Goal: Find contact information: Find contact information

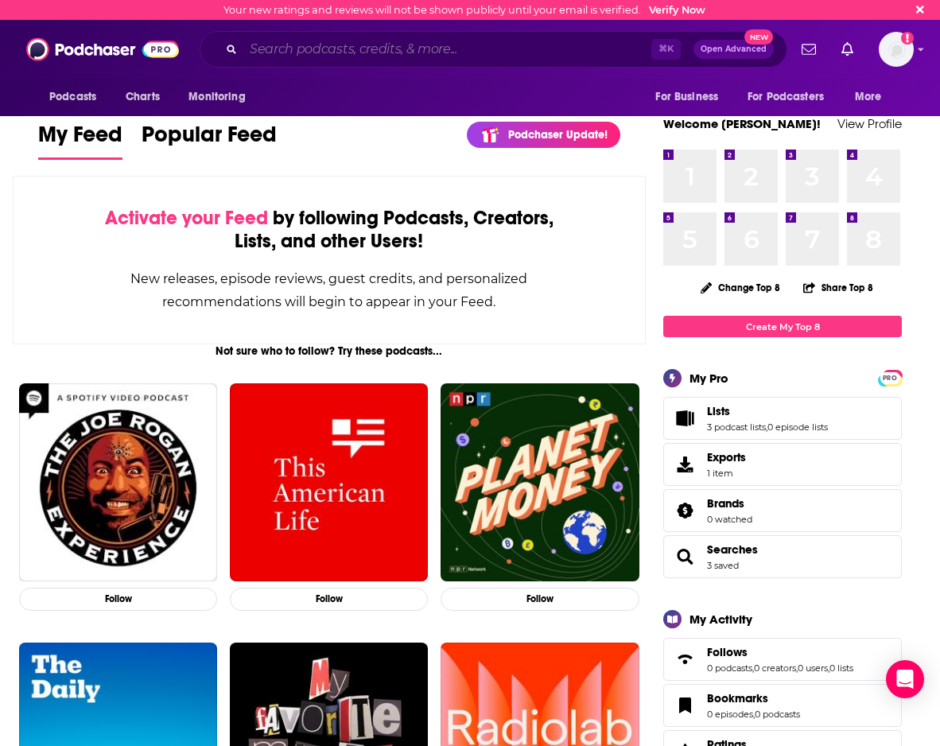
click at [363, 45] on input "Search podcasts, credits, & more..." at bounding box center [447, 49] width 408 height 25
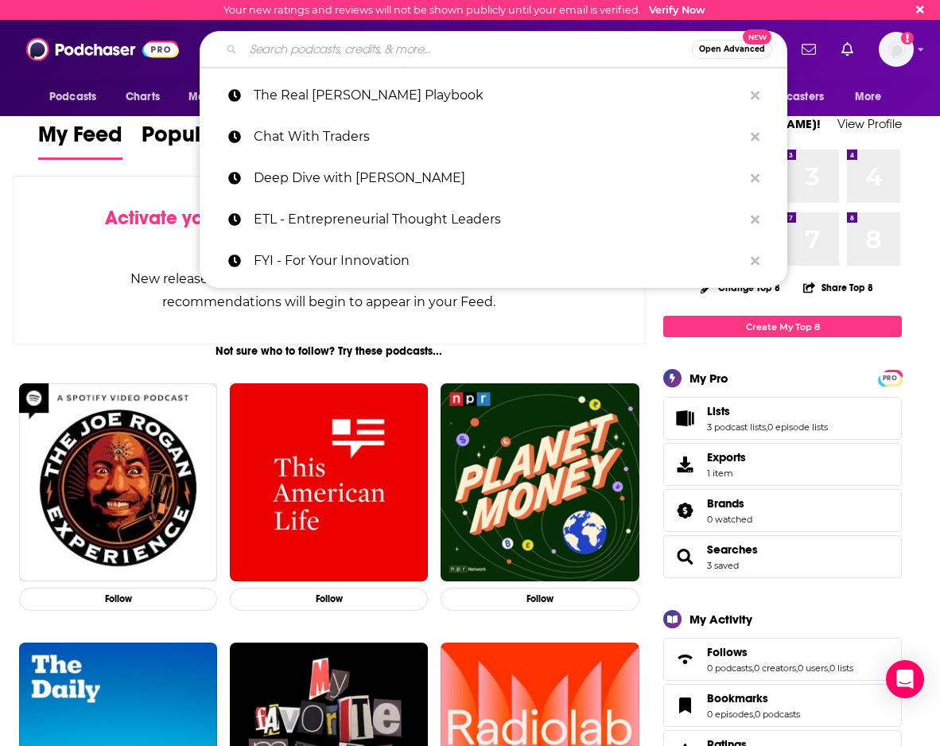
paste input "Uncapped with [PERSON_NAME]"
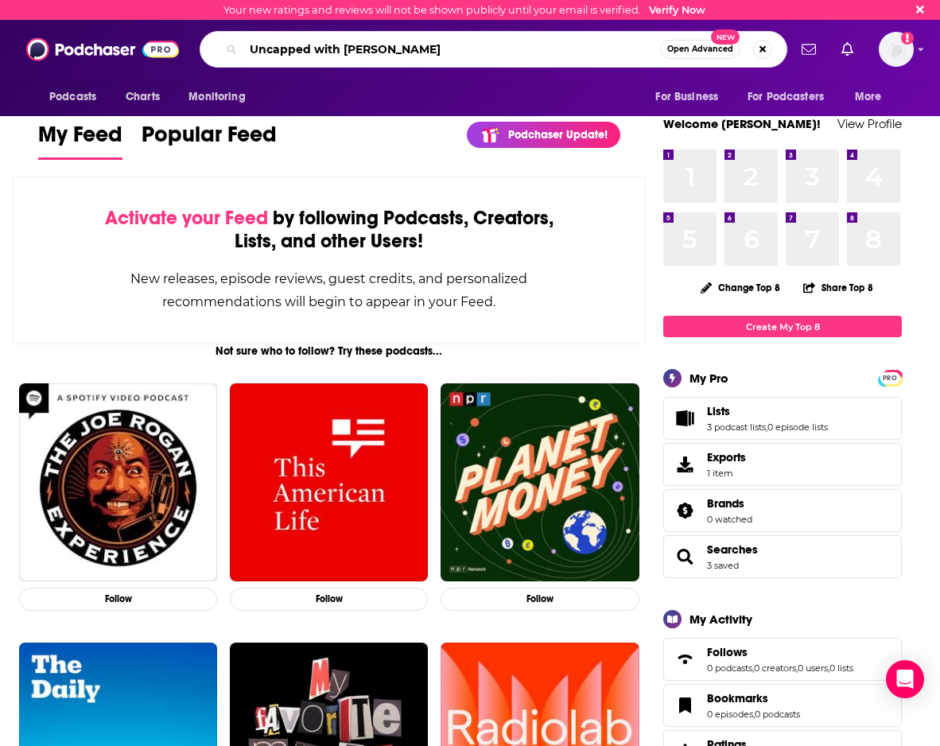
type input "Uncapped with [PERSON_NAME]"
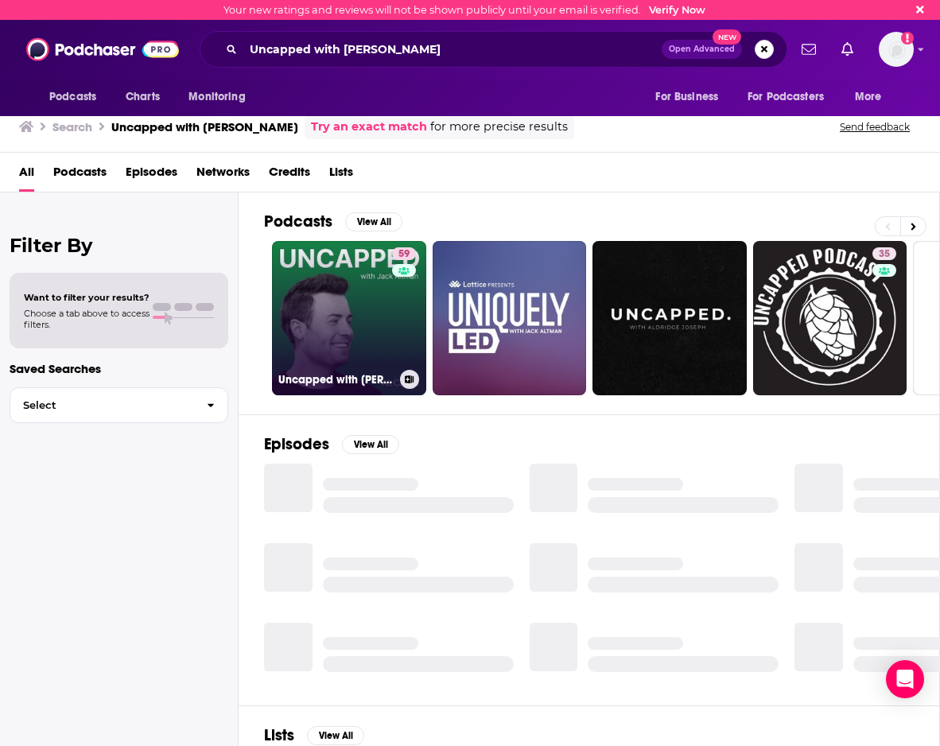
click at [363, 332] on link "59 Uncapped with [PERSON_NAME]" at bounding box center [349, 318] width 154 height 154
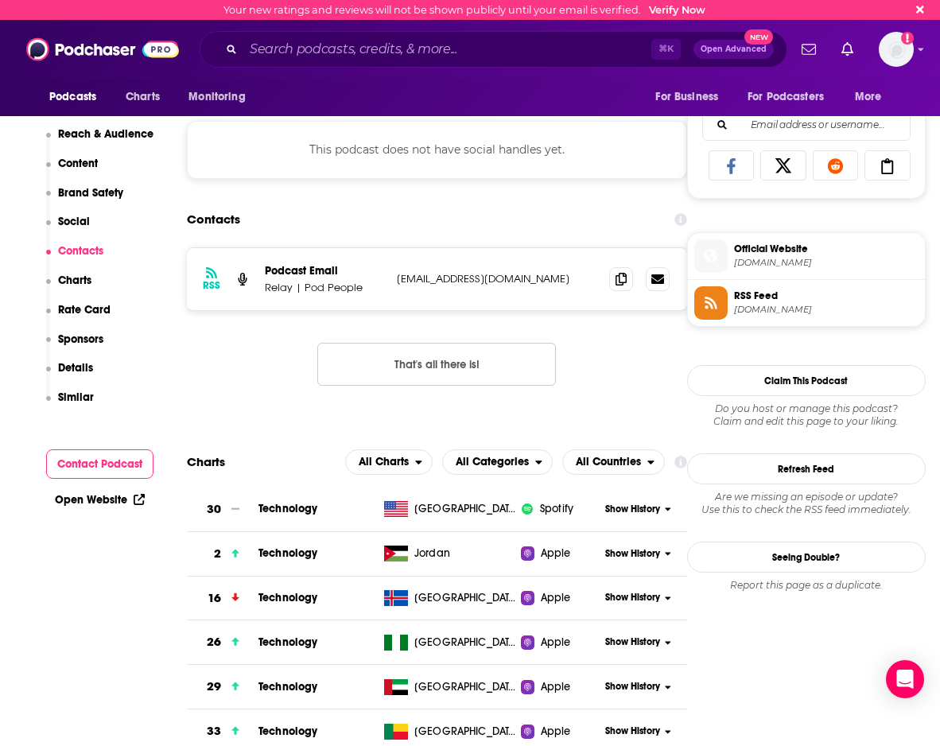
scroll to position [973, 0]
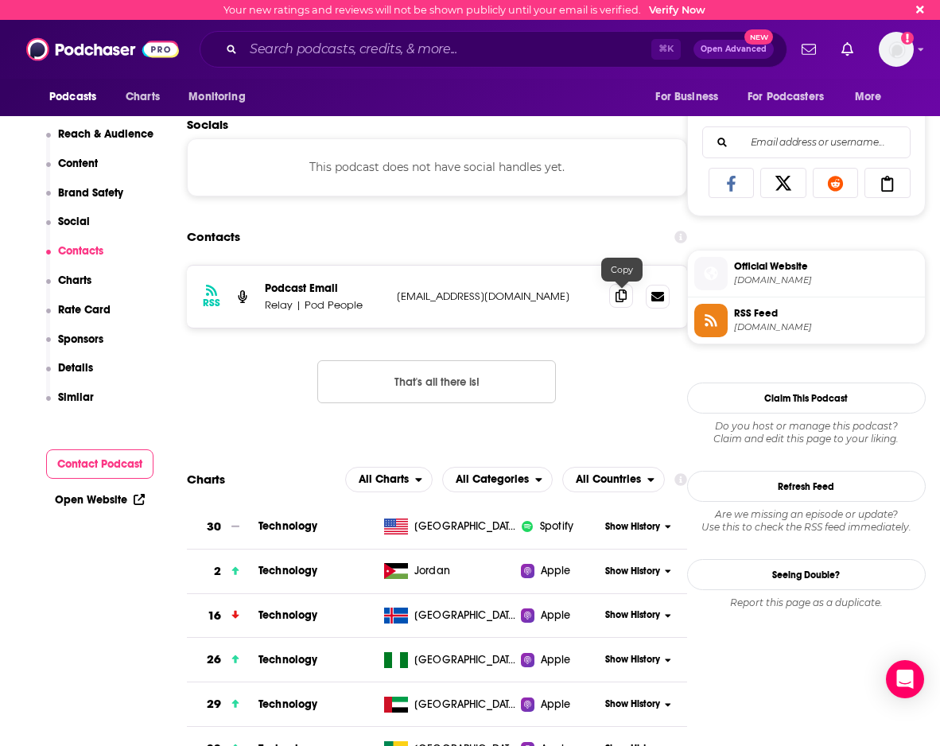
click at [624, 301] on icon at bounding box center [621, 295] width 11 height 13
click at [380, 55] on input "Search podcasts, credits, & more..." at bounding box center [447, 49] width 408 height 25
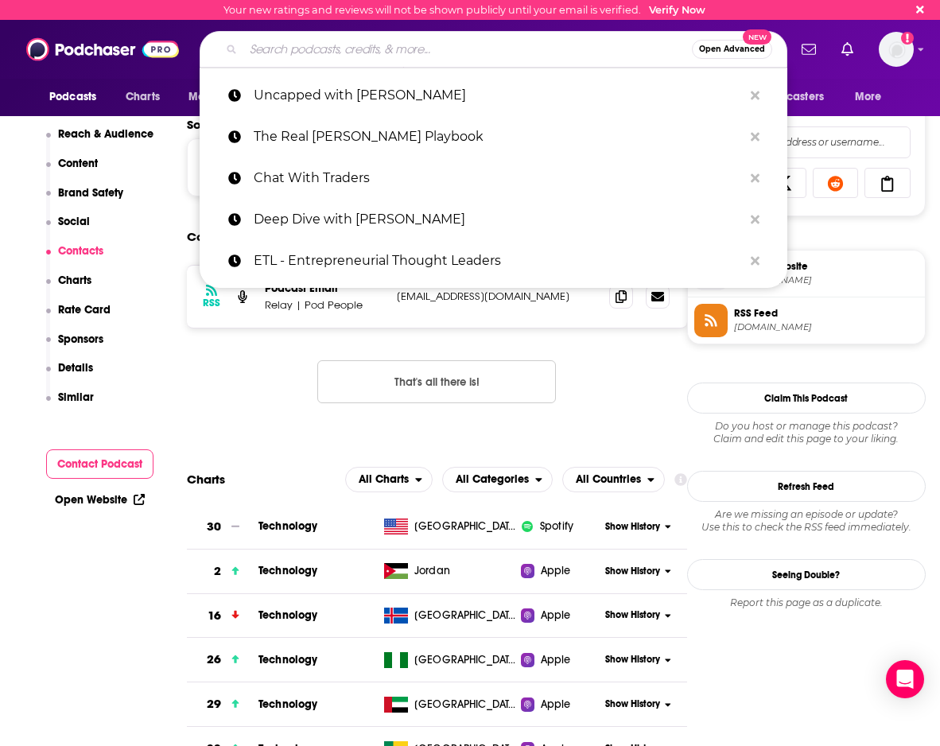
paste input "So Money with [PERSON_NAME]"
type input "So Money with [PERSON_NAME]"
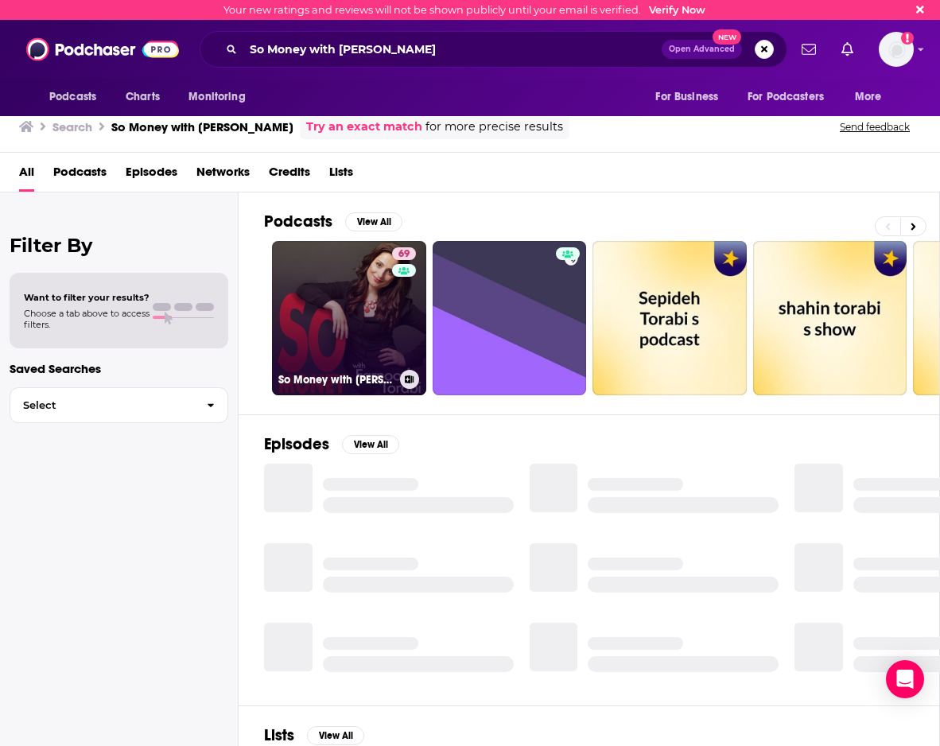
click at [351, 295] on link "69 So Money with [PERSON_NAME]" at bounding box center [349, 318] width 154 height 154
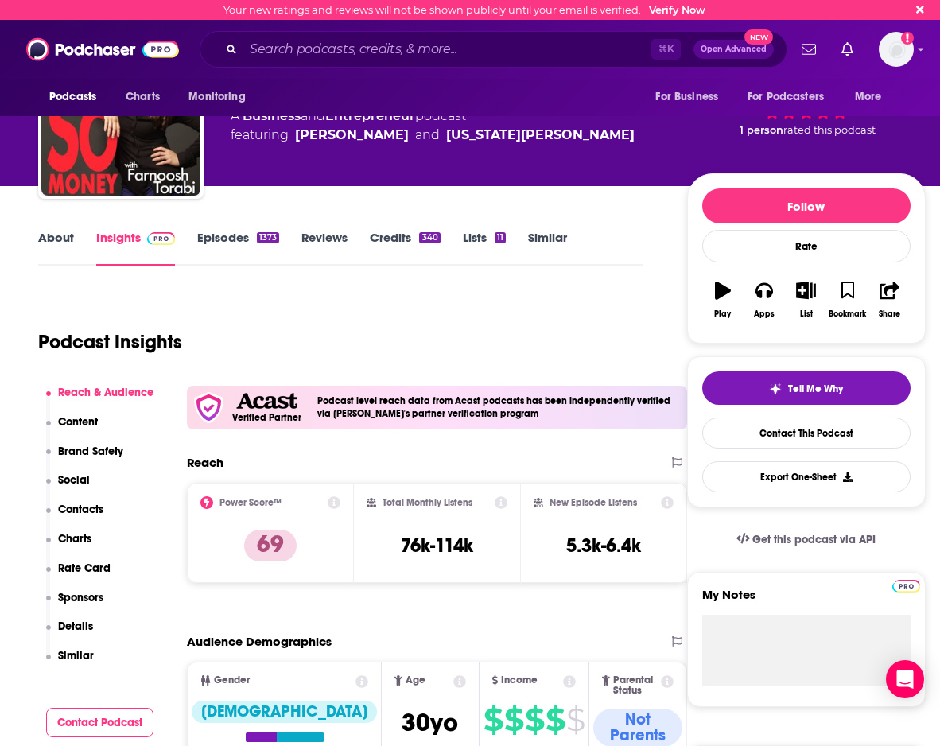
scroll to position [98, 0]
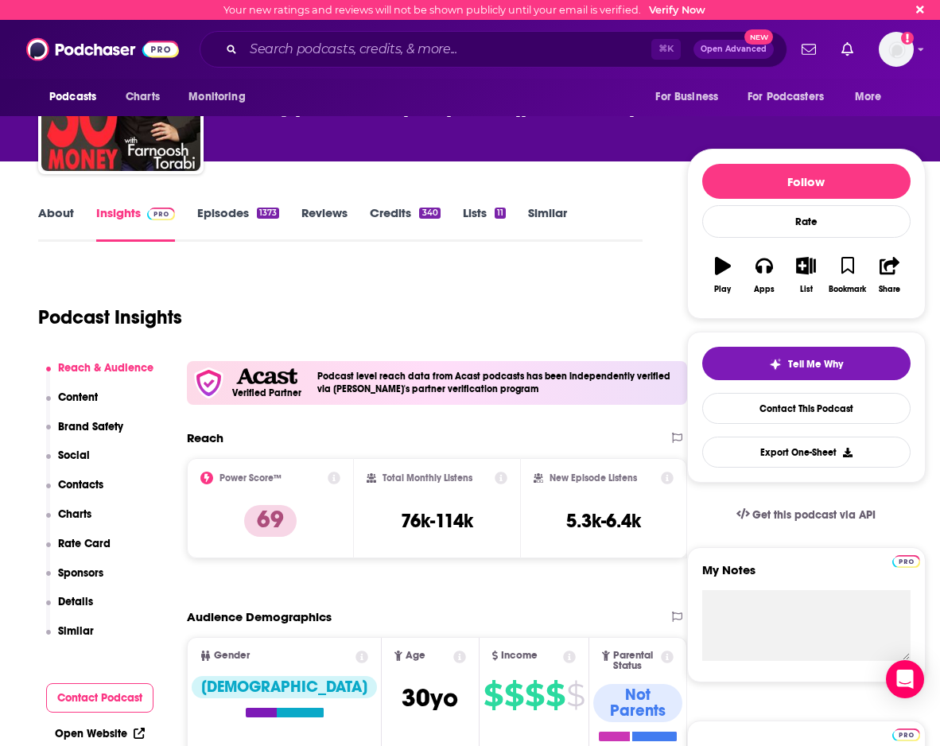
click at [223, 220] on link "Episodes 1373" at bounding box center [238, 223] width 82 height 37
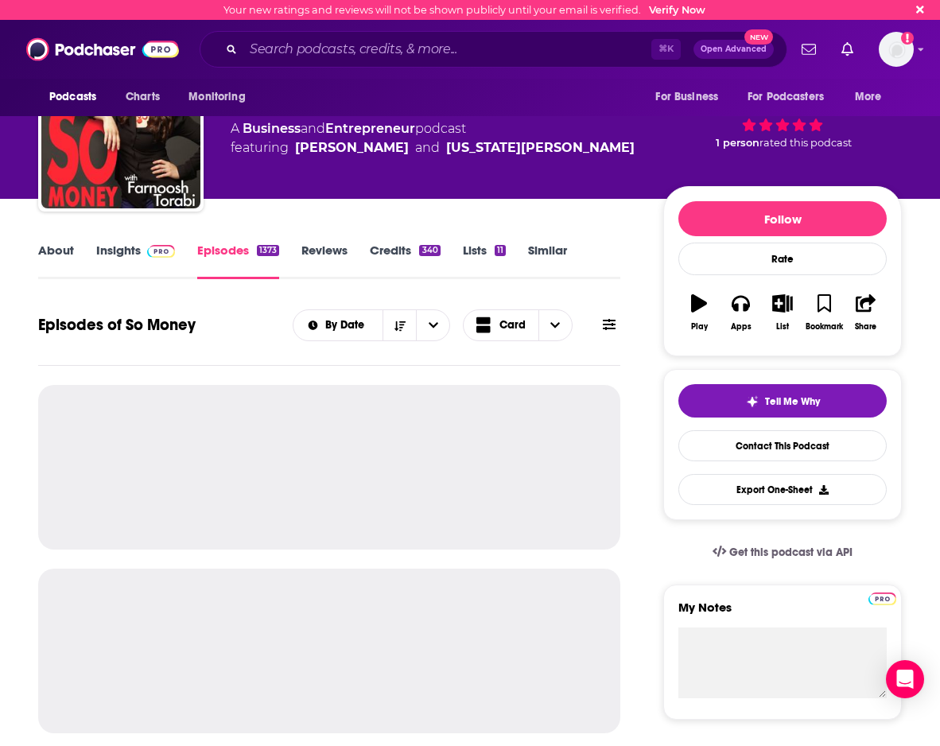
scroll to position [64, 0]
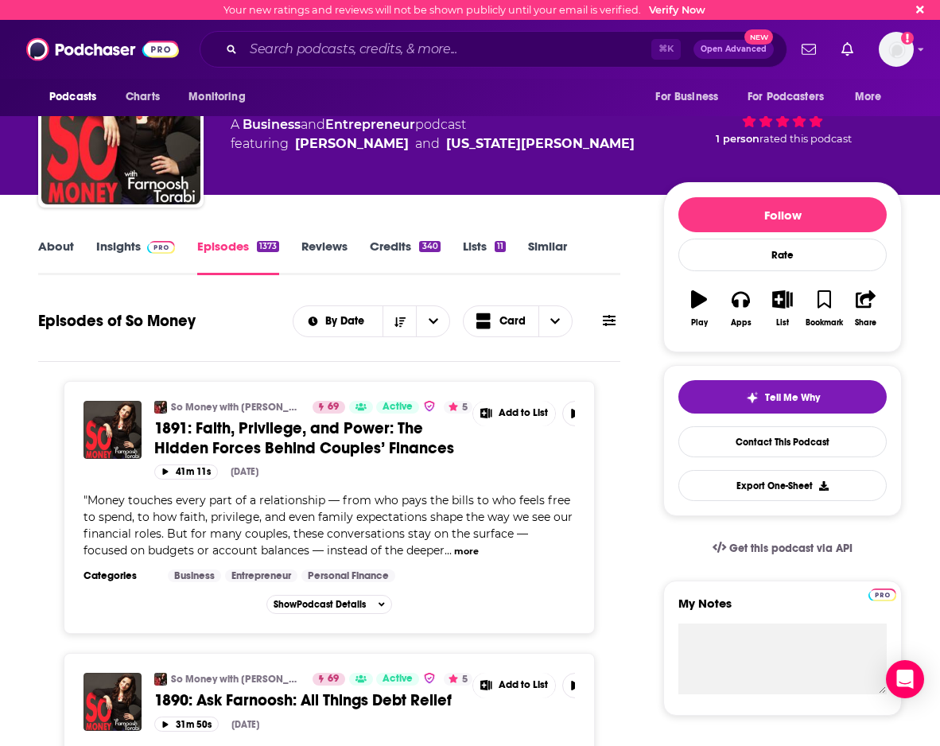
click at [120, 251] on link "Insights" at bounding box center [135, 257] width 79 height 37
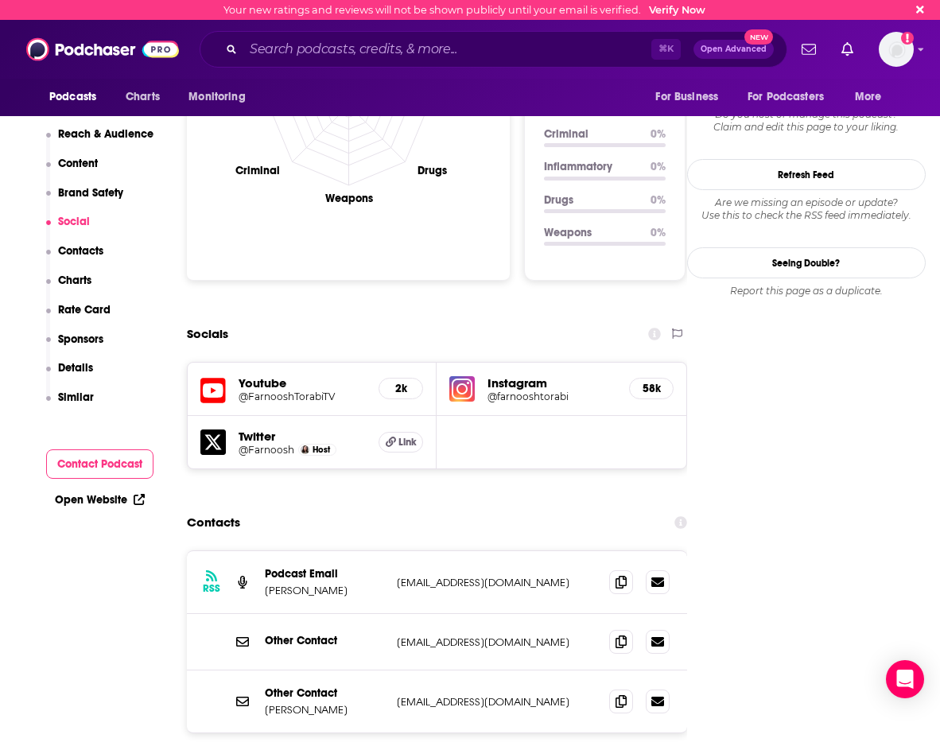
scroll to position [1676, 0]
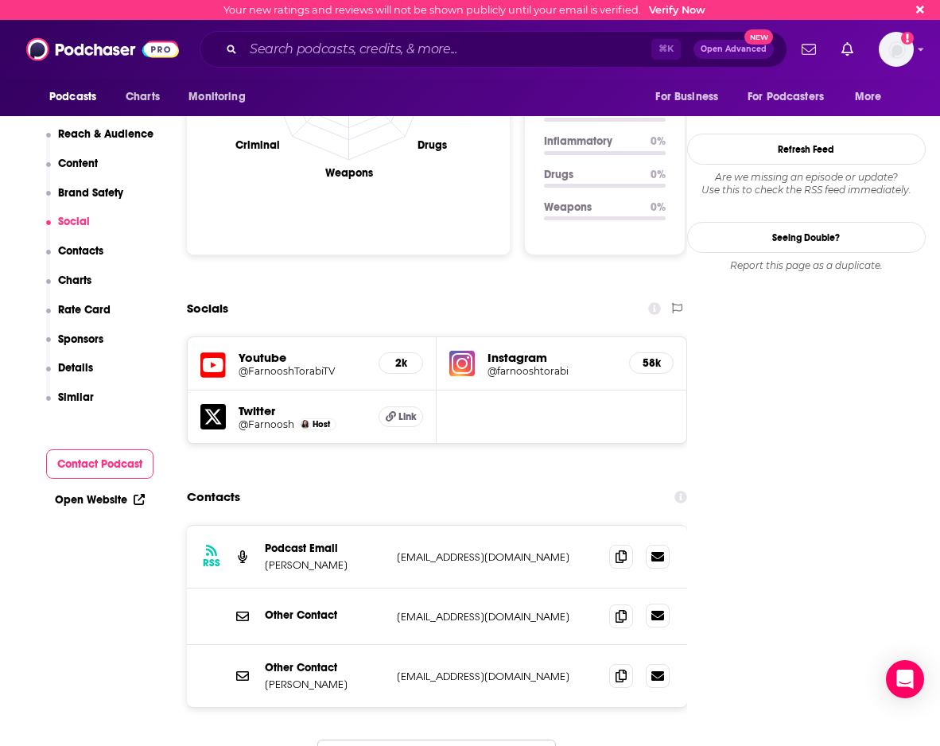
click at [658, 611] on icon at bounding box center [657, 616] width 13 height 10
click at [619, 609] on icon at bounding box center [621, 615] width 11 height 13
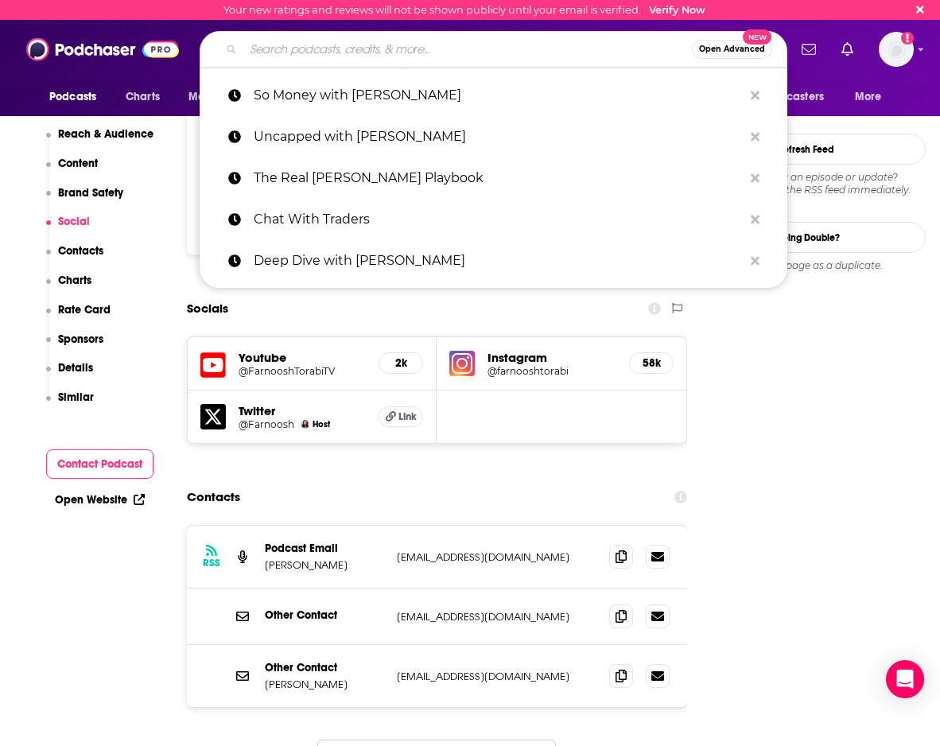
click at [437, 60] on input "Search podcasts, credits, & more..." at bounding box center [467, 49] width 449 height 25
paste input "Young And Profiting with [PERSON_NAME]"
type input "Young And Profiting with [PERSON_NAME]"
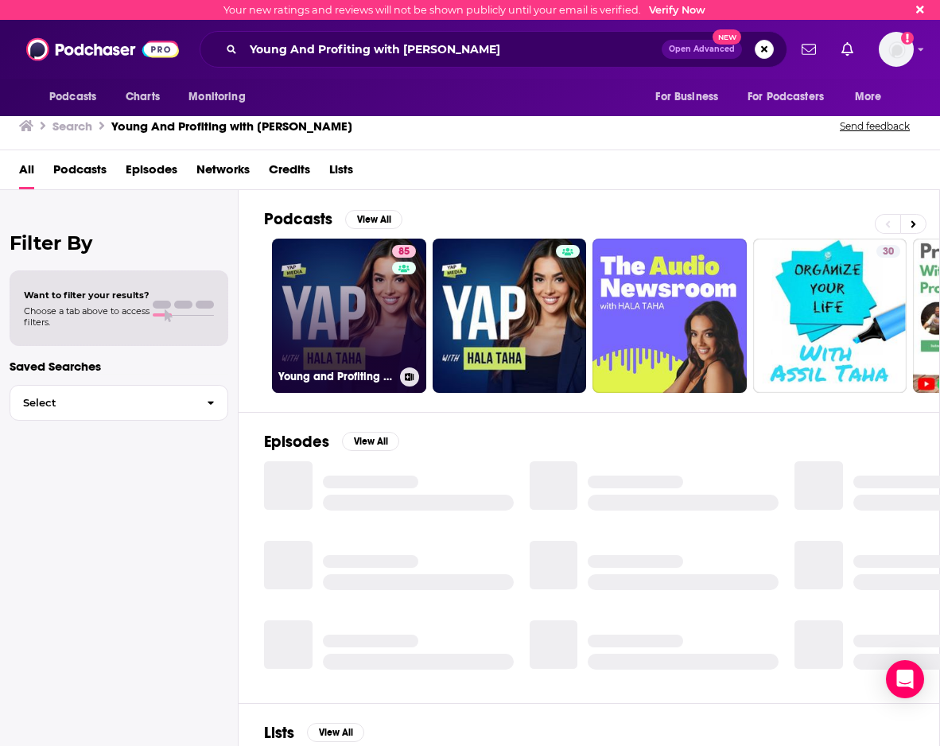
click at [363, 331] on link "85 Young and Profiting with [PERSON_NAME] (Entrepreneurship, Sales, Marketing)" at bounding box center [349, 316] width 154 height 154
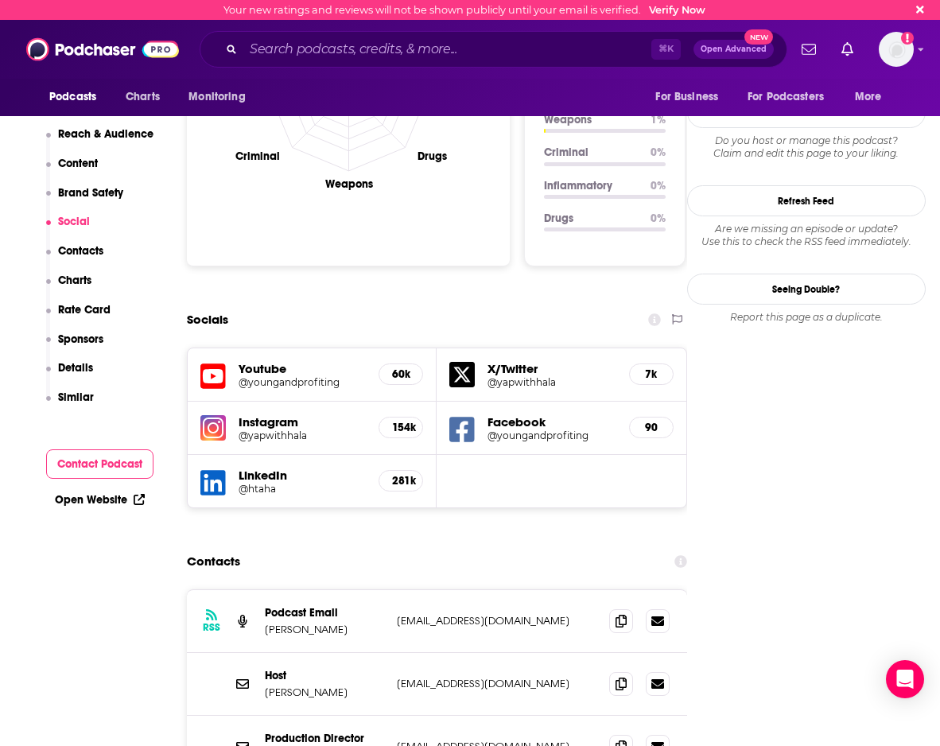
scroll to position [1641, 0]
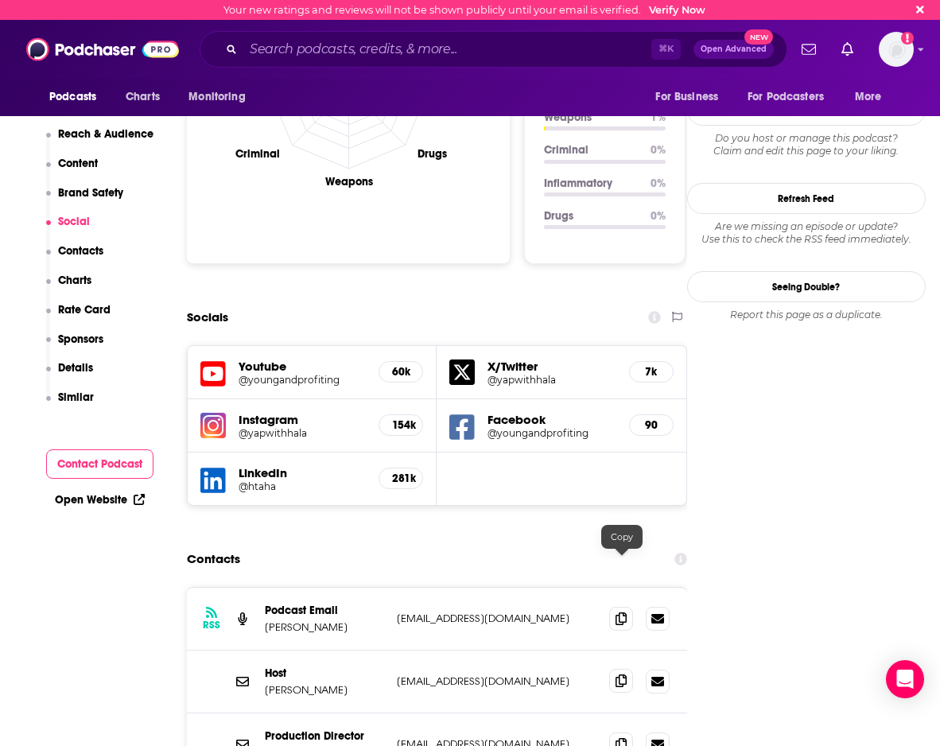
click at [614, 669] on span at bounding box center [621, 681] width 24 height 24
click at [621, 612] on icon at bounding box center [621, 618] width 11 height 13
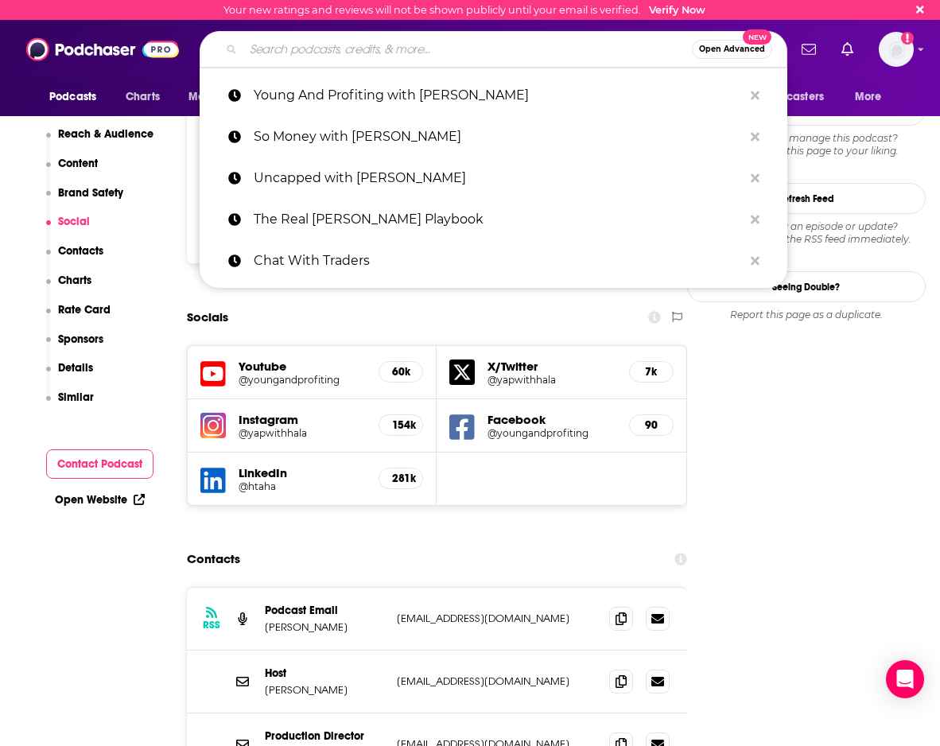
click at [406, 52] on input "Search podcasts, credits, & more..." at bounding box center [467, 49] width 449 height 25
paste input "[PERSON_NAME] Unplugged"
type input "[PERSON_NAME] Unplugged"
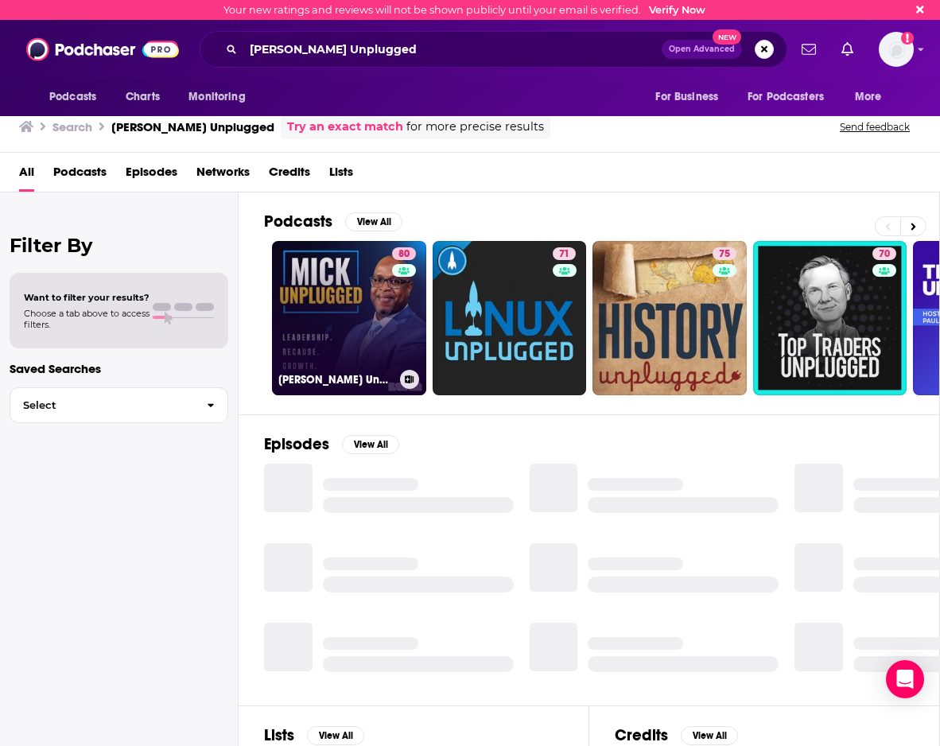
click at [334, 319] on link "80 [PERSON_NAME] Unplugged" at bounding box center [349, 318] width 154 height 154
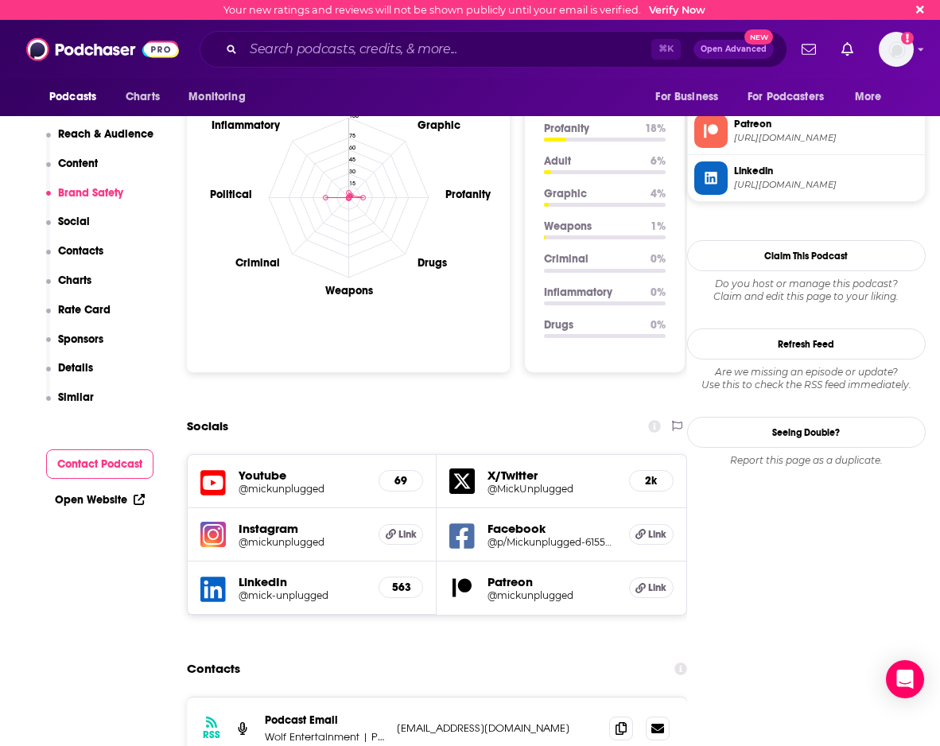
scroll to position [1603, 0]
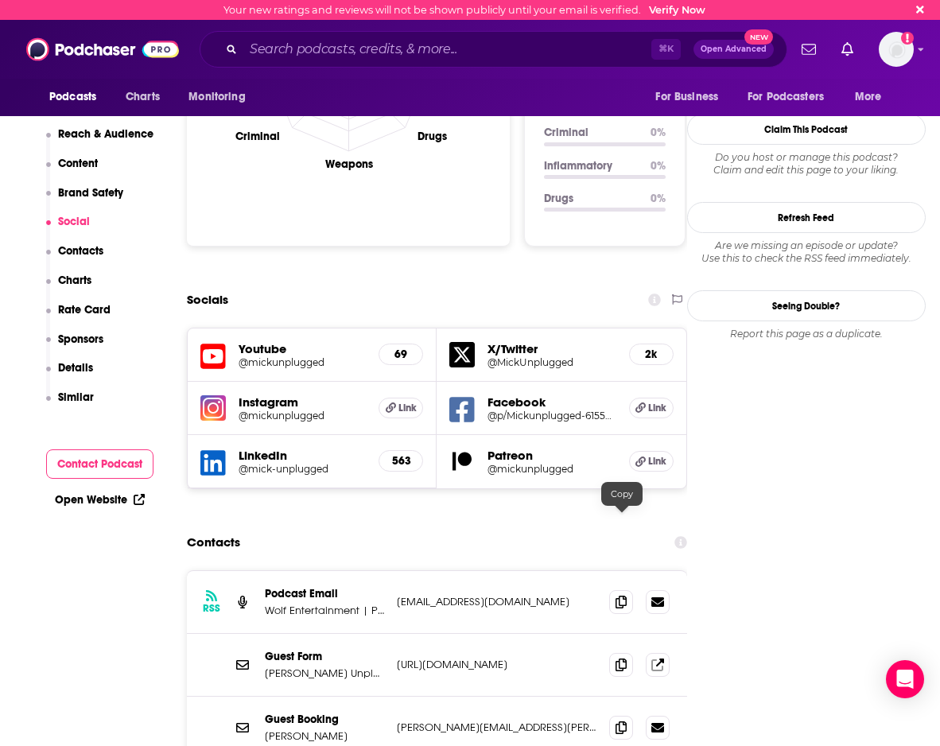
click at [635, 590] on div at bounding box center [639, 602] width 60 height 24
click at [616, 595] on icon at bounding box center [621, 601] width 11 height 13
click at [608, 697] on div "Guest Booking [PERSON_NAME] [PERSON_NAME][EMAIL_ADDRESS][PERSON_NAME][DOMAIN_NA…" at bounding box center [437, 728] width 500 height 62
click at [617, 715] on span at bounding box center [621, 727] width 24 height 24
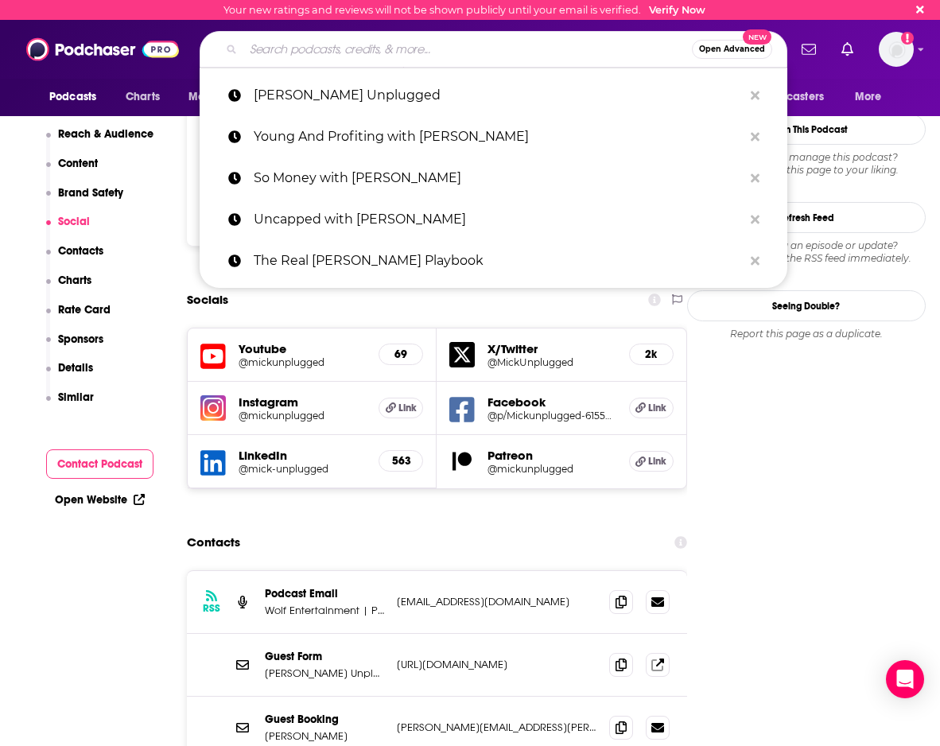
click at [476, 52] on input "Search podcasts, credits, & more..." at bounding box center [467, 49] width 449 height 25
paste input "Chat With Traders"
type input "Chat With Traders"
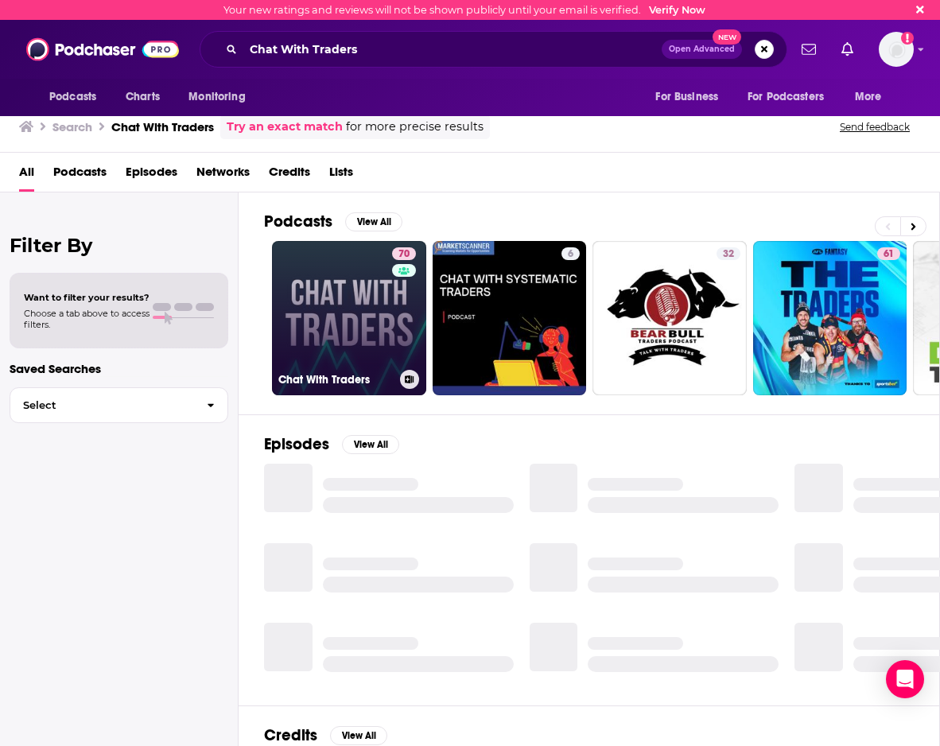
click at [355, 302] on link "70 Chat With Traders" at bounding box center [349, 318] width 154 height 154
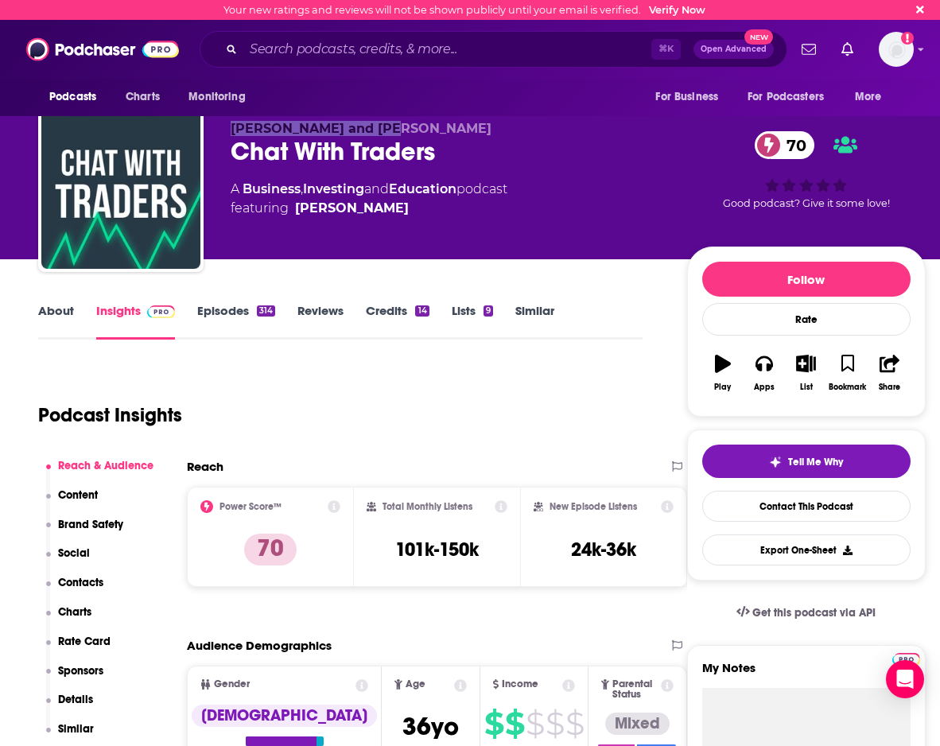
drag, startPoint x: 389, startPoint y: 128, endPoint x: 231, endPoint y: 134, distance: 157.6
click at [231, 134] on p "[PERSON_NAME] and [PERSON_NAME]" at bounding box center [446, 128] width 431 height 15
copy span "[PERSON_NAME] and [PERSON_NAME]"
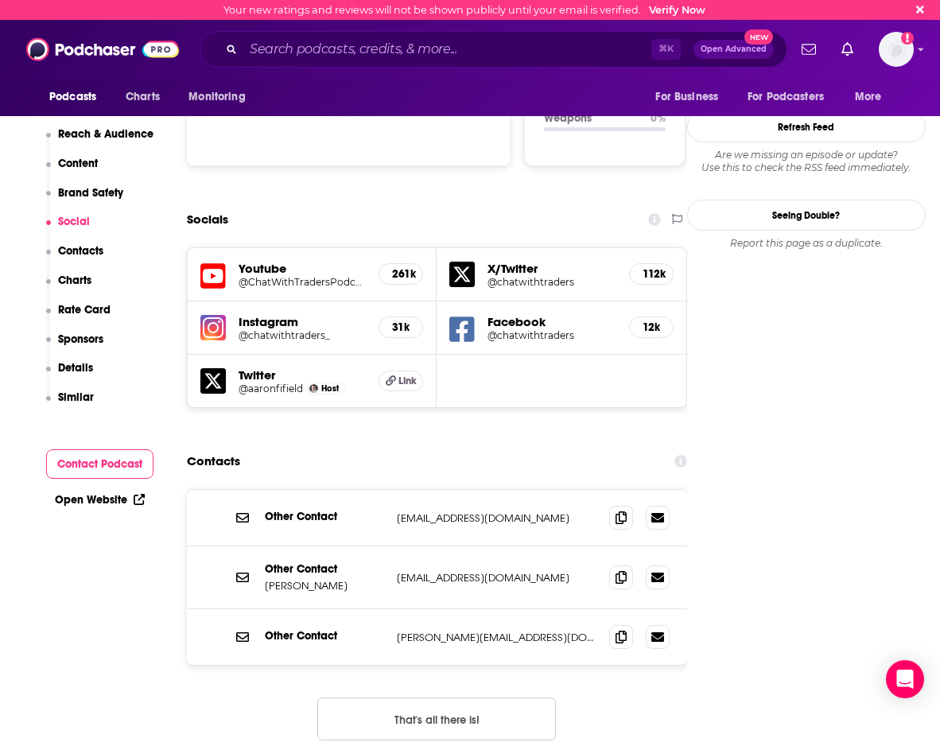
scroll to position [1695, 0]
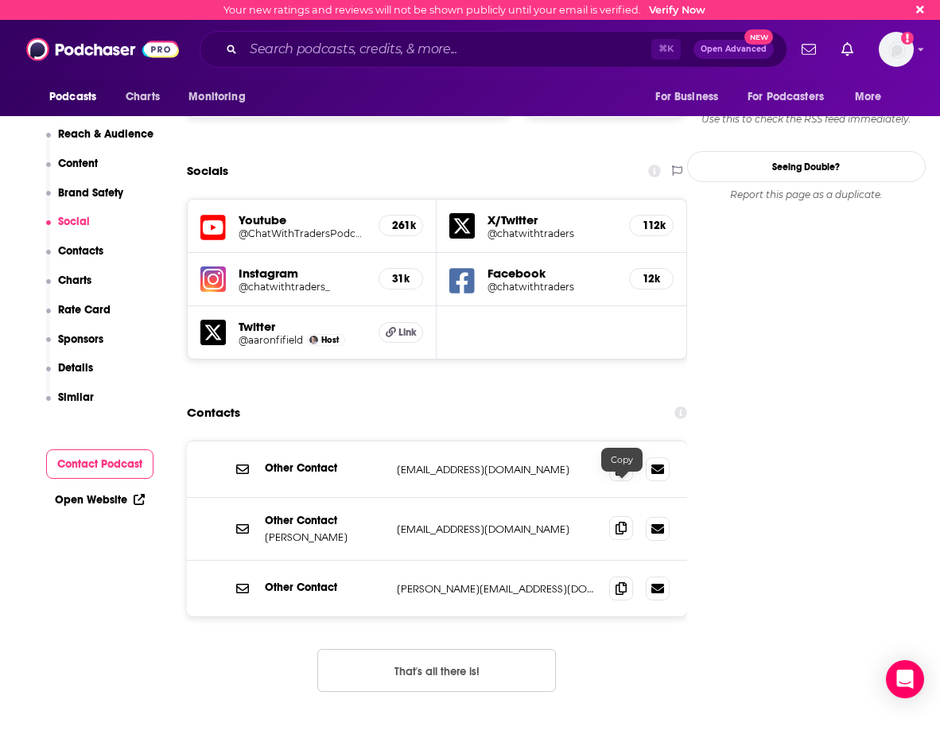
click at [622, 522] on icon at bounding box center [621, 528] width 11 height 13
click at [625, 462] on icon at bounding box center [621, 468] width 11 height 13
click at [377, 63] on div "⌘ K Open Advanced New" at bounding box center [494, 49] width 588 height 37
paste input "The Real [PERSON_NAME] Playbook"
click at [358, 40] on input "Search podcasts, credits, & more..." at bounding box center [447, 49] width 408 height 25
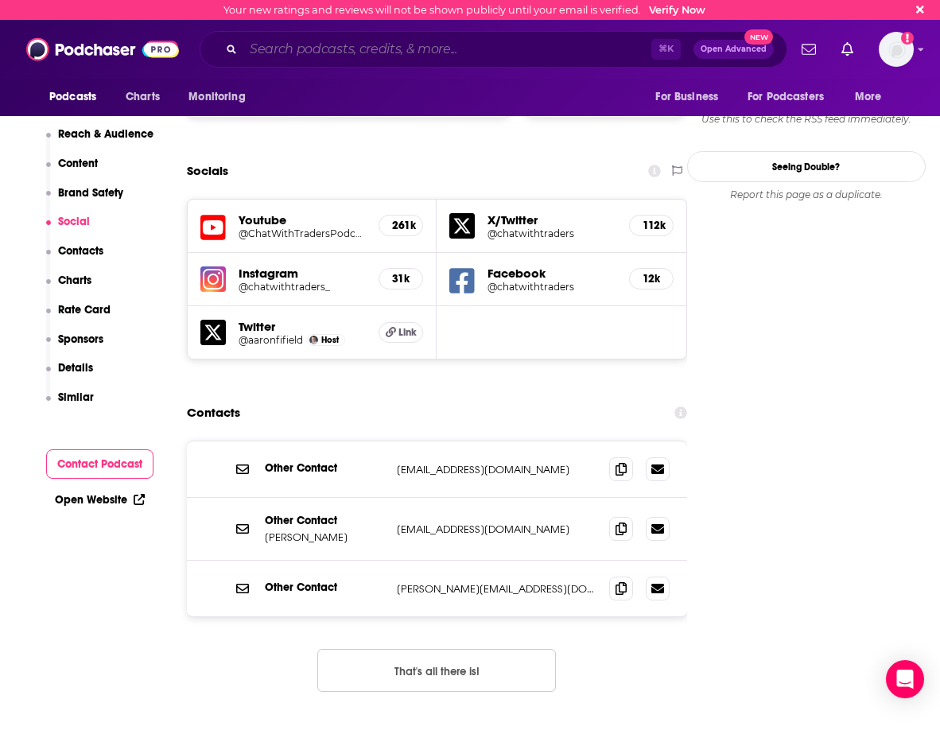
type input "The Real [PERSON_NAME] Playbook"
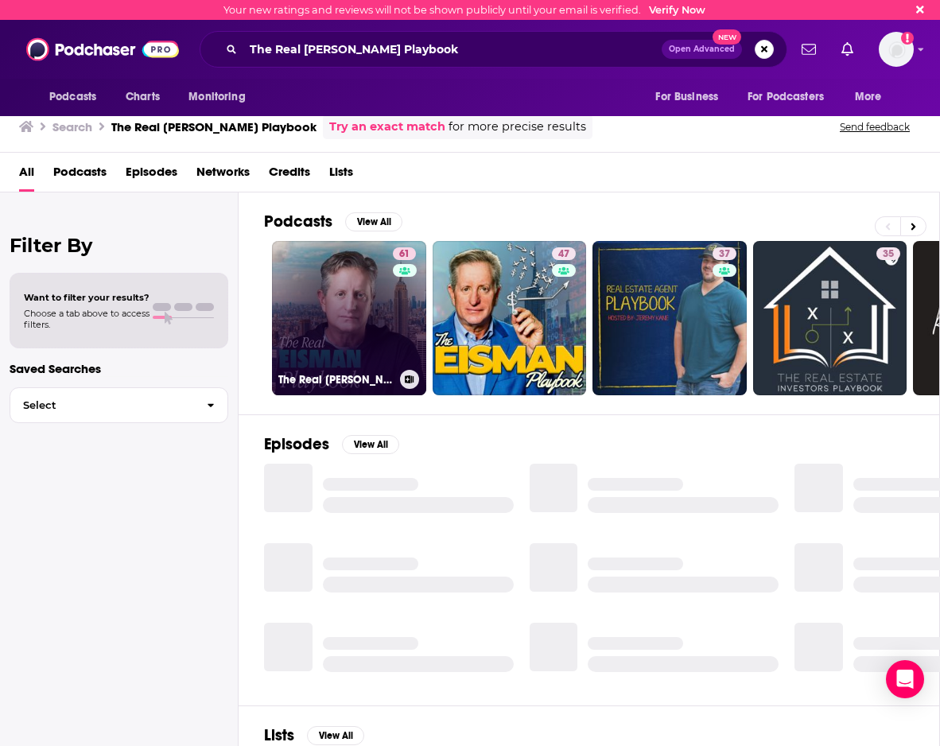
click at [313, 311] on link "61 The Real [PERSON_NAME] Playbook" at bounding box center [349, 318] width 154 height 154
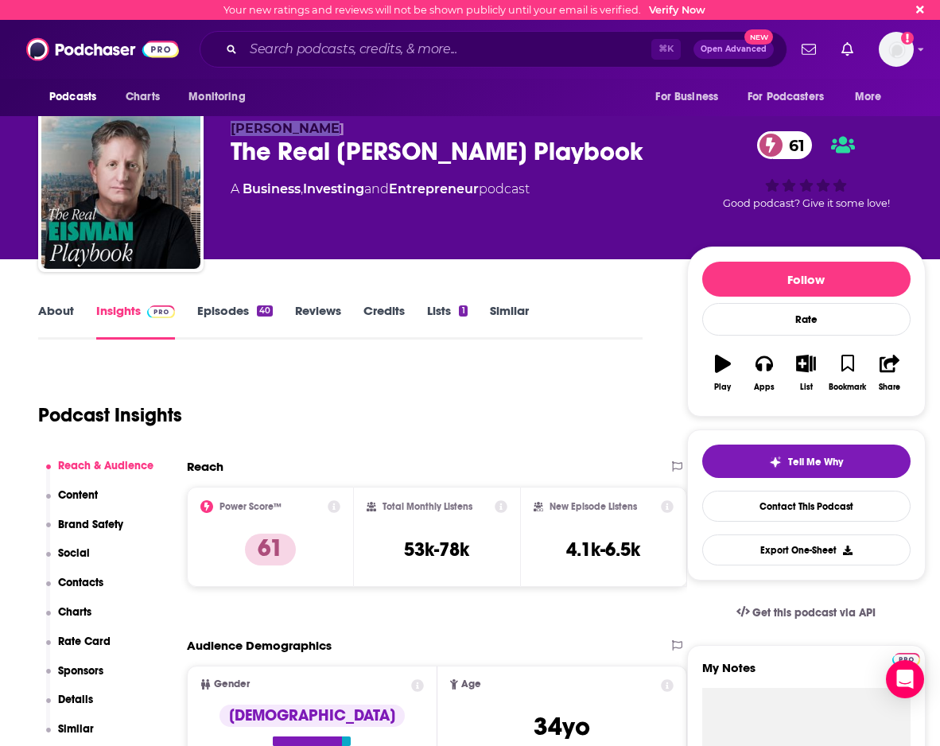
drag, startPoint x: 321, startPoint y: 130, endPoint x: 203, endPoint y: 129, distance: 118.5
click at [203, 129] on div "[PERSON_NAME] The Real [PERSON_NAME] Playbook 61 A Business , Investing and Ent…" at bounding box center [482, 193] width 888 height 172
copy div "[PERSON_NAME]"
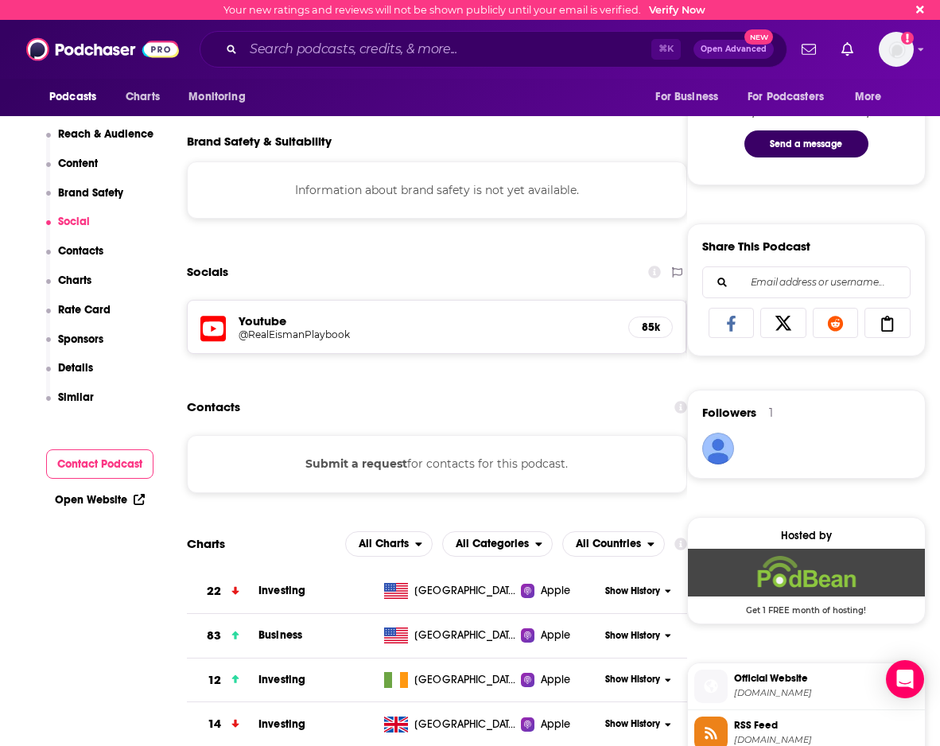
scroll to position [813, 0]
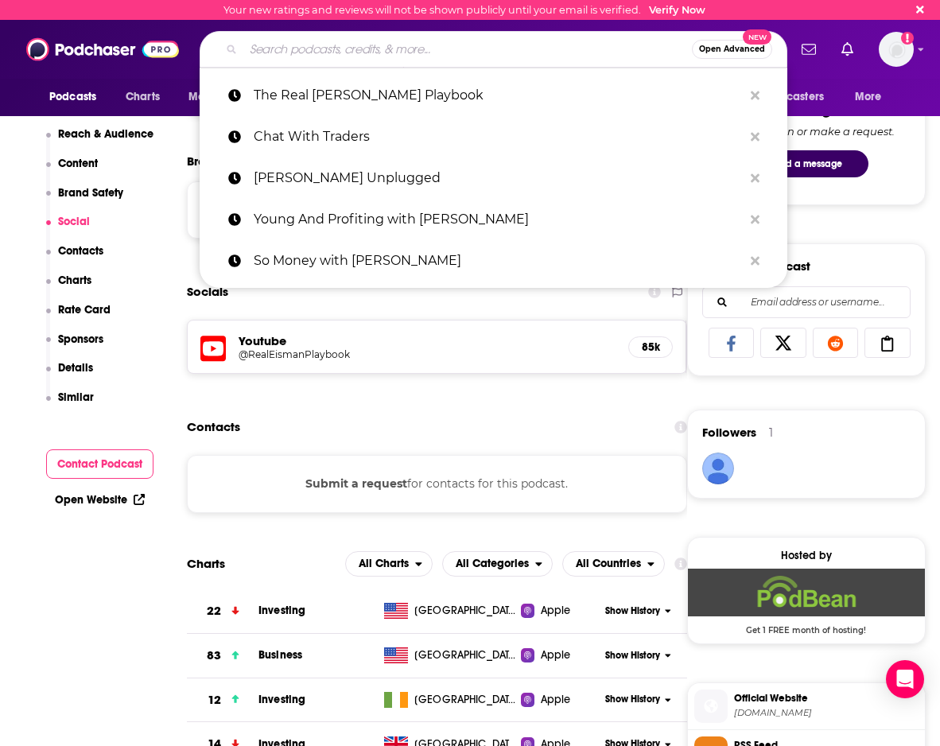
click at [474, 48] on input "Search podcasts, credits, & more..." at bounding box center [467, 49] width 449 height 25
paste input "School of Hard Knocks"
type input "School of Hard Knocks"
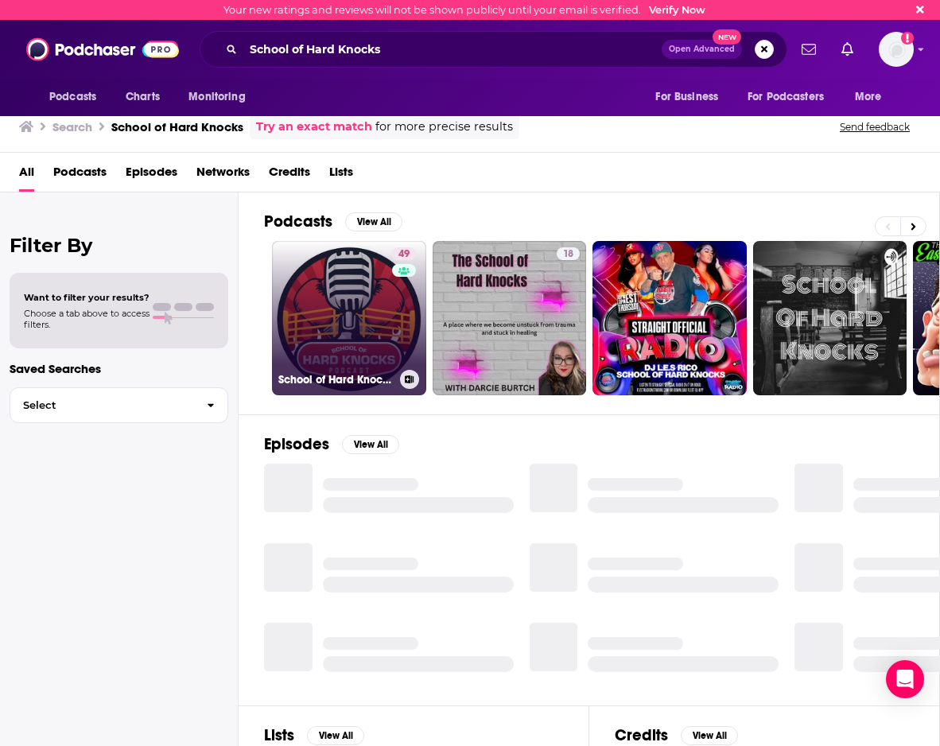
click at [329, 315] on link "49 School of Hard Knocks Podcast" at bounding box center [349, 318] width 154 height 154
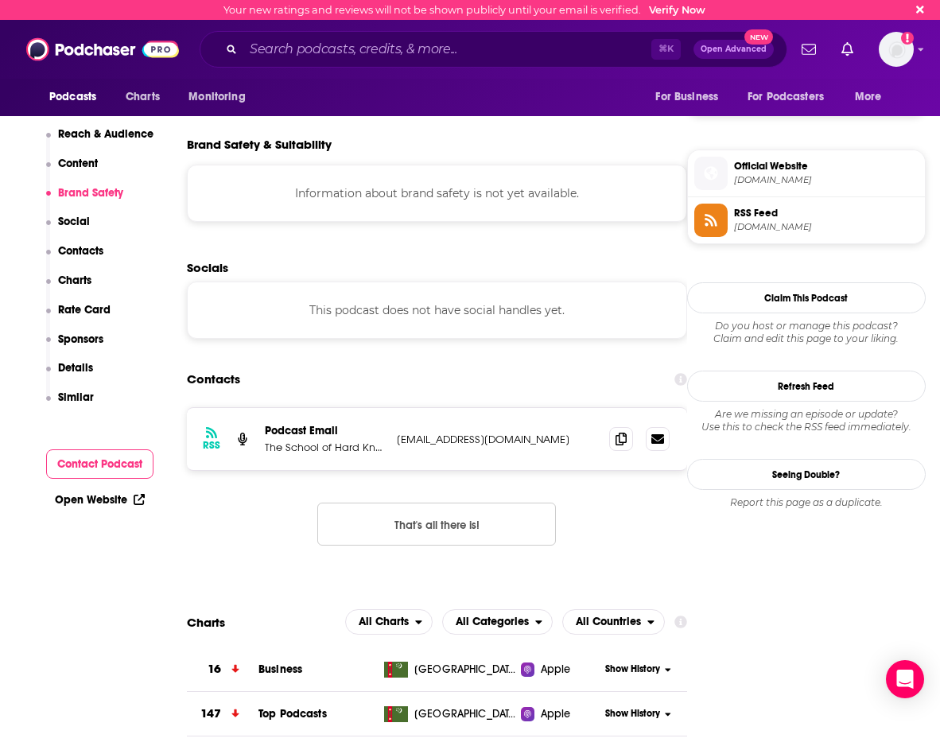
scroll to position [1082, 0]
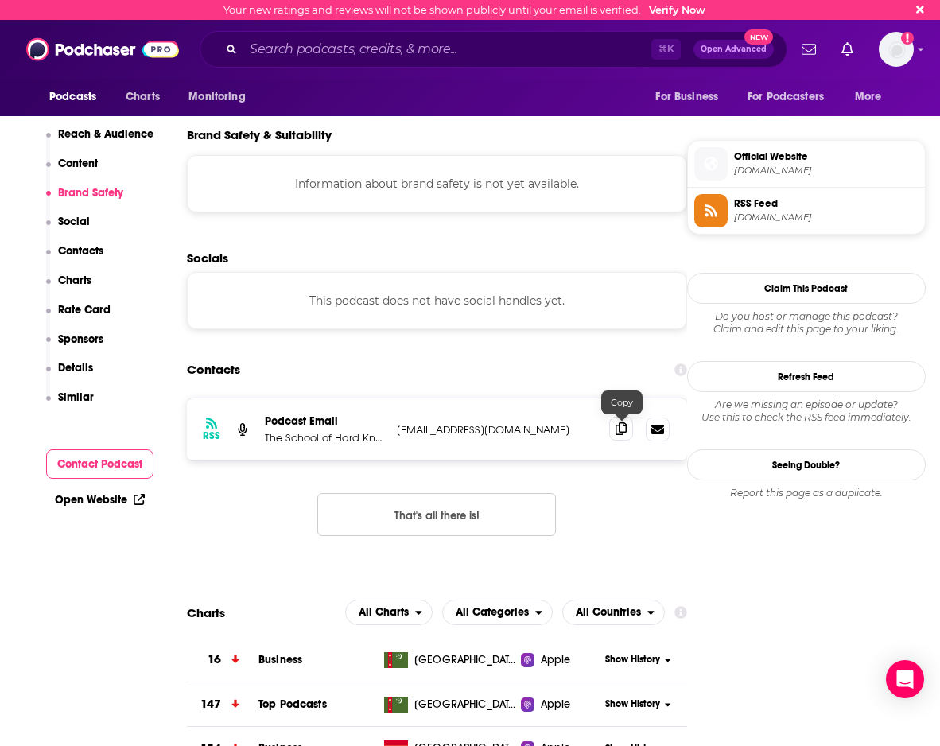
click at [619, 429] on icon at bounding box center [621, 428] width 11 height 13
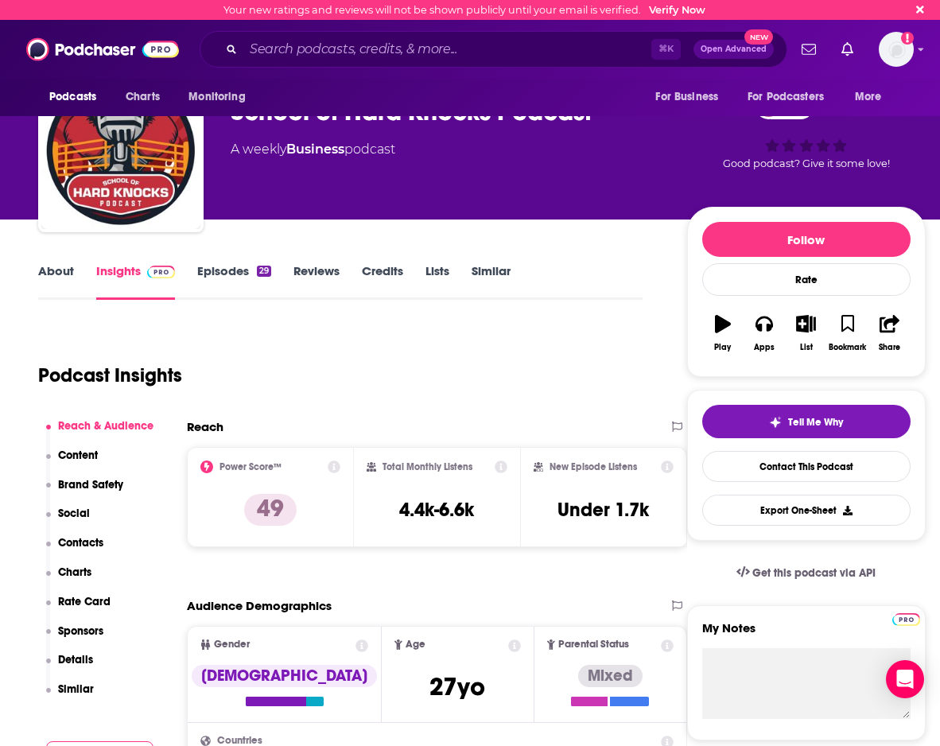
scroll to position [41, 0]
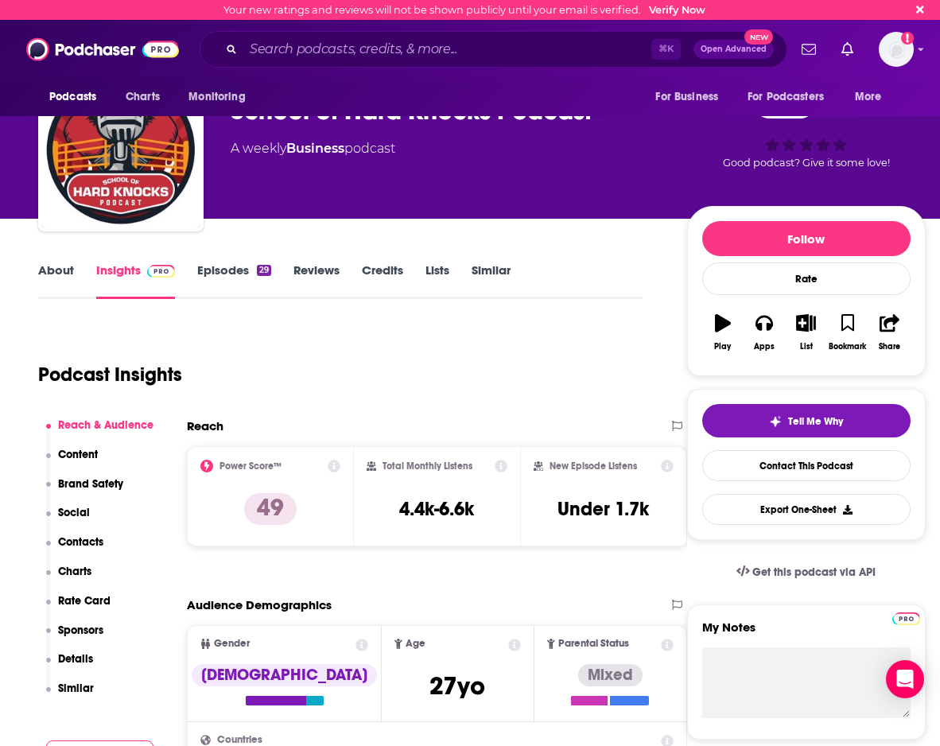
click at [220, 270] on link "Episodes 29" at bounding box center [234, 280] width 74 height 37
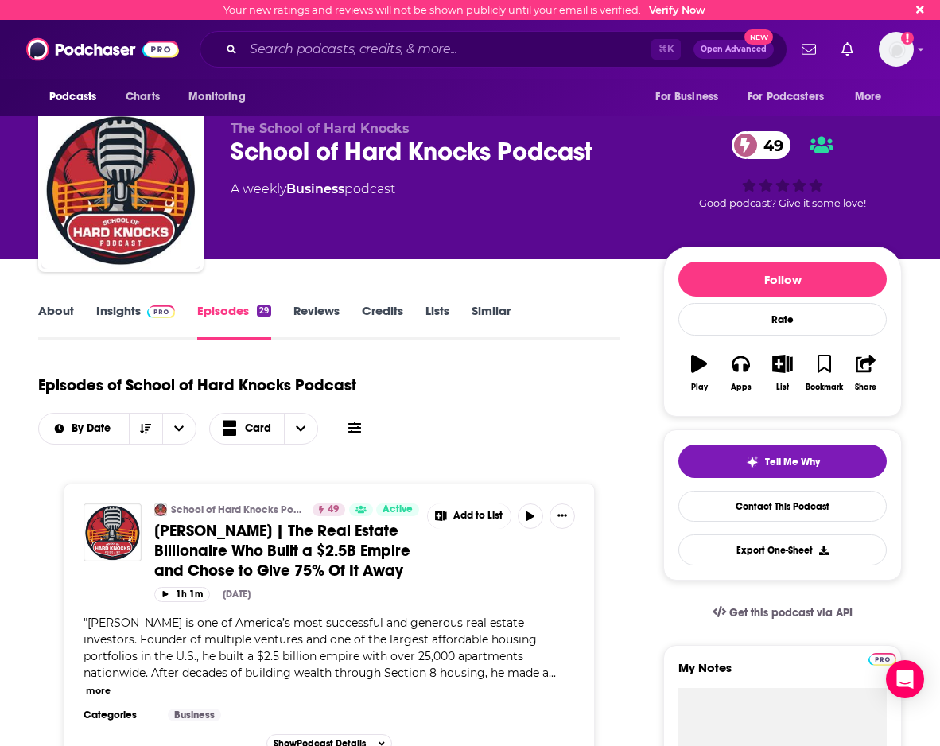
click at [368, 310] on link "Credits" at bounding box center [382, 321] width 41 height 37
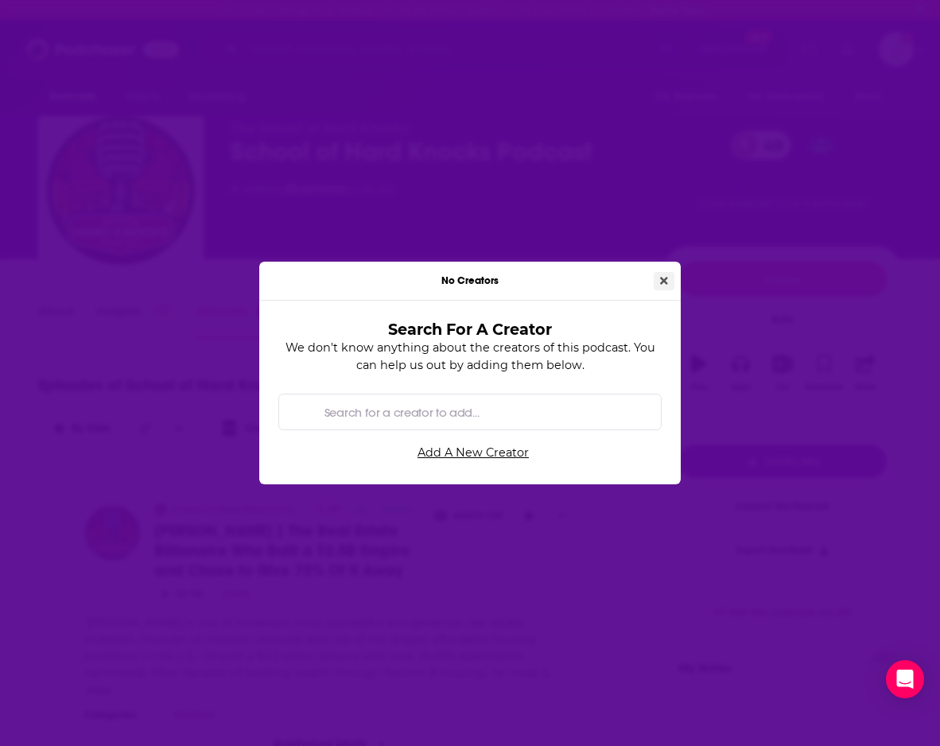
click at [666, 283] on icon "Close" at bounding box center [664, 281] width 8 height 8
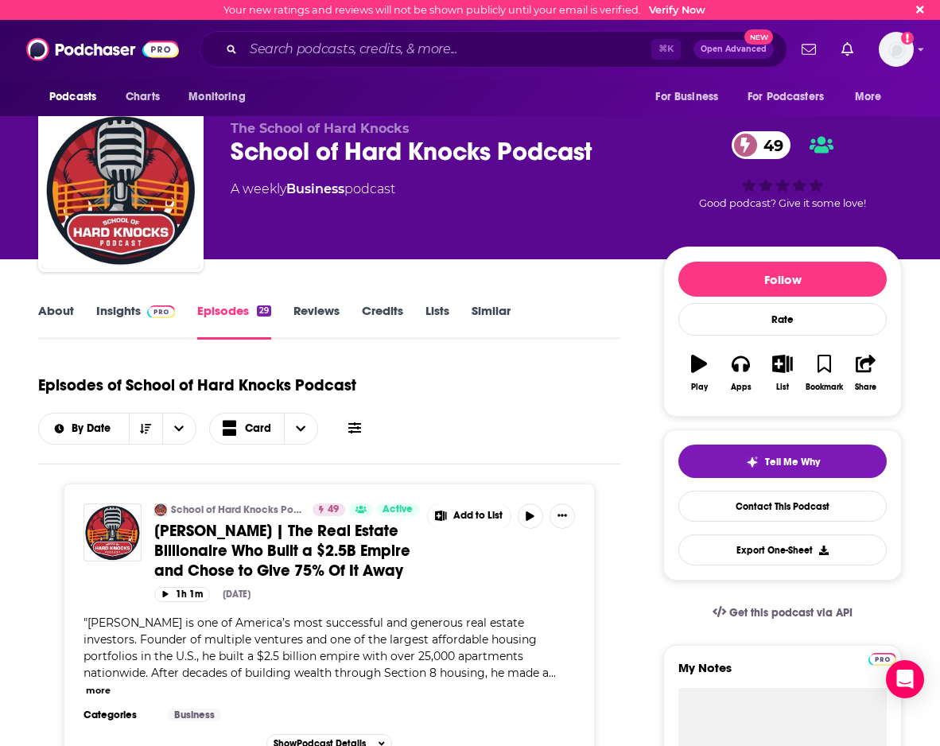
click at [68, 305] on link "About" at bounding box center [56, 321] width 36 height 37
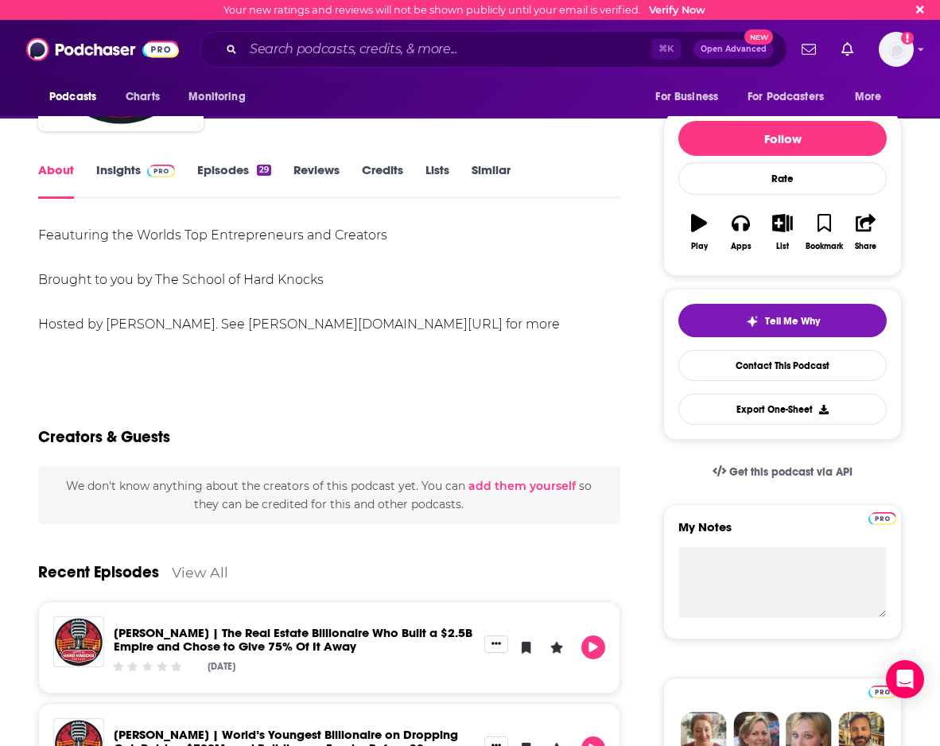
scroll to position [151, 0]
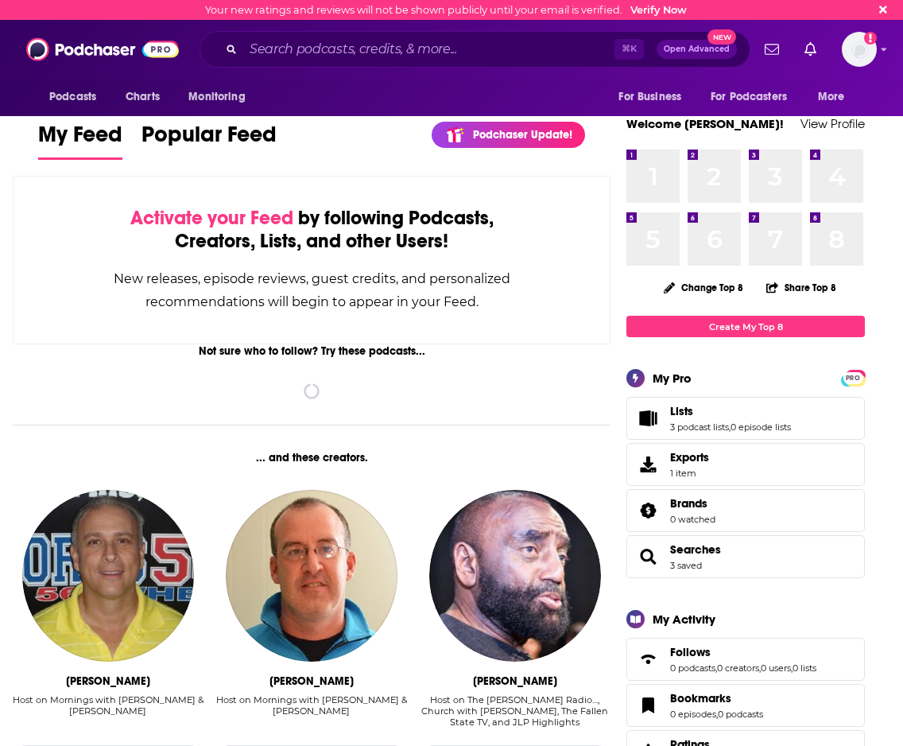
scroll to position [1, 0]
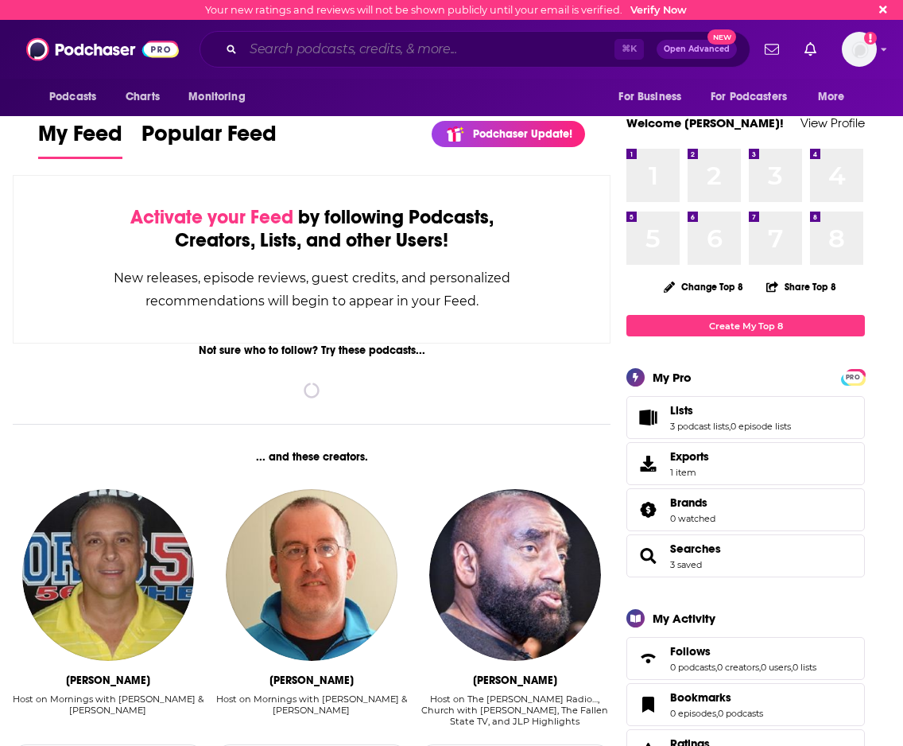
click at [406, 48] on input "Search podcasts, credits, & more..." at bounding box center [428, 49] width 371 height 25
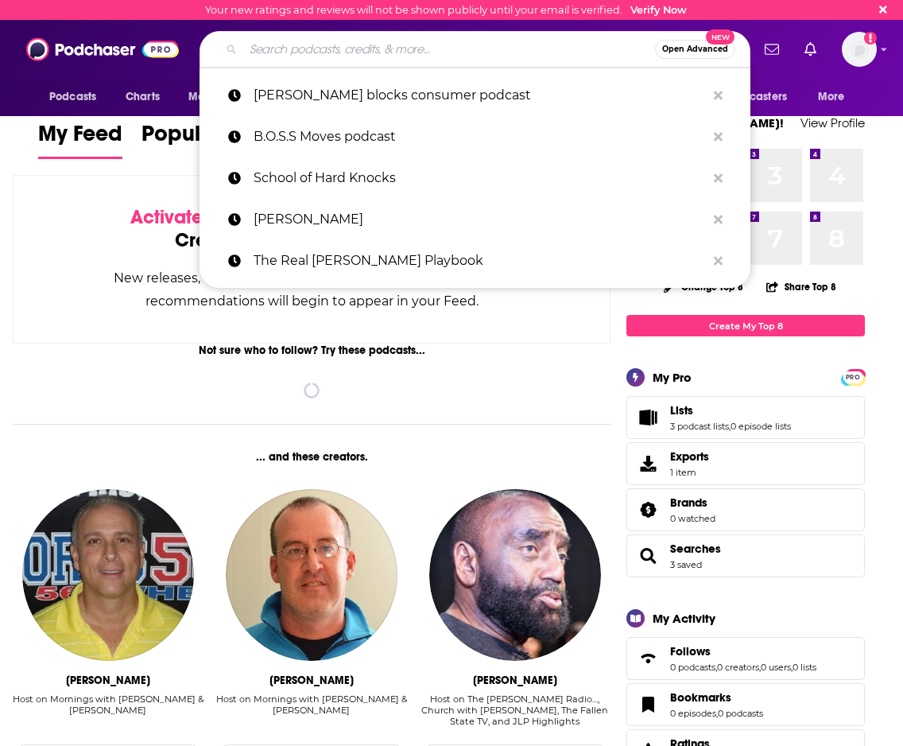
paste input "Blocks w/ Neal Brennan"
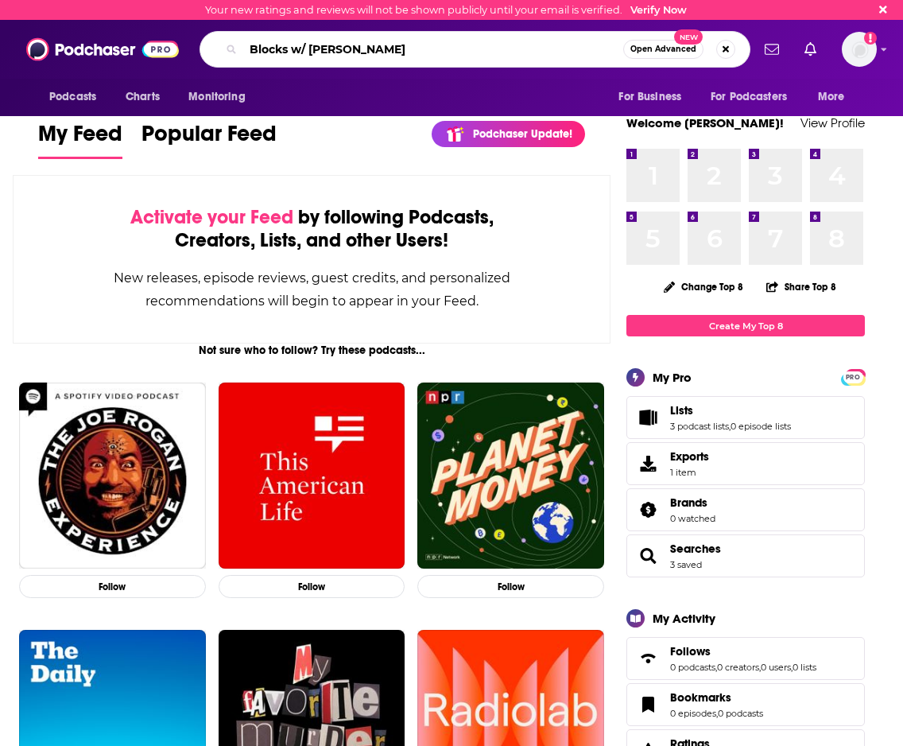
type input "Blocks w/ Neal Brennan"
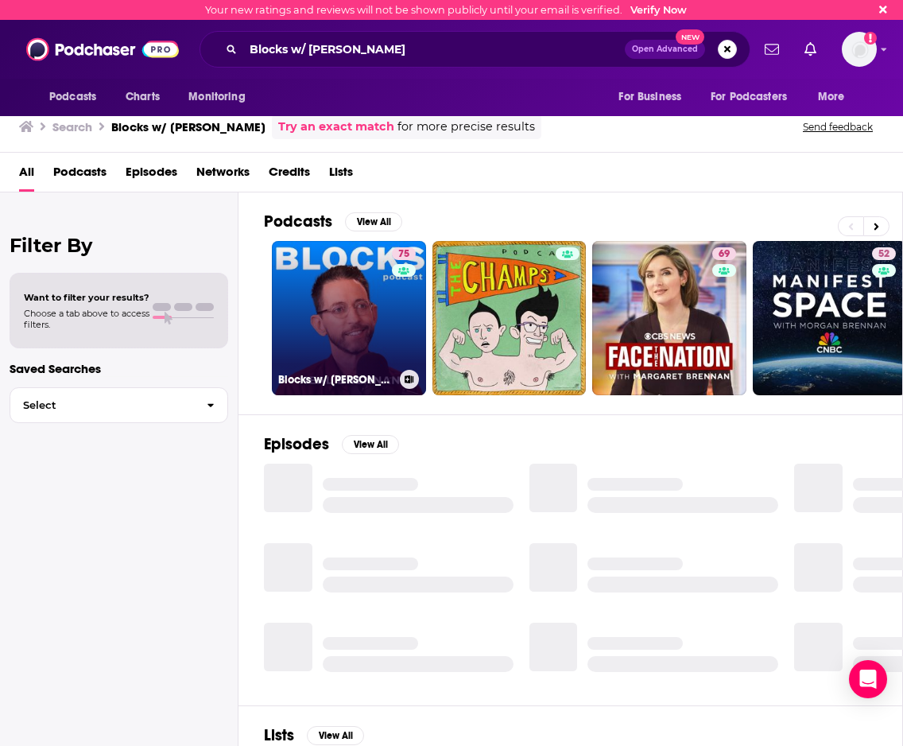
click at [340, 327] on link "75 Blocks w/ Neal Brennan" at bounding box center [349, 318] width 154 height 154
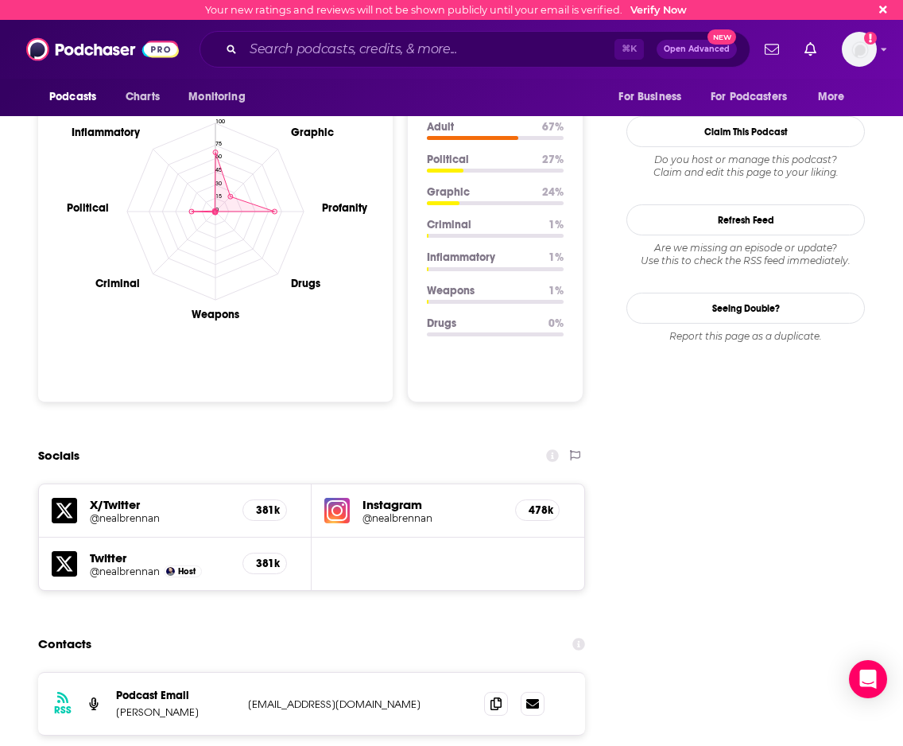
scroll to position [1513, 0]
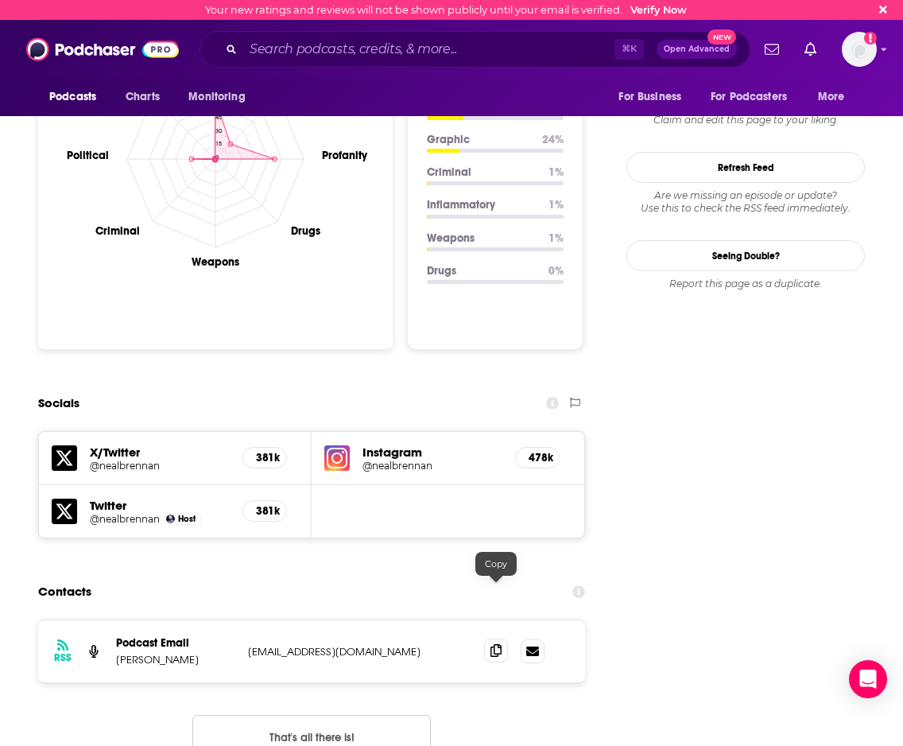
click at [491, 639] on span at bounding box center [496, 651] width 24 height 24
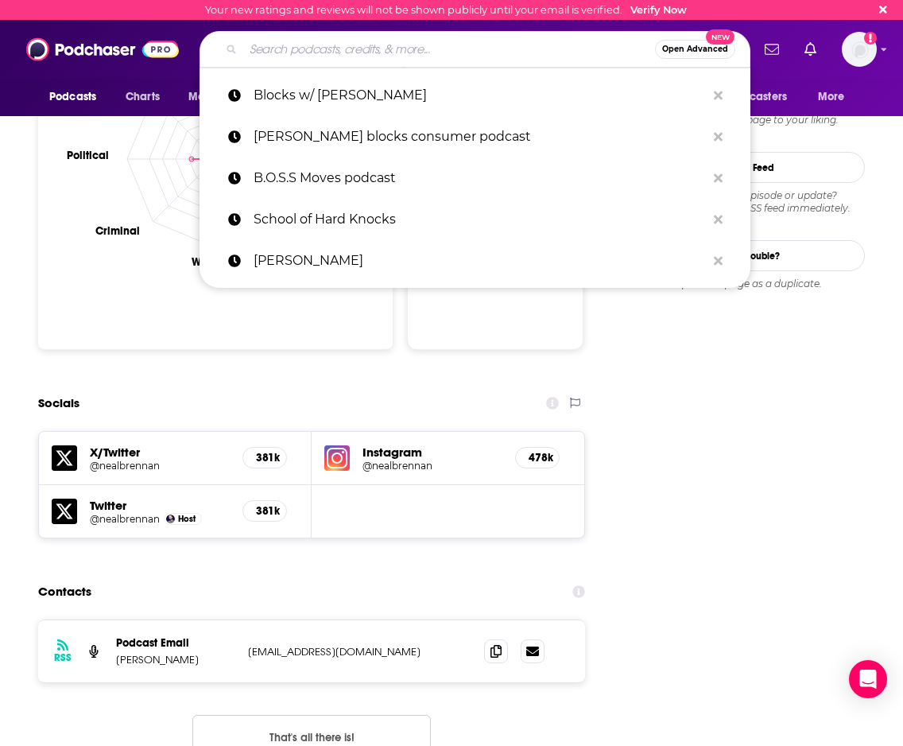
click at [325, 56] on input "Search podcasts, credits, & more..." at bounding box center [449, 49] width 412 height 25
paste input "Deep Dive with [PERSON_NAME]"
type input "Deep Dive with [PERSON_NAME]"
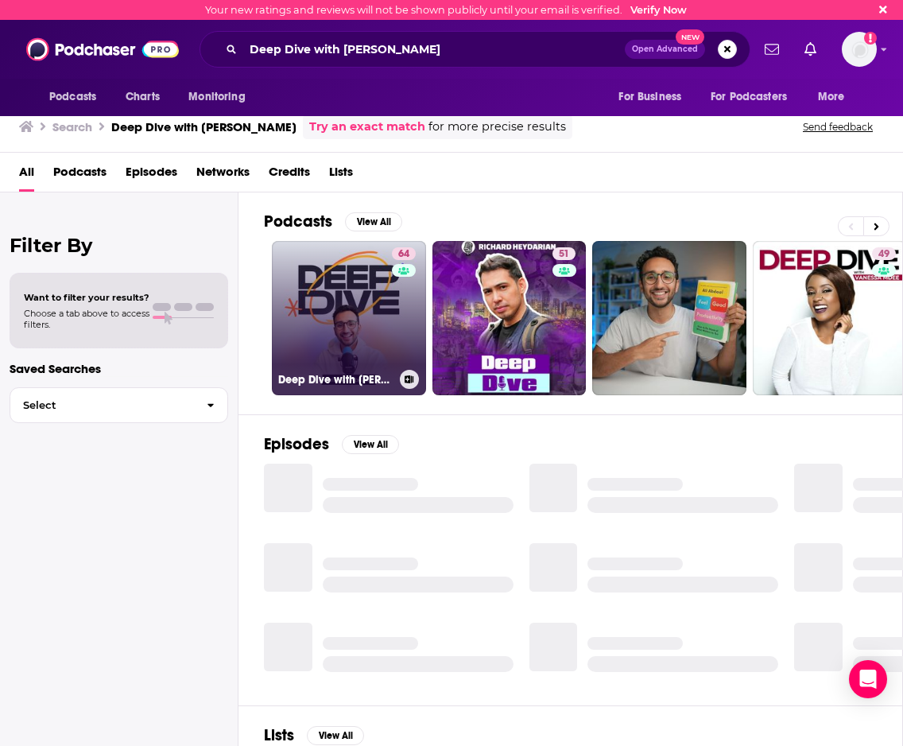
click at [352, 326] on link "64 Deep Dive with Ali Abdaal" at bounding box center [349, 318] width 154 height 154
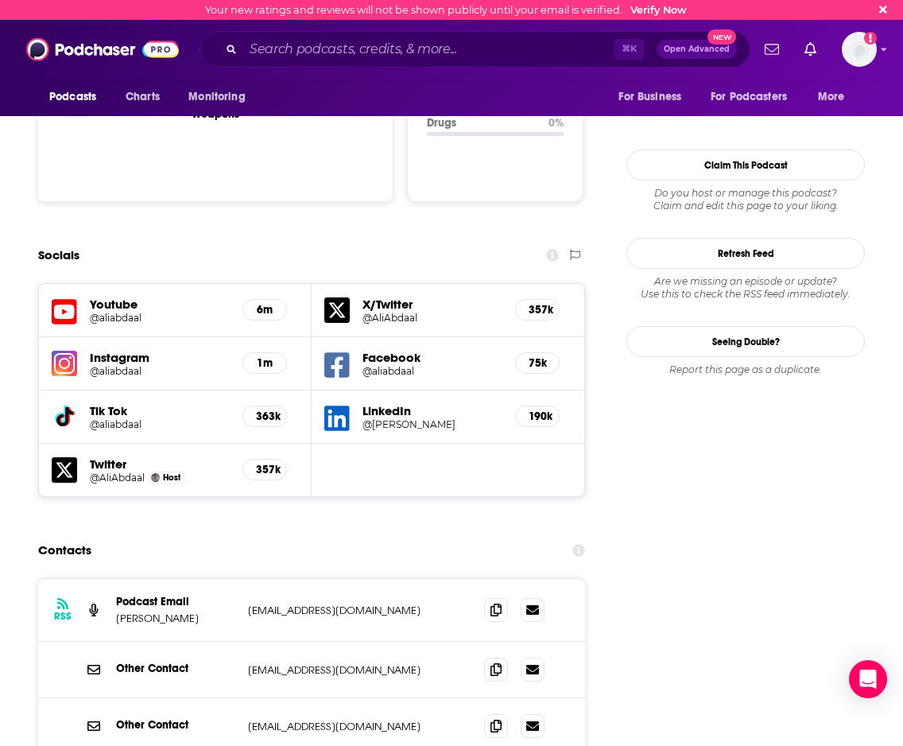
scroll to position [1808, 0]
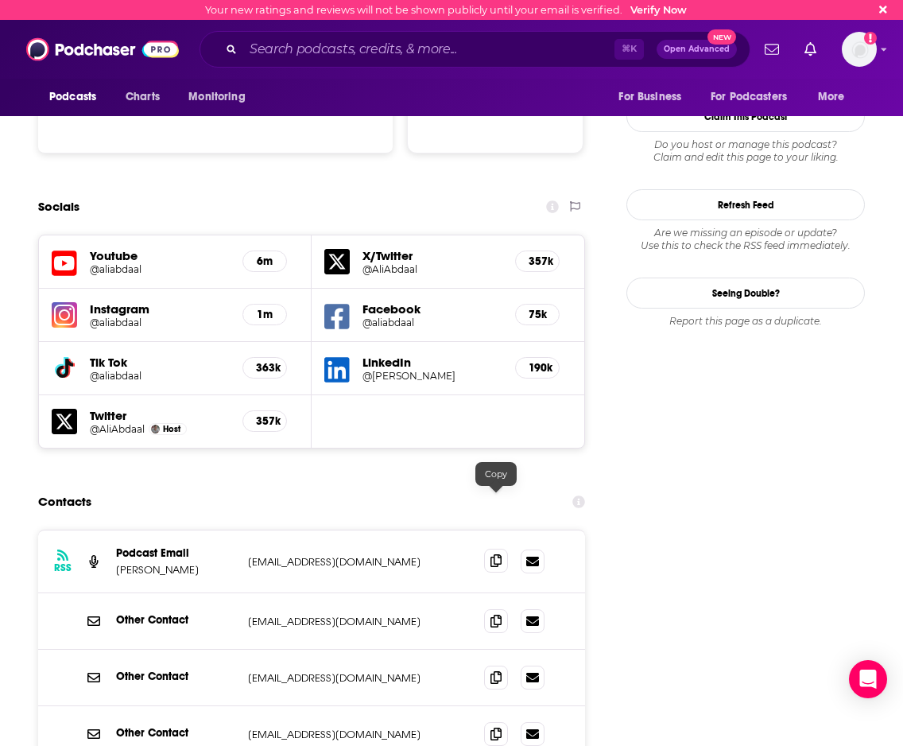
click at [499, 554] on icon at bounding box center [496, 560] width 11 height 13
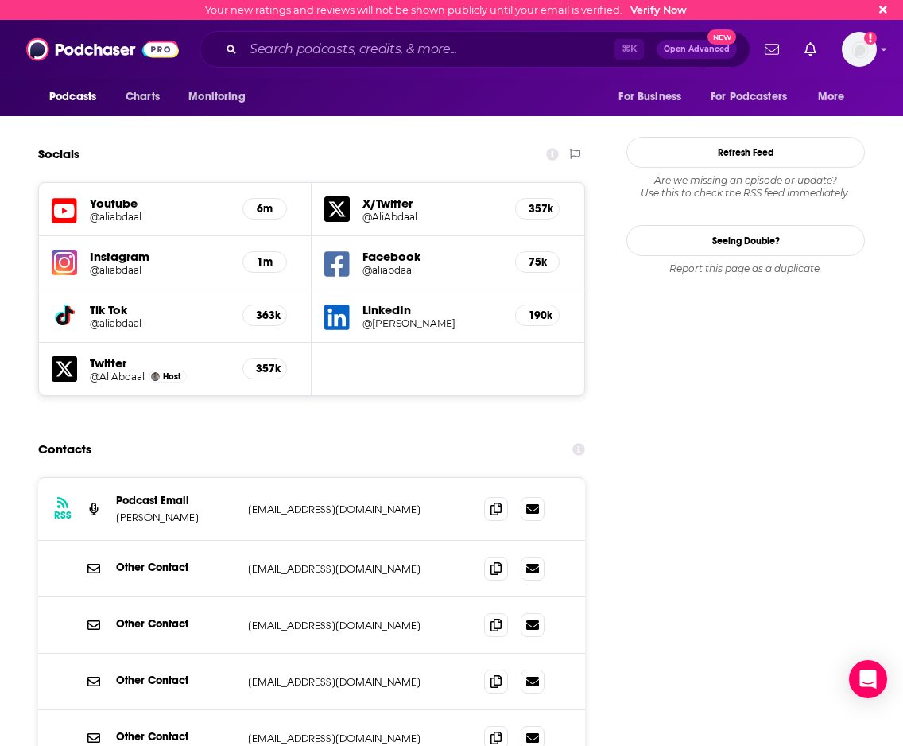
scroll to position [1882, 0]
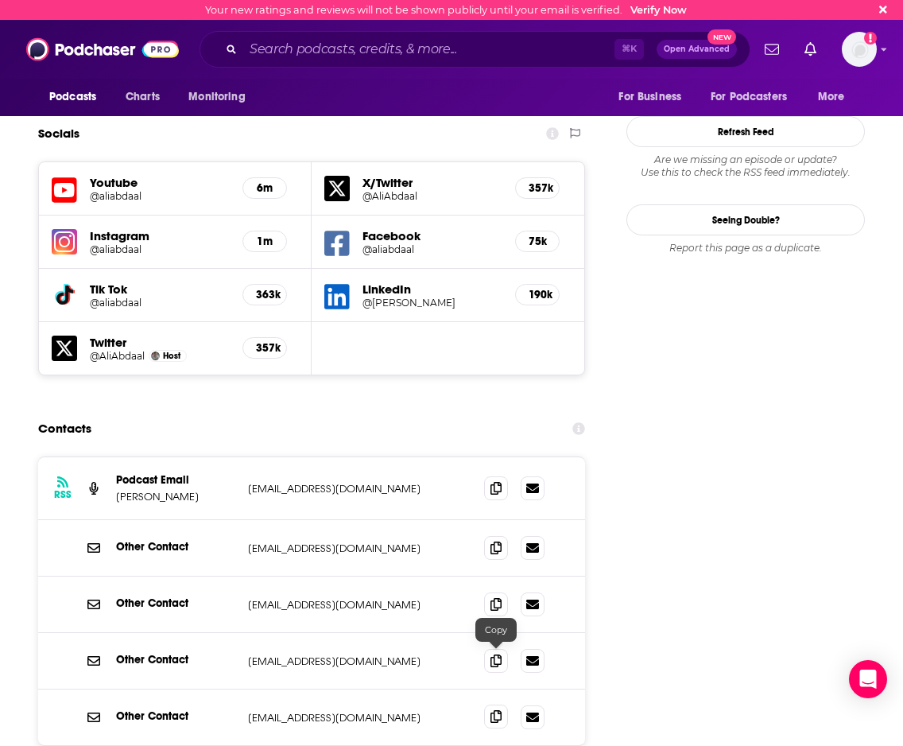
click at [503, 705] on span at bounding box center [496, 717] width 24 height 24
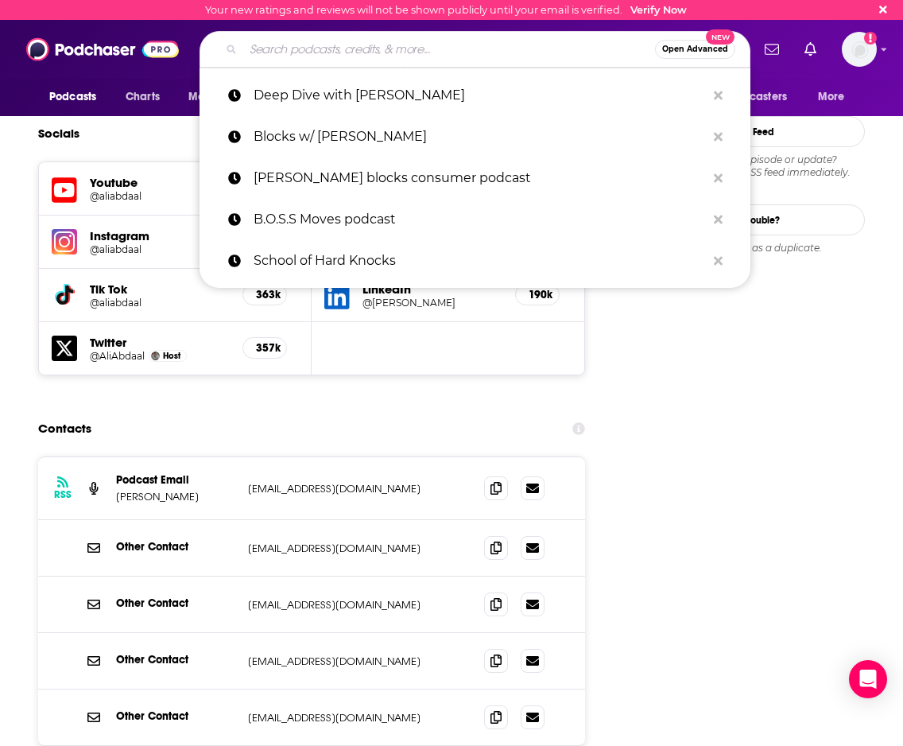
click at [435, 54] on input "Search podcasts, credits, & more..." at bounding box center [449, 49] width 412 height 25
paste input "Money Rehab with Nicole Lapin"
type input "Money Rehab with Nicole Lapin"
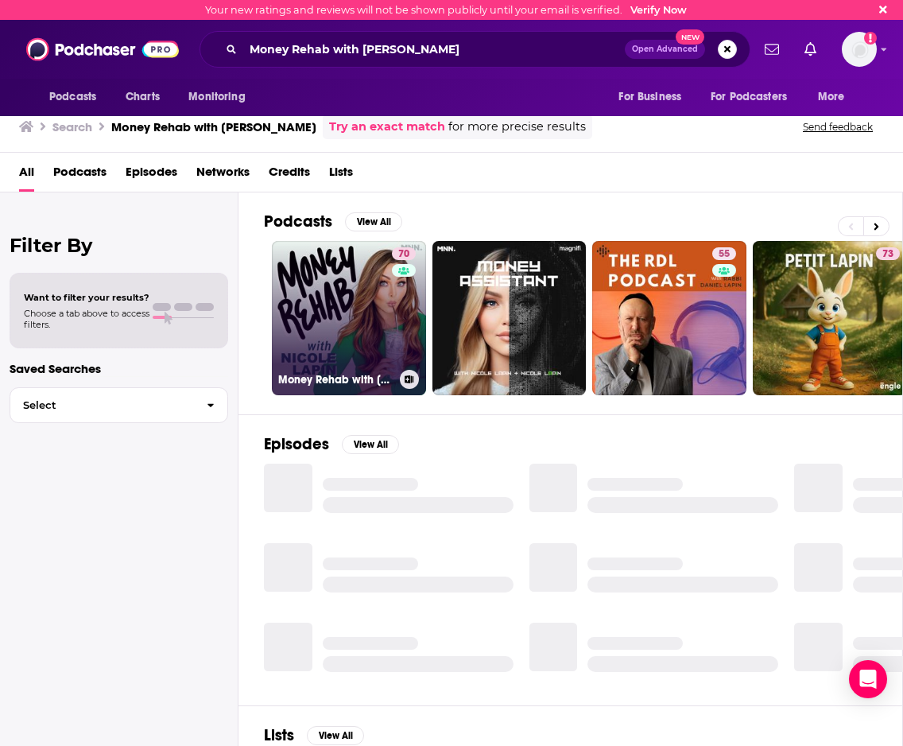
click at [382, 289] on link "70 Money Rehab with Nicole Lapin" at bounding box center [349, 318] width 154 height 154
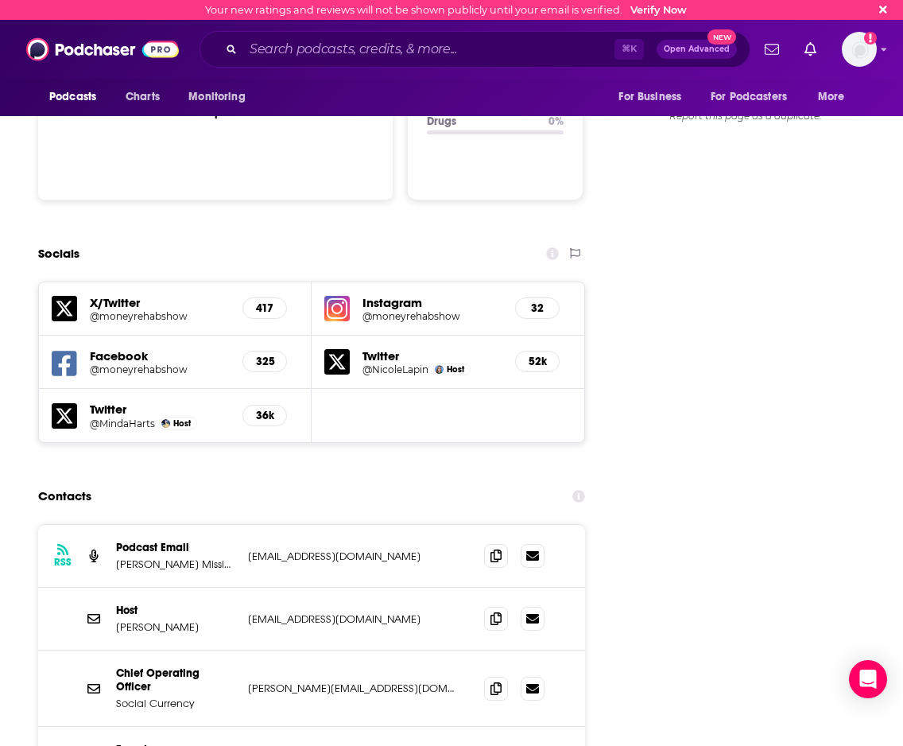
scroll to position [1681, 0]
click at [499, 611] on icon at bounding box center [496, 617] width 11 height 13
click at [498, 548] on icon at bounding box center [496, 554] width 11 height 13
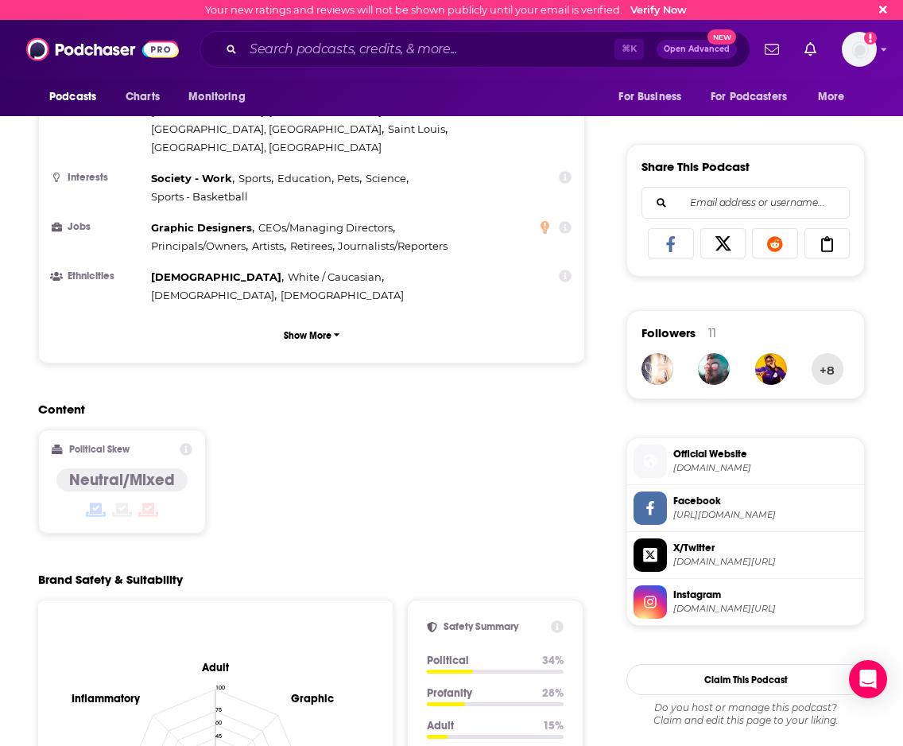
scroll to position [0, 0]
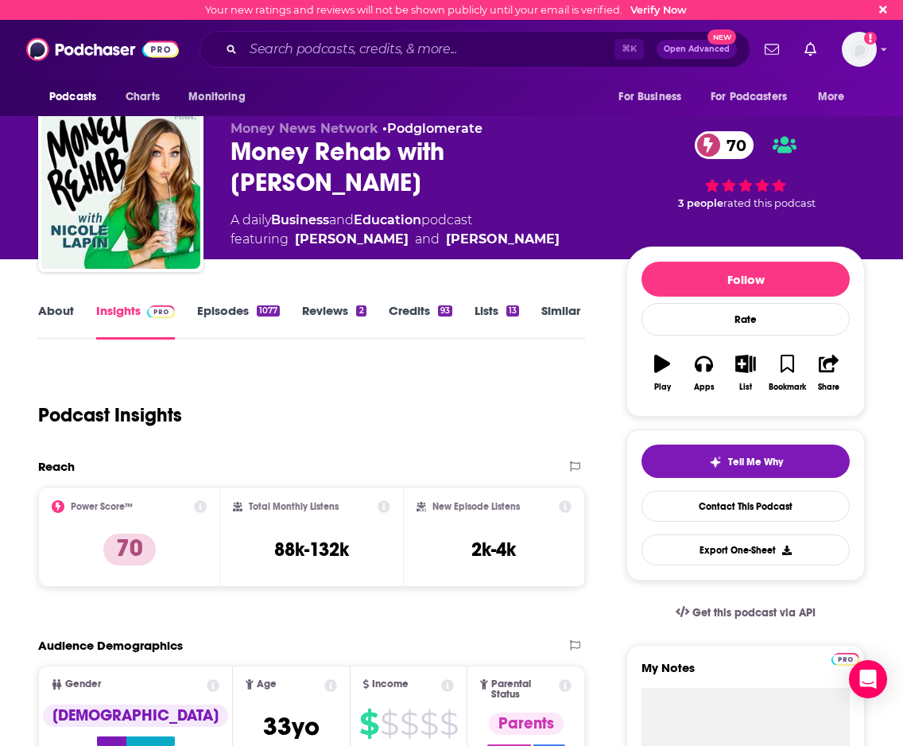
click at [46, 314] on link "About" at bounding box center [56, 321] width 36 height 37
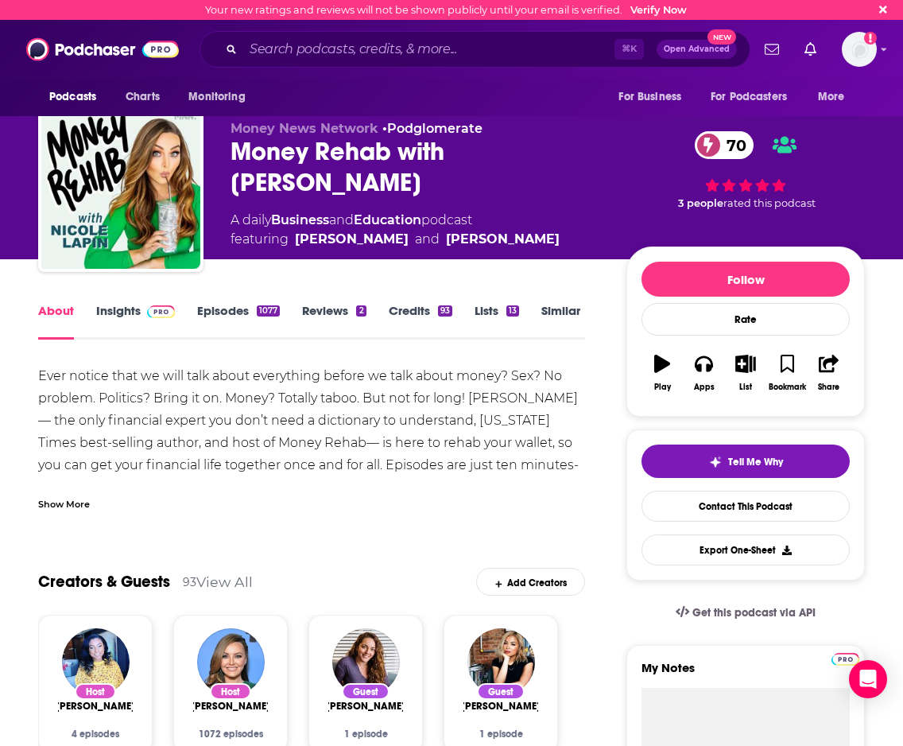
click at [493, 464] on div "Ever notice that we will talk about everything before we talk about money? Sex?…" at bounding box center [311, 465] width 547 height 200
click at [560, 461] on div "Ever notice that we will talk about everything before we talk about money? Sex?…" at bounding box center [311, 465] width 547 height 200
click at [220, 321] on link "Episodes 1077" at bounding box center [238, 321] width 83 height 37
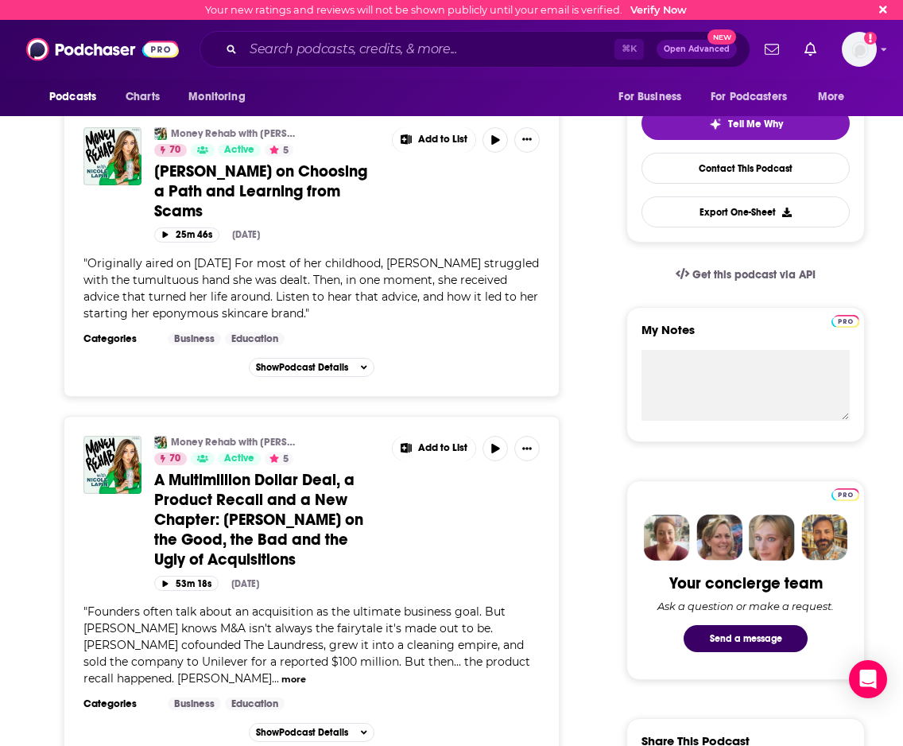
scroll to position [340, 0]
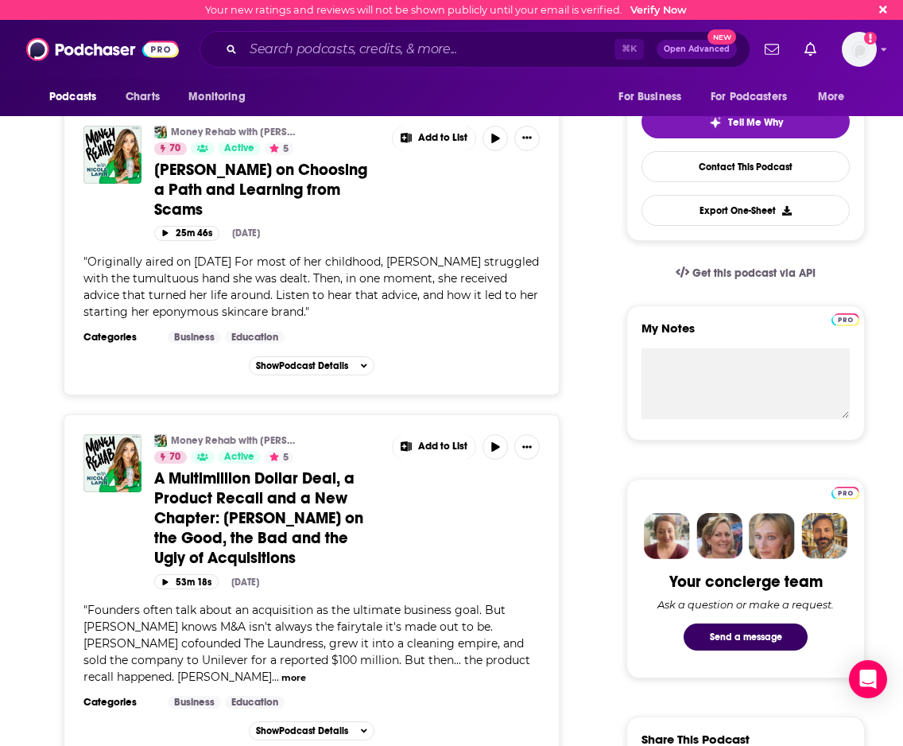
click at [442, 161] on div "Money Rehab with Nicole Lapin 70 Active 5 Kate Somerville on Choosing a Path an…" at bounding box center [347, 176] width 386 height 100
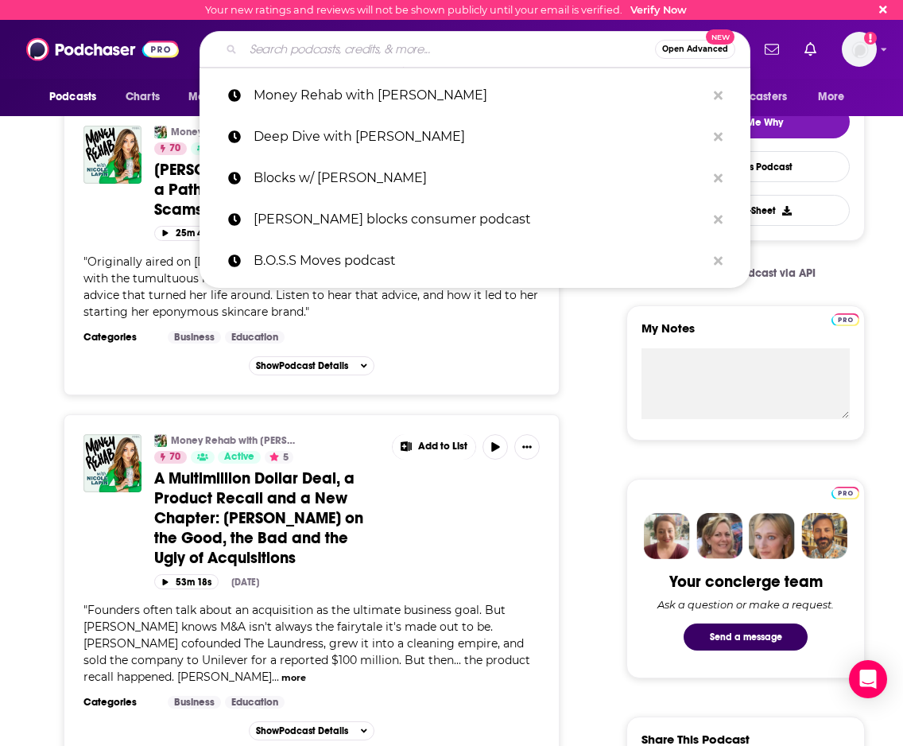
click at [397, 55] on input "Search podcasts, credits, & more..." at bounding box center [449, 49] width 412 height 25
paste input "Words of Rizdom"
type input "Words of Rizdom"
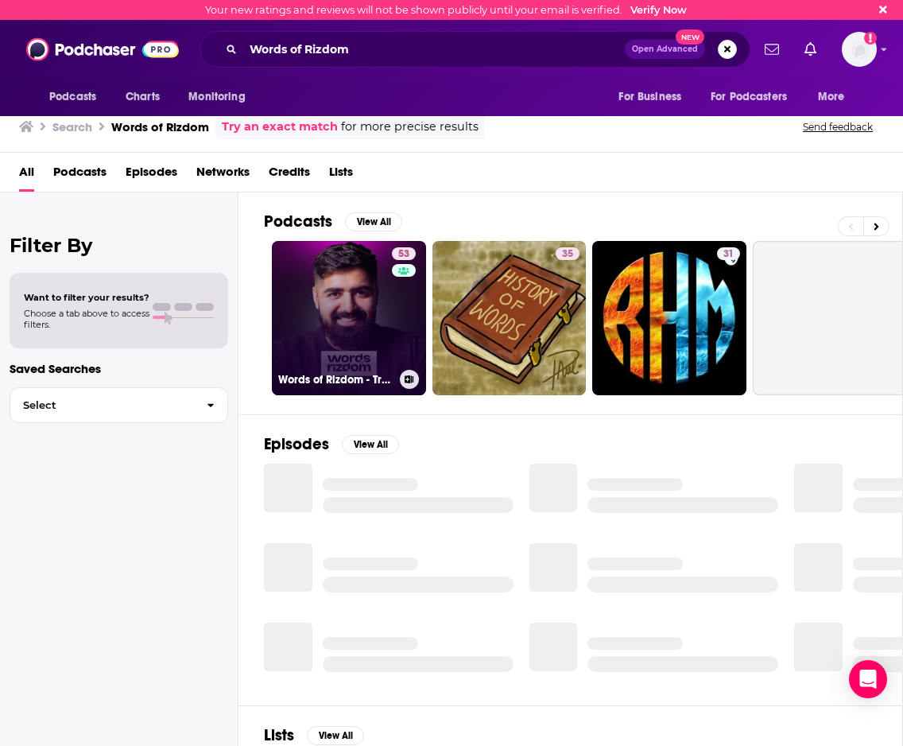
click at [338, 312] on link "53 Words of Rizdom - Trading Podcast" at bounding box center [349, 318] width 154 height 154
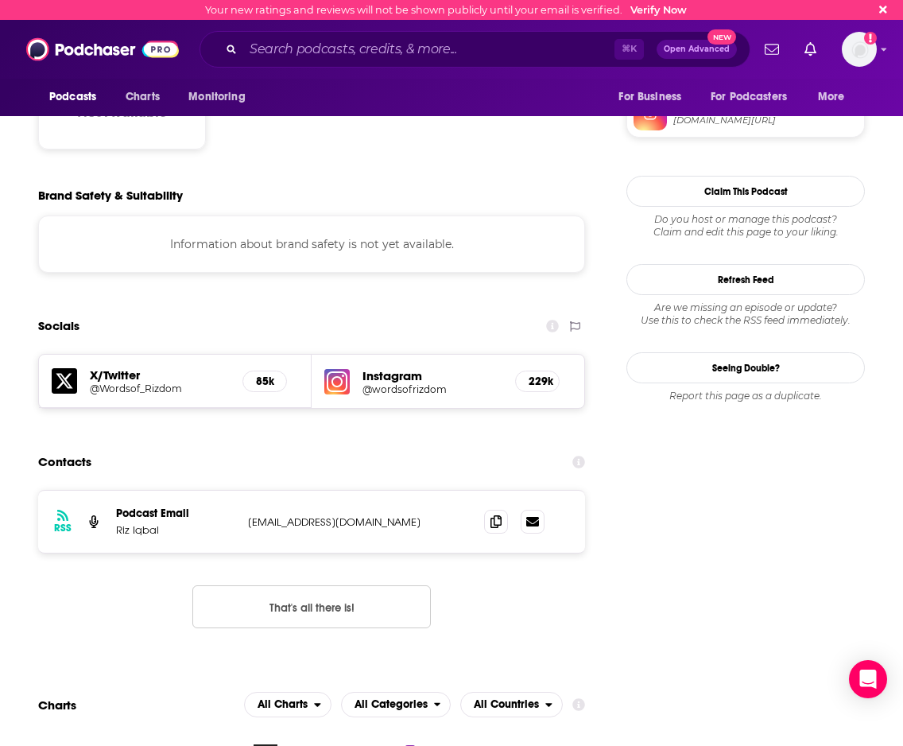
scroll to position [1351, 0]
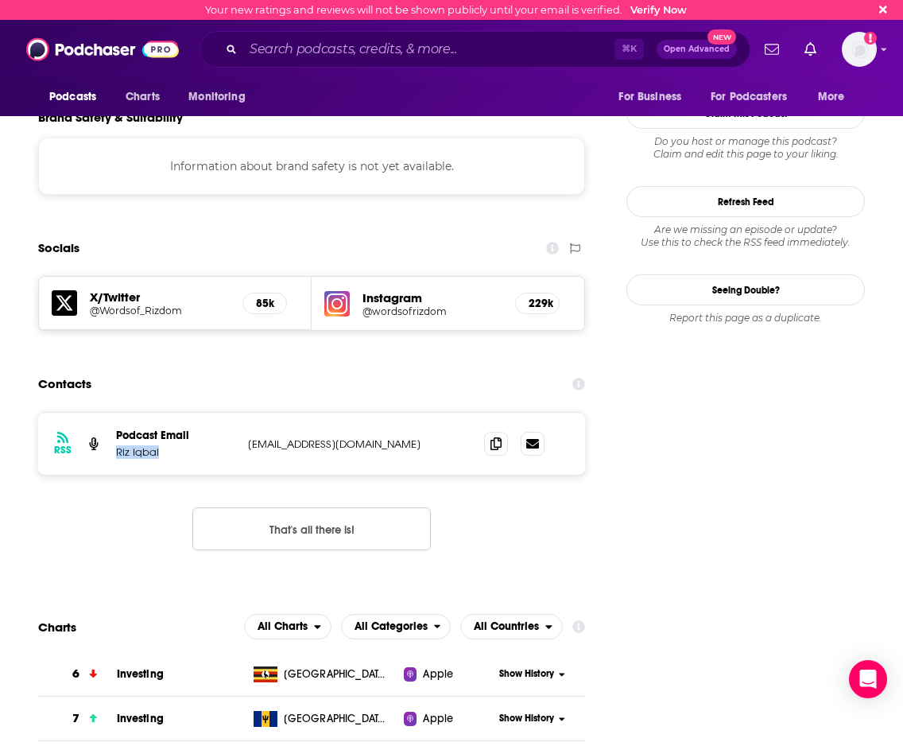
drag, startPoint x: 161, startPoint y: 390, endPoint x: 114, endPoint y: 395, distance: 47.2
click at [114, 413] on div "RSS Podcast Email Riz Iqbal cwm5zmzfym@privaterelay.appleid.com cwm5zmzfym@priv…" at bounding box center [311, 444] width 547 height 62
copy p "Riz Iqbal"
click at [289, 437] on p "cwm5zmzfym@privaterelay.appleid.com" at bounding box center [353, 444] width 211 height 14
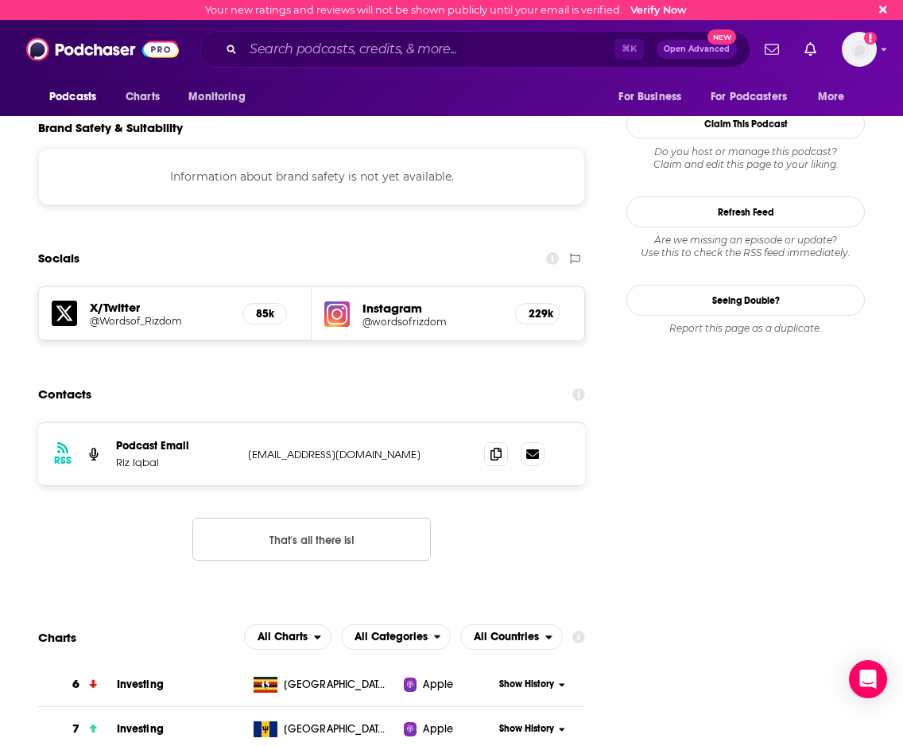
scroll to position [1340, 0]
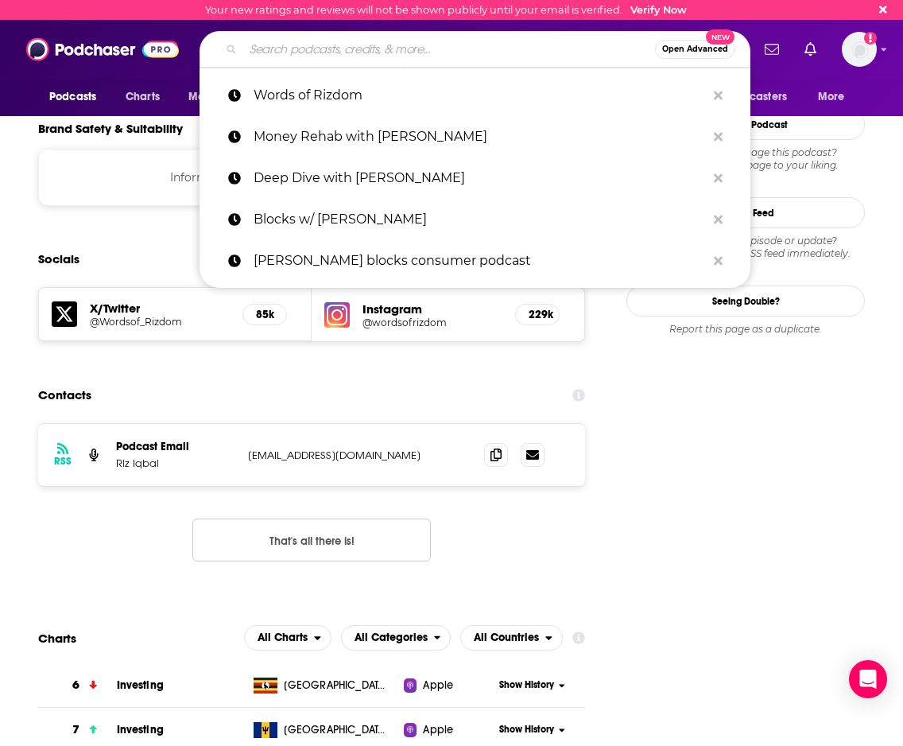
click at [490, 46] on input "Search podcasts, credits, & more..." at bounding box center [449, 49] width 412 height 25
paste input "Titans Of Tomorrow"
type input "Titans Of Tomorrow"
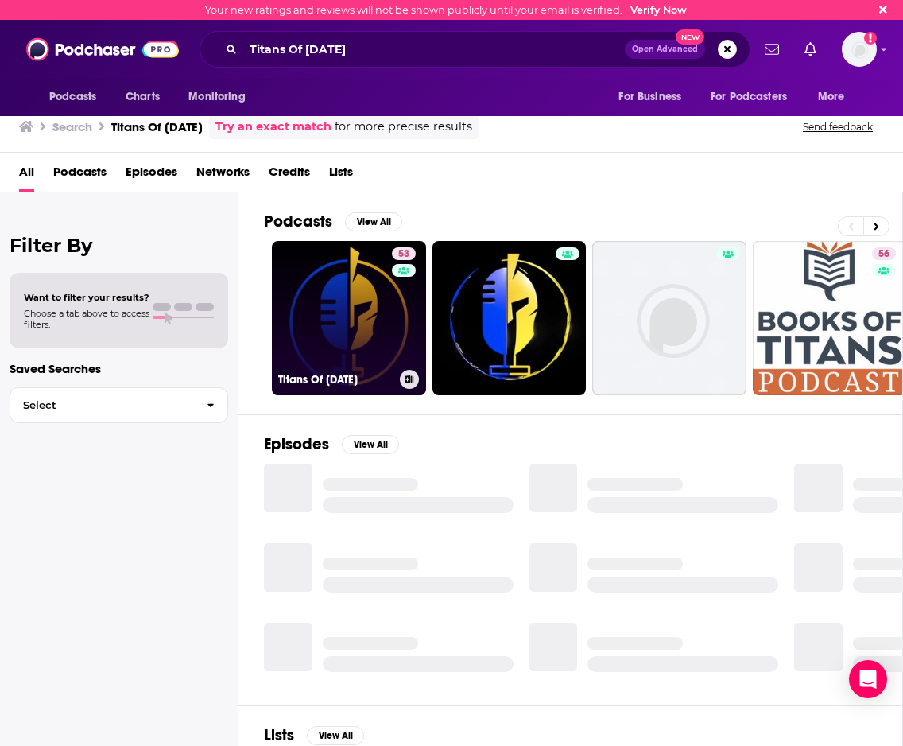
click at [346, 317] on link "53 Titans Of Tomorrow" at bounding box center [349, 318] width 154 height 154
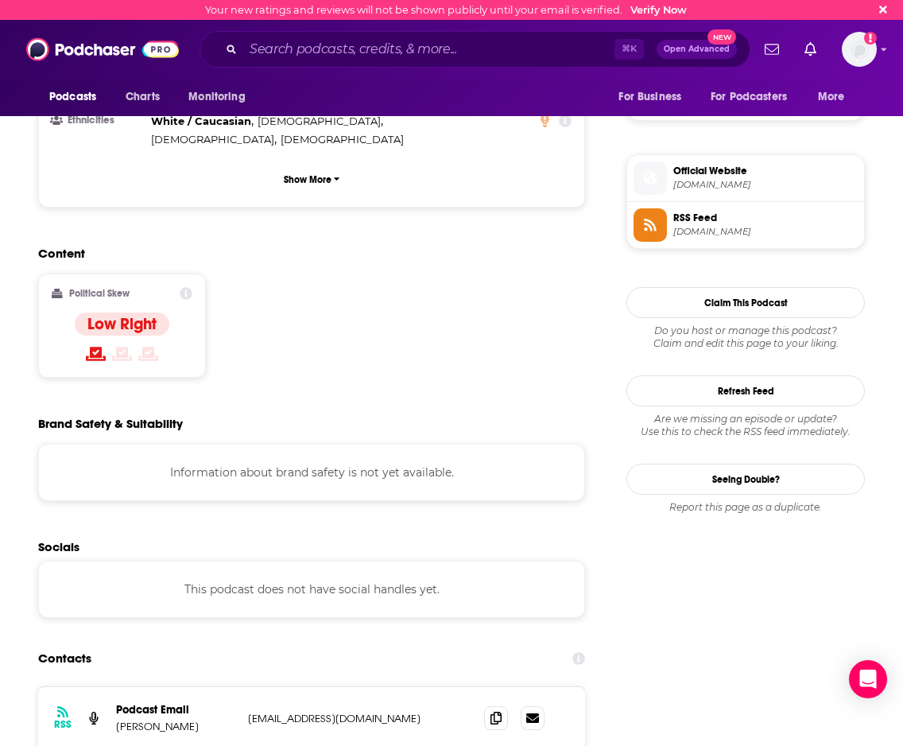
scroll to position [1080, 0]
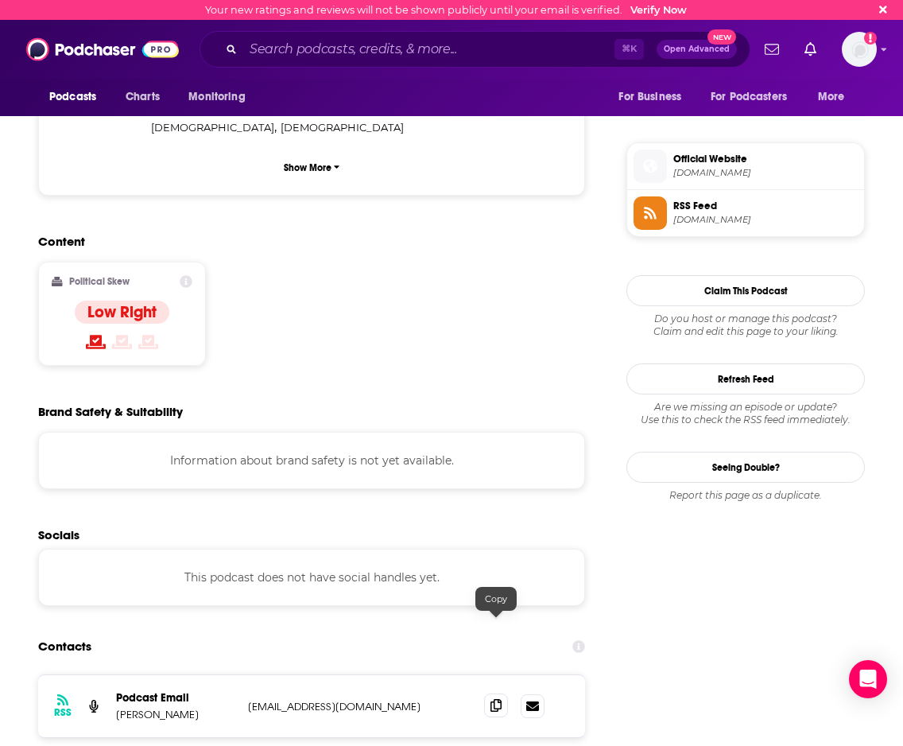
click at [496, 699] on icon at bounding box center [496, 705] width 11 height 13
click at [497, 699] on icon at bounding box center [496, 705] width 11 height 13
drag, startPoint x: 175, startPoint y: 635, endPoint x: 118, endPoint y: 634, distance: 57.3
click at [118, 708] on p "Waqar Asim" at bounding box center [175, 715] width 119 height 14
copy p "Waqar Asim"
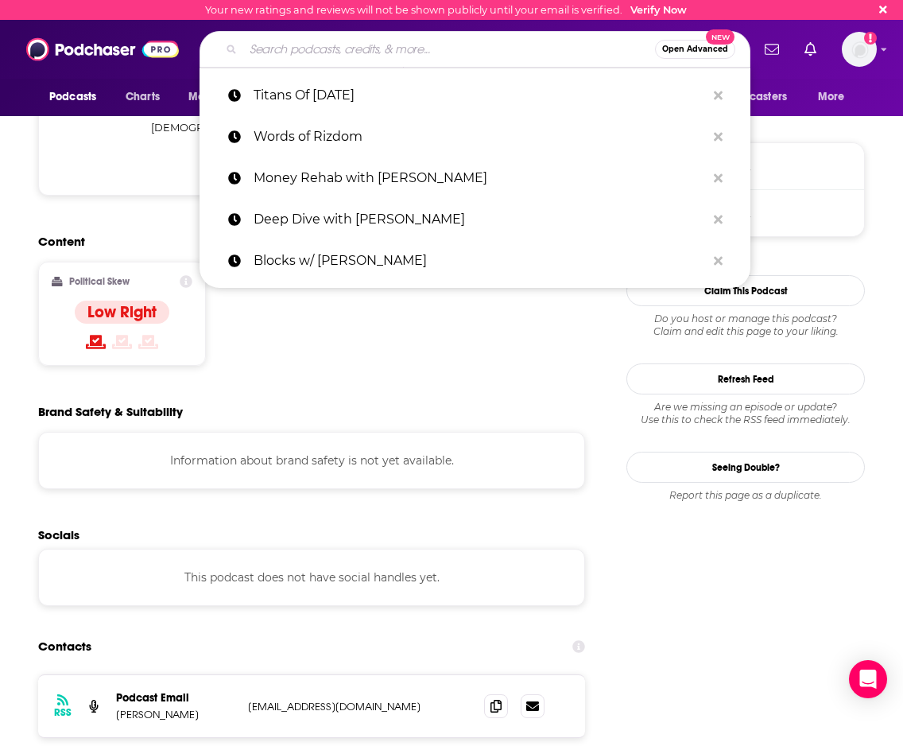
click at [429, 37] on input "Search podcasts, credits, & more..." at bounding box center [449, 49] width 412 height 25
paste input "Jack Neel"
type input "Jack Neel"
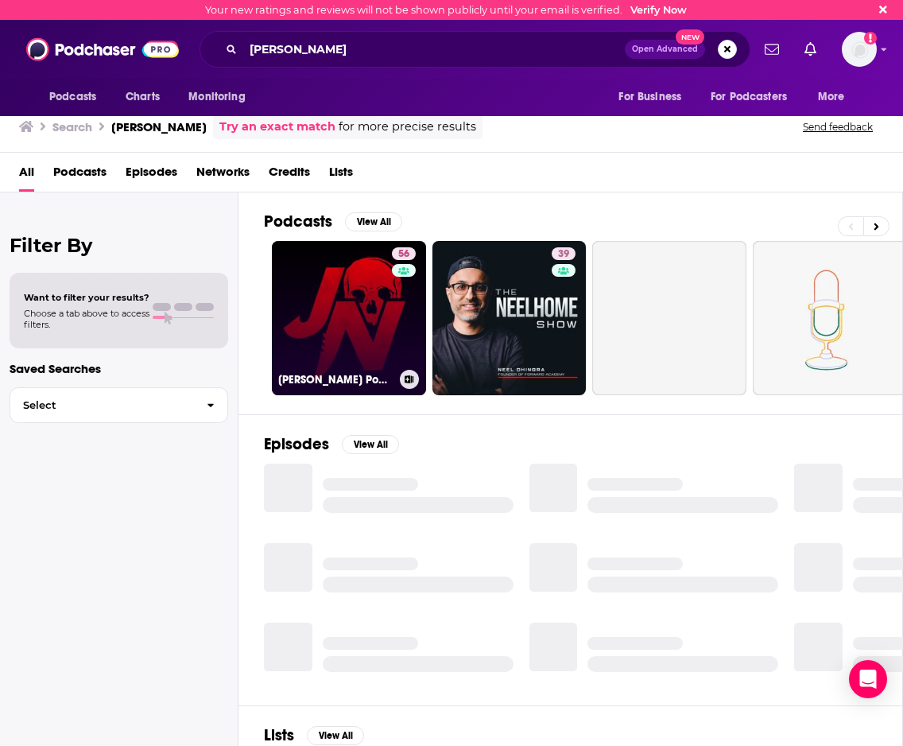
click at [375, 313] on link "56 Jack Neel Podcast" at bounding box center [349, 318] width 154 height 154
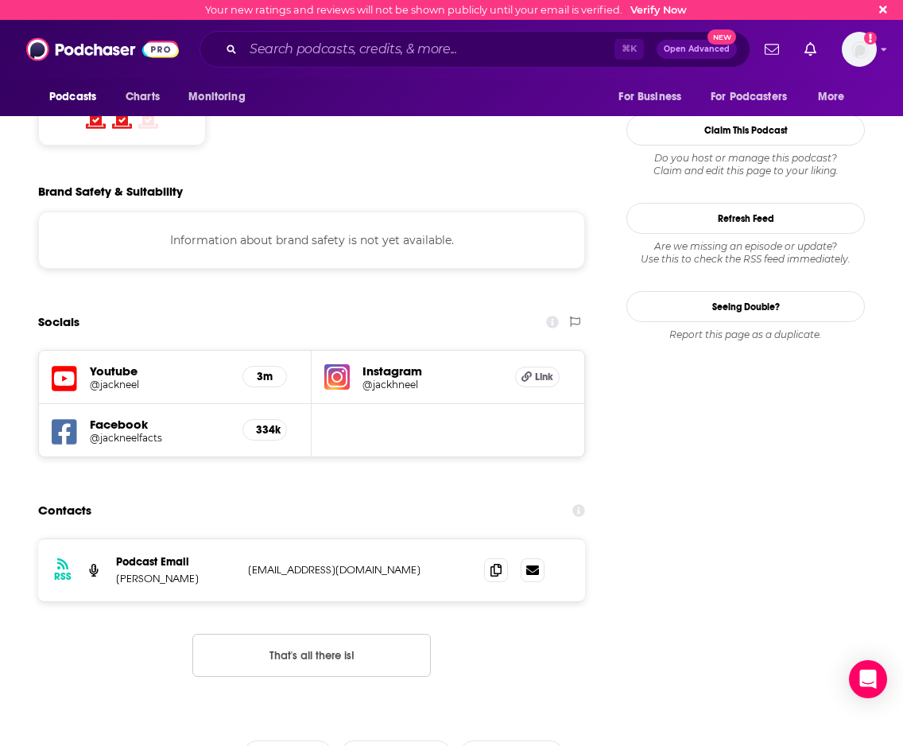
scroll to position [1397, 0]
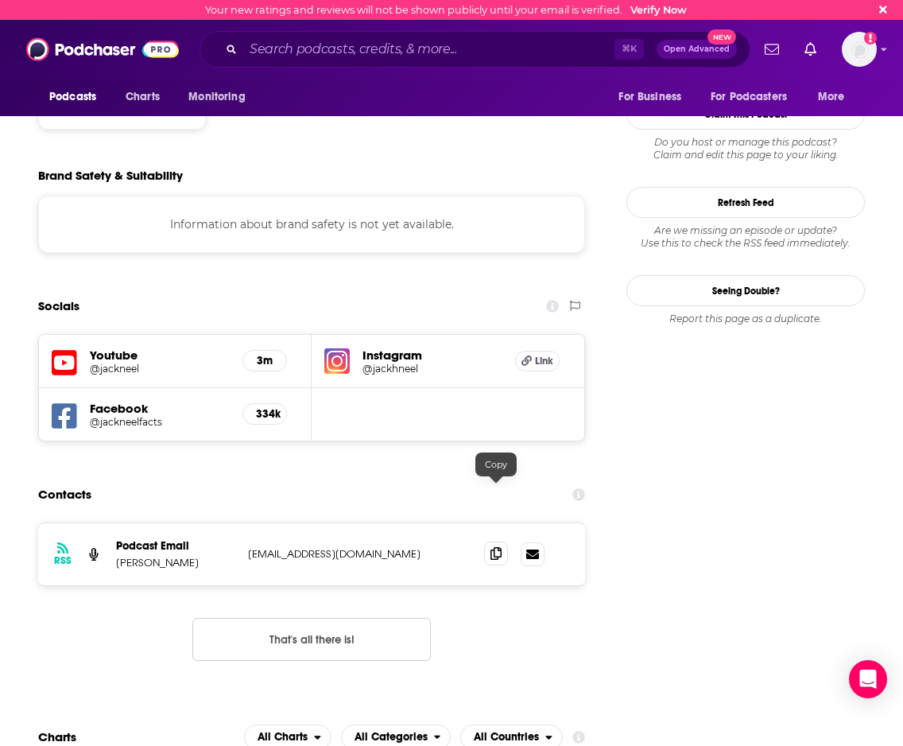
click at [503, 542] on span at bounding box center [496, 554] width 24 height 24
click at [310, 49] on input "Search podcasts, credits, & more..." at bounding box center [428, 49] width 371 height 25
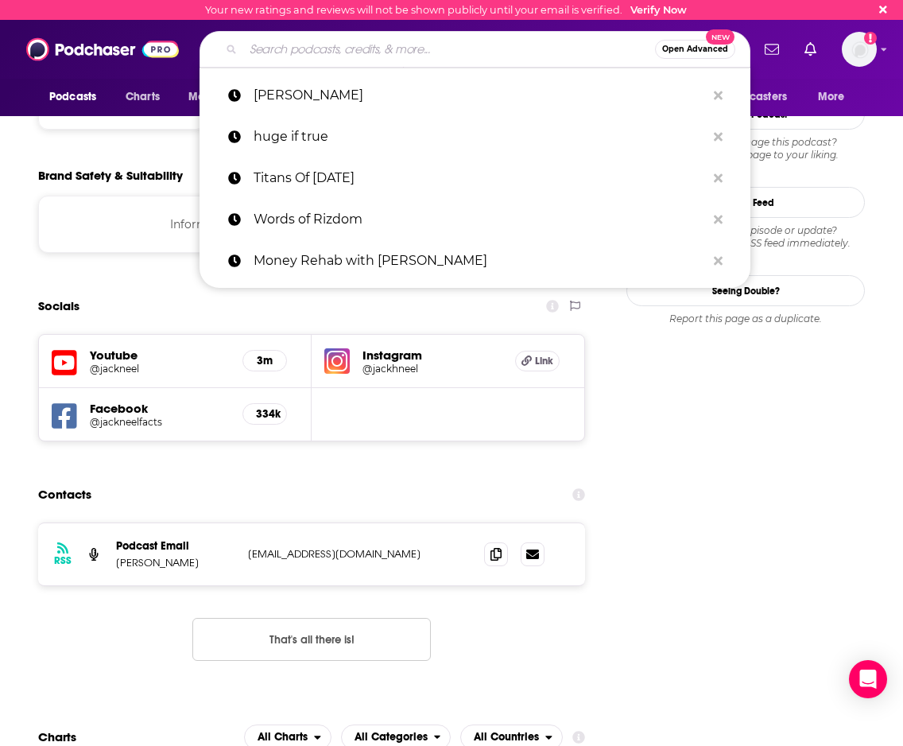
paste input "Tori Trades"
type input "Tori Trades"
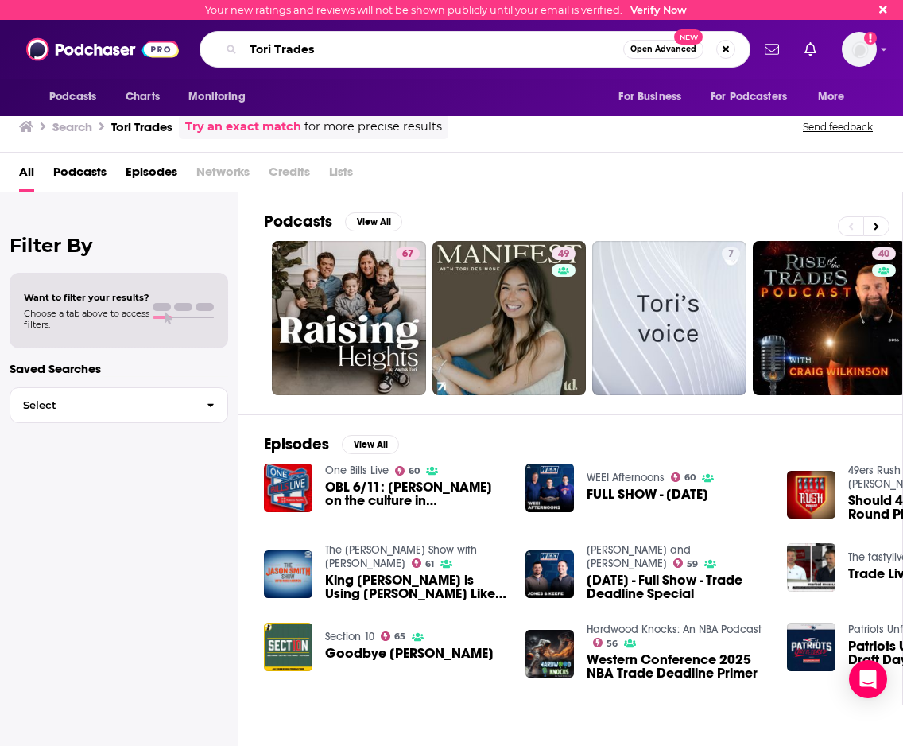
drag, startPoint x: 343, startPoint y: 56, endPoint x: 223, endPoint y: 52, distance: 119.4
click at [223, 52] on div "Tori Trades Open Advanced New" at bounding box center [475, 49] width 551 height 37
paste input "Rowan Cheung"
type input "Rowan Cheung"
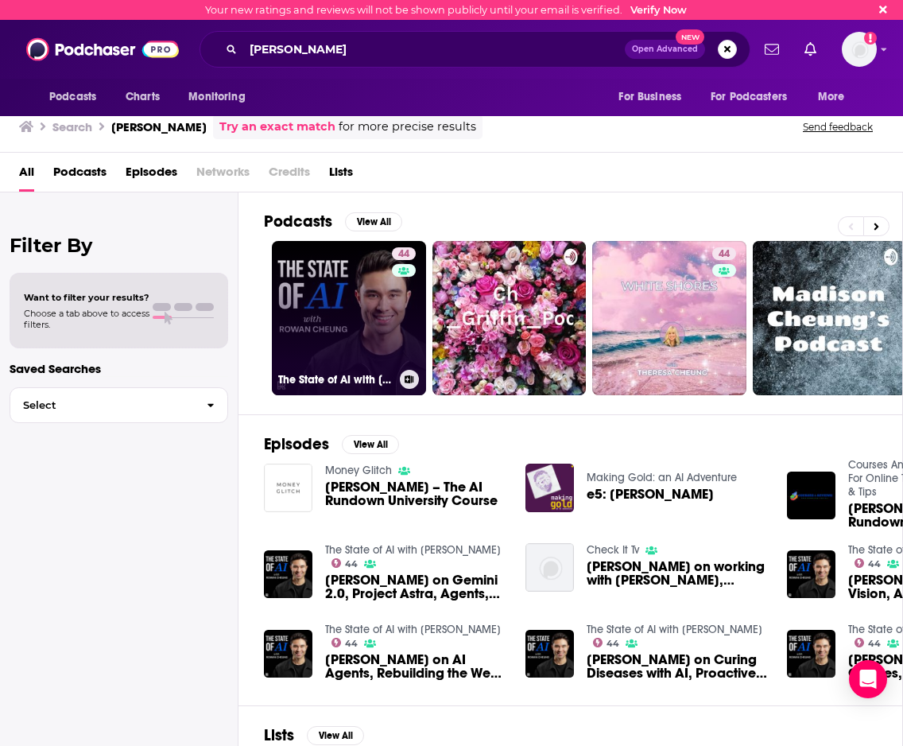
click at [361, 272] on link "44 The State of AI with Rowan Cheung" at bounding box center [349, 318] width 154 height 154
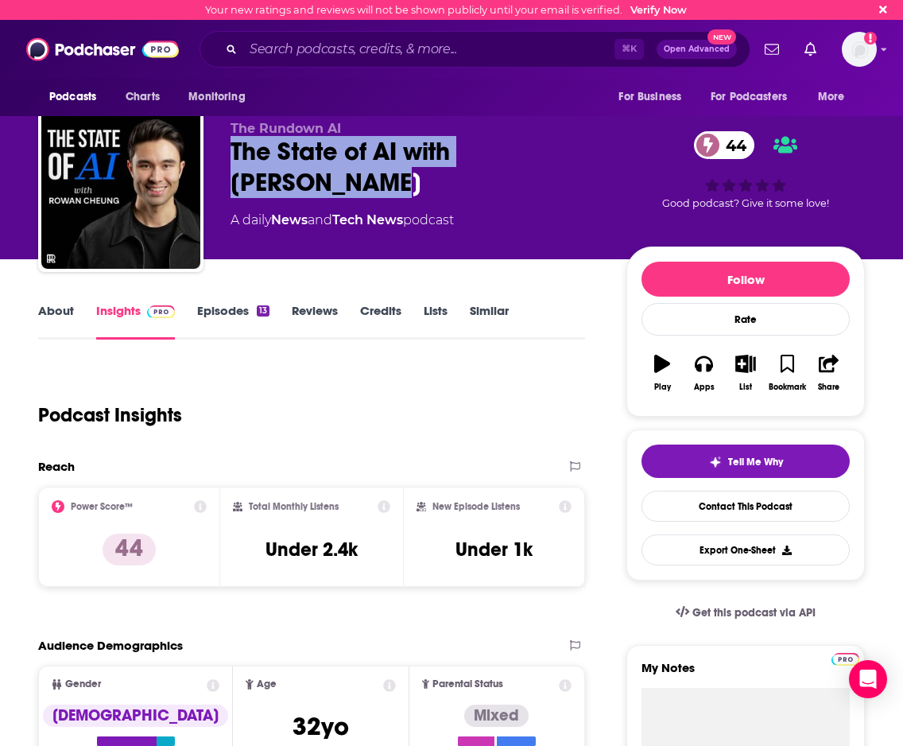
drag, startPoint x: 234, startPoint y: 143, endPoint x: 390, endPoint y: 188, distance: 162.9
click at [390, 188] on div "The State of AI with Rowan Cheung 44" at bounding box center [416, 167] width 371 height 62
copy h2 "The State of AI with Rowan Cheung"
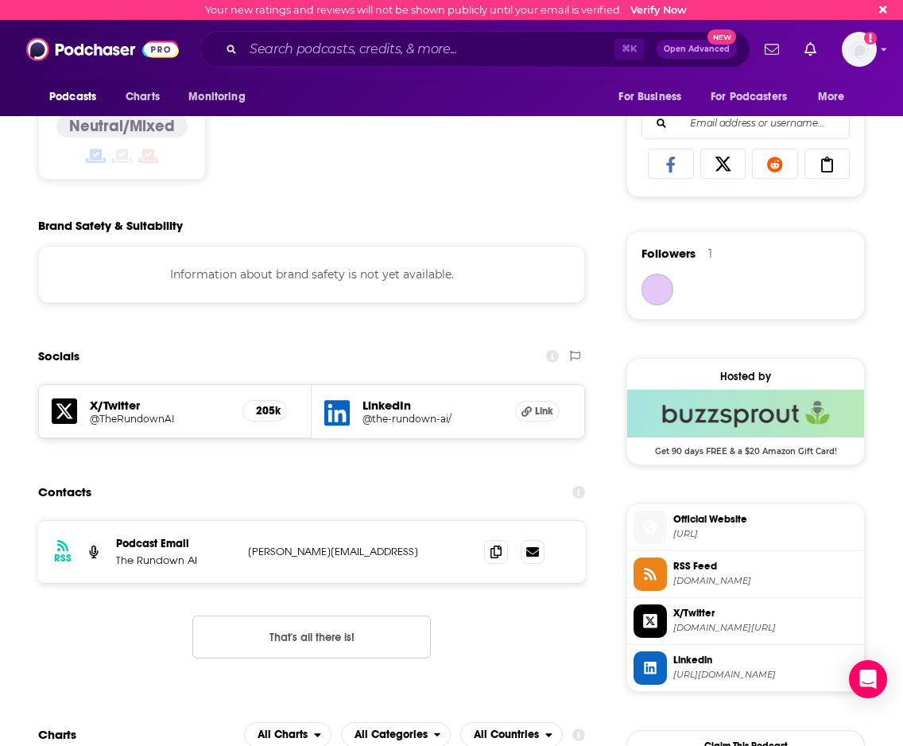
scroll to position [1020, 0]
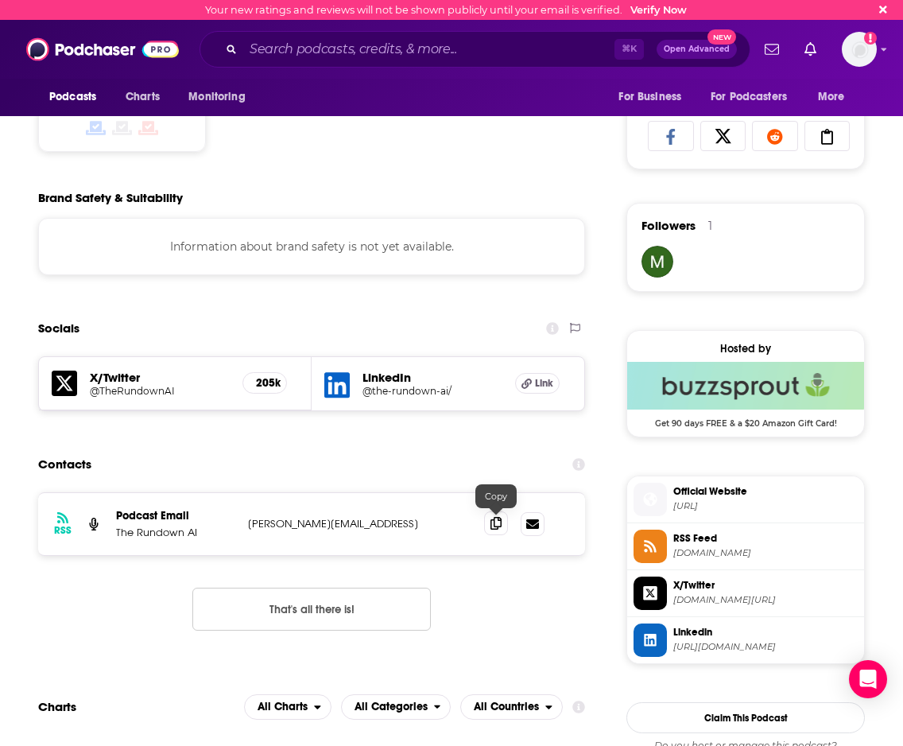
click at [499, 530] on span at bounding box center [496, 523] width 24 height 24
click at [413, 49] on input "Search podcasts, credits, & more..." at bounding box center [428, 49] width 371 height 25
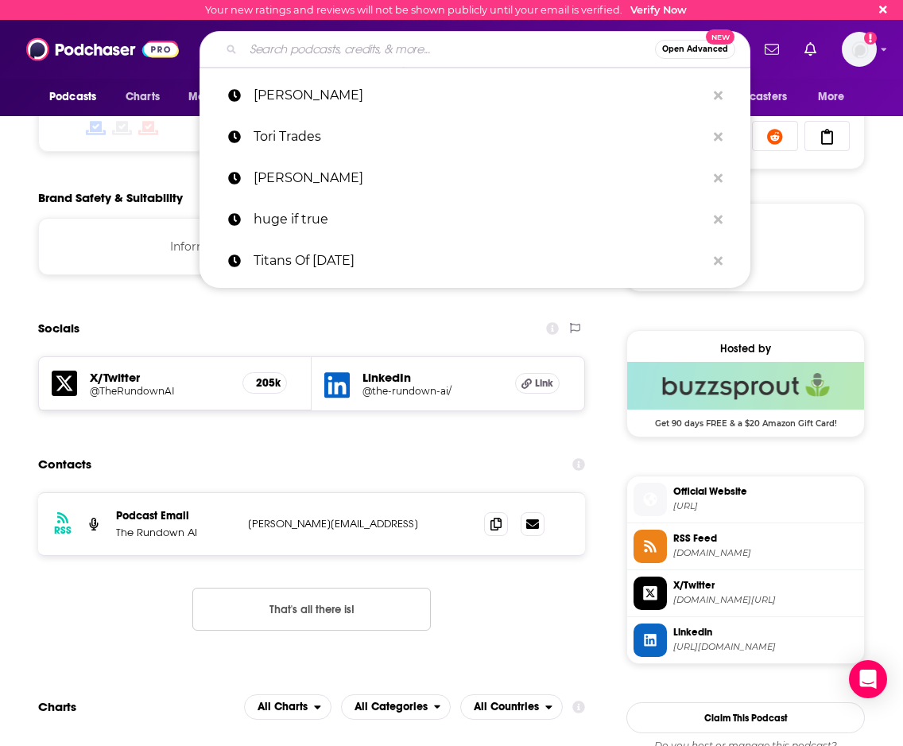
paste input "Bg2 Pod"
type input "Bg2 Pod"
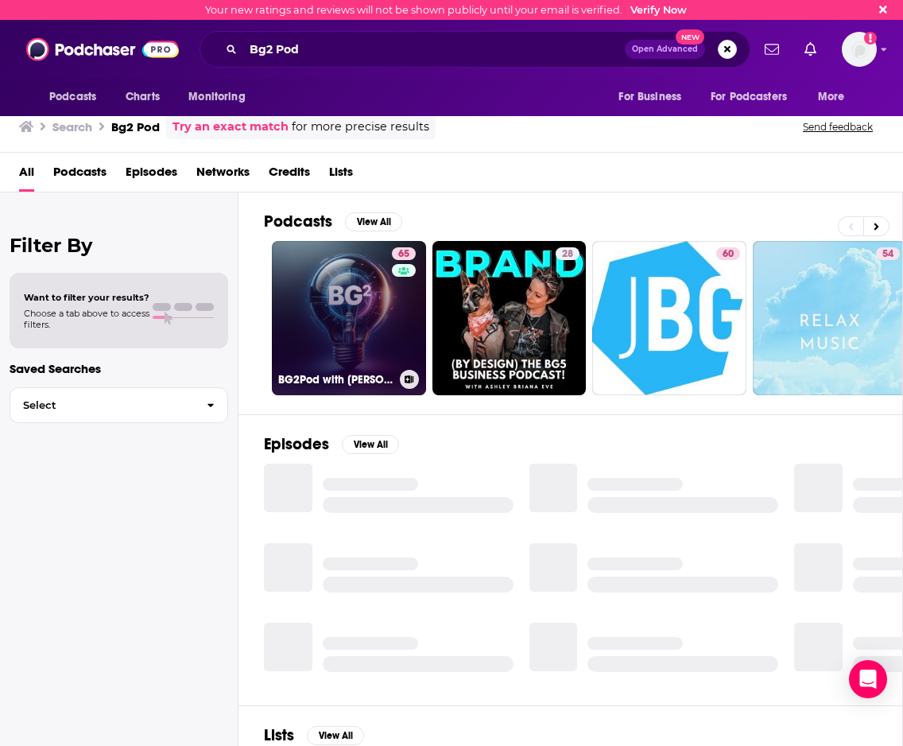
click at [377, 314] on link "65 BG2Pod with Brad Gerstner and Bill Gurley" at bounding box center [349, 318] width 154 height 154
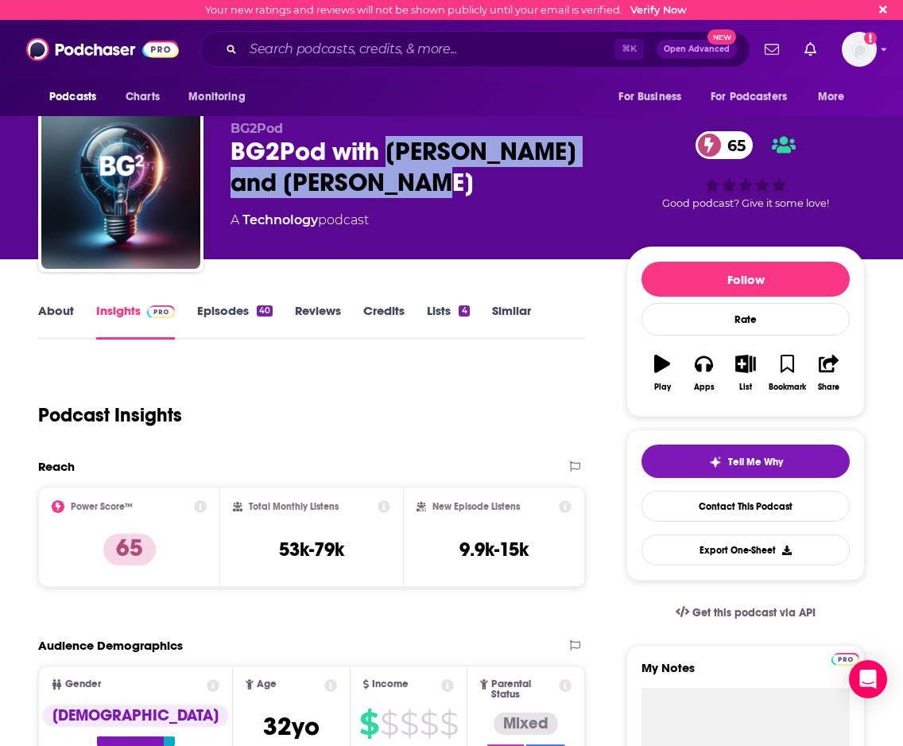
drag, startPoint x: 388, startPoint y: 151, endPoint x: 429, endPoint y: 180, distance: 50.3
click at [429, 180] on div "BG2Pod with Brad Gerstner and Bill Gurley 65" at bounding box center [416, 167] width 371 height 62
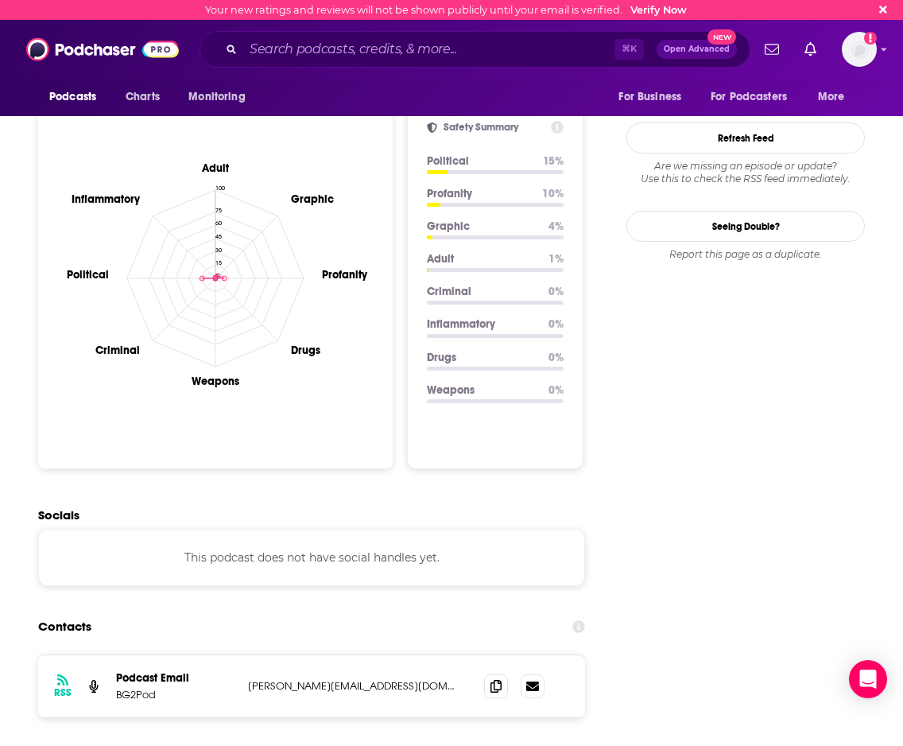
scroll to position [1497, 0]
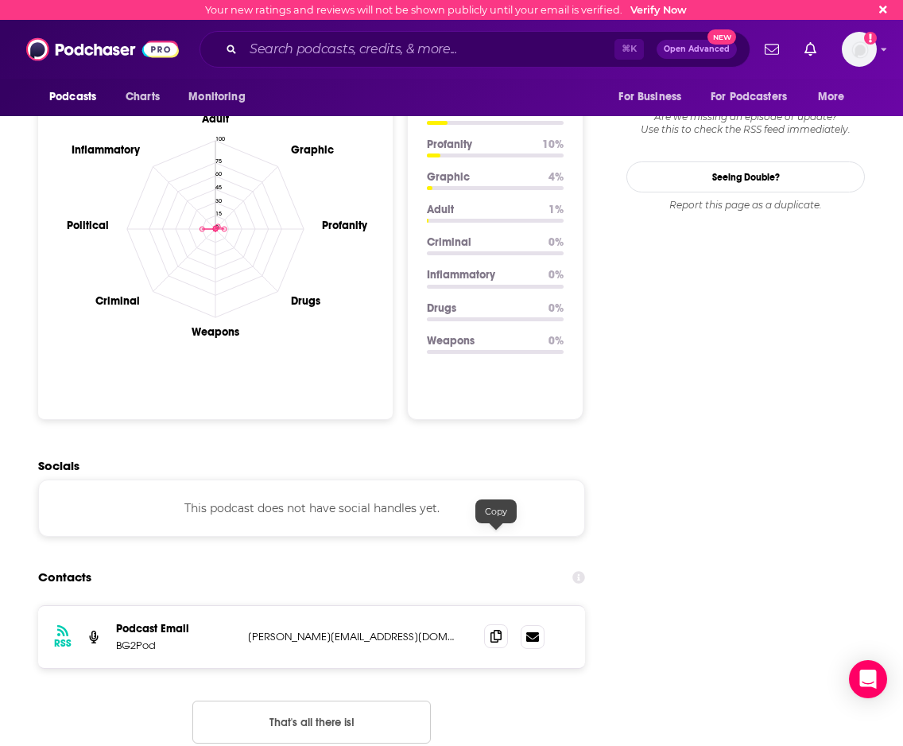
click at [491, 630] on icon at bounding box center [496, 636] width 11 height 13
click at [417, 56] on input "Search podcasts, credits, & more..." at bounding box center [428, 49] width 371 height 25
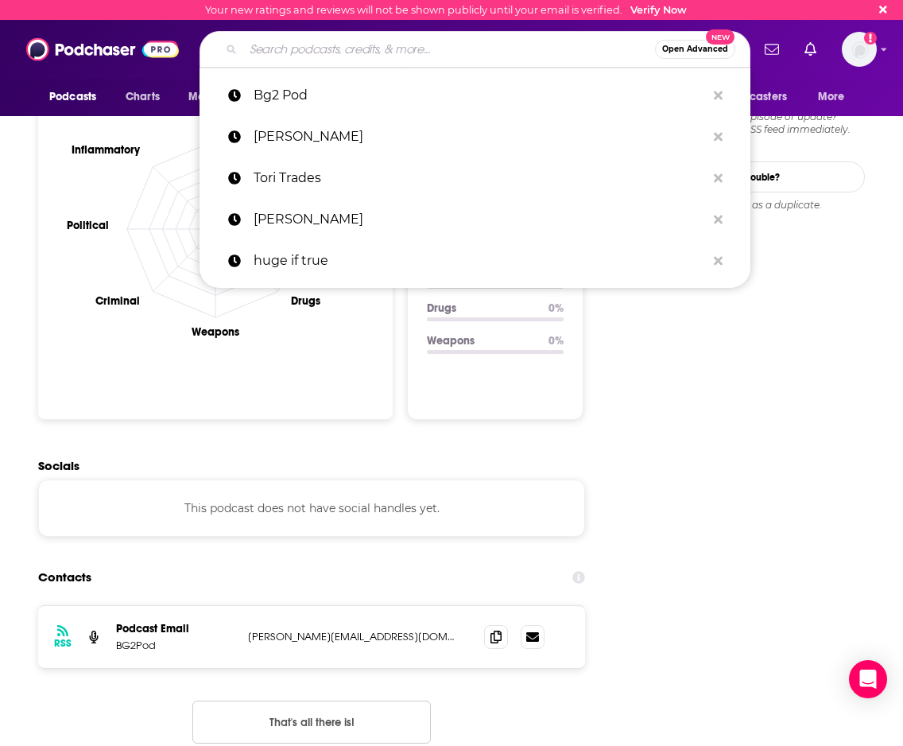
paste input "New Money"
type input "New Money"
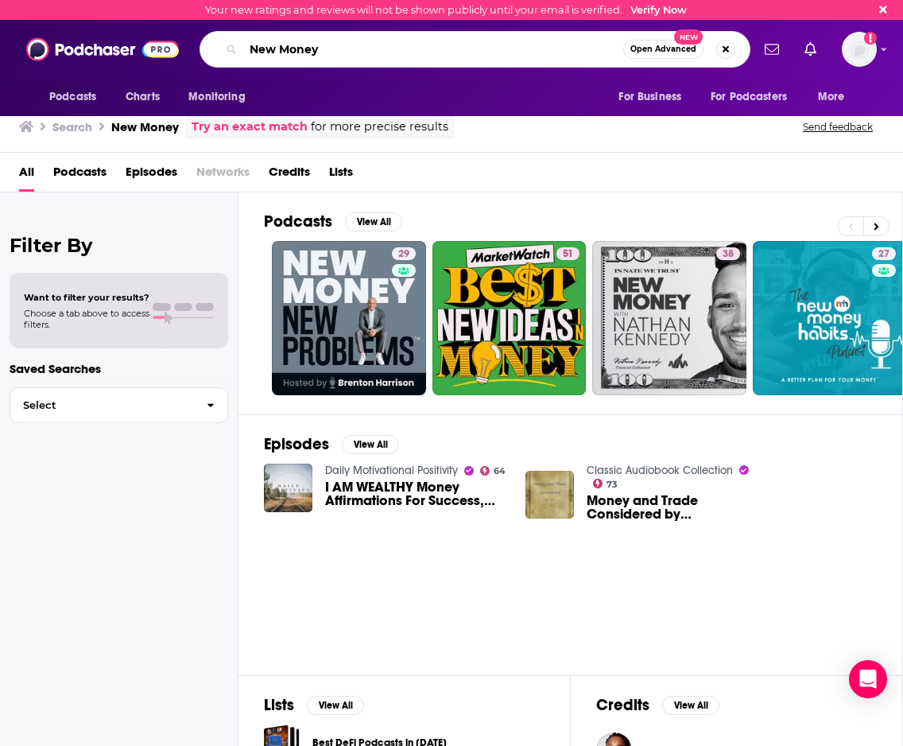
drag, startPoint x: 354, startPoint y: 47, endPoint x: 231, endPoint y: 52, distance: 123.4
click at [231, 52] on div "New Money Open Advanced New" at bounding box center [475, 49] width 551 height 37
paste input "MotivationNation"
type input "MotivationNation"
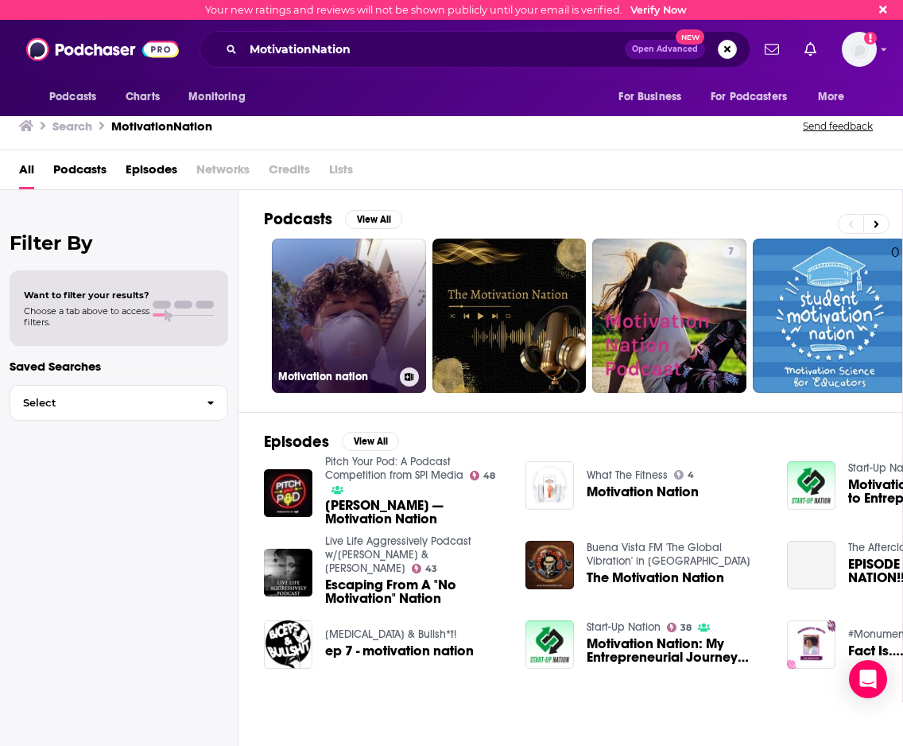
click at [301, 272] on link "Motivation nation" at bounding box center [349, 316] width 154 height 154
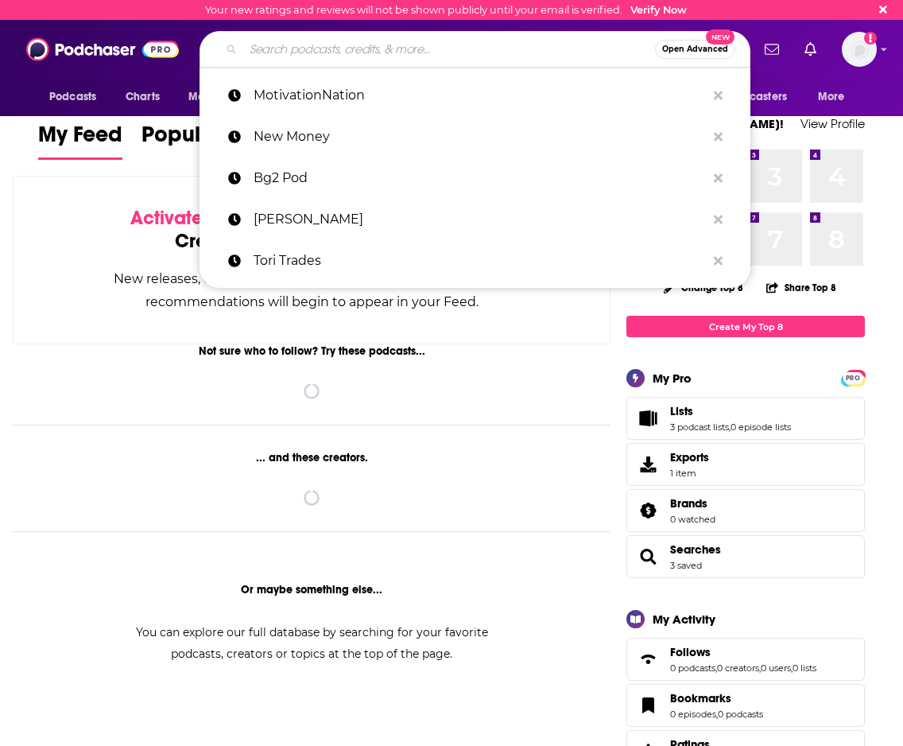
click at [421, 56] on input "Search podcasts, credits, & more..." at bounding box center [449, 49] width 412 height 25
paste input "Armchair Expert"
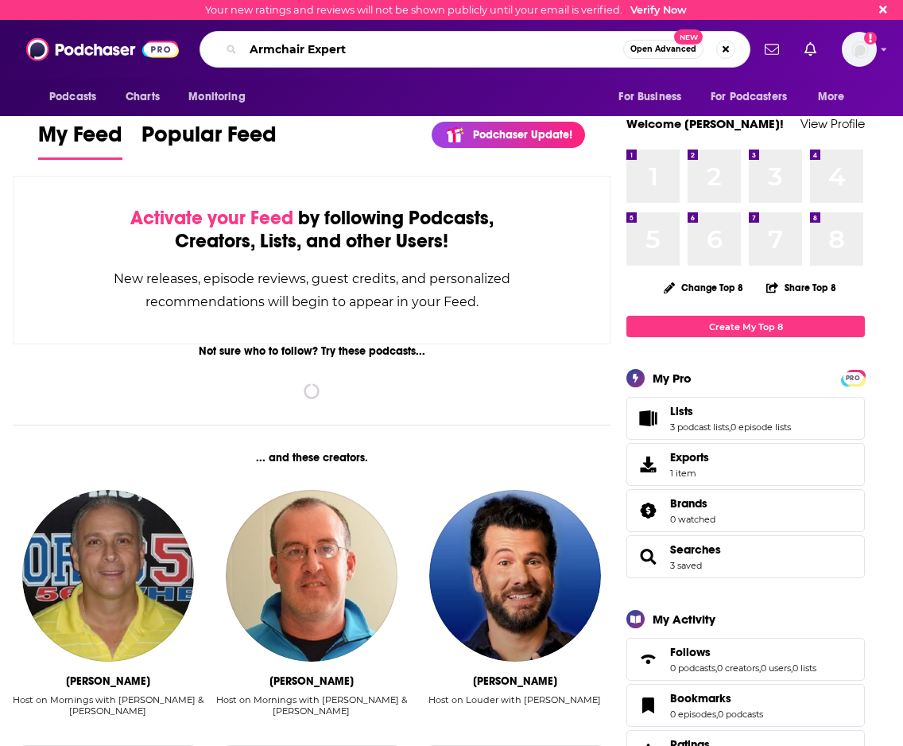
type input "Armchair Expert"
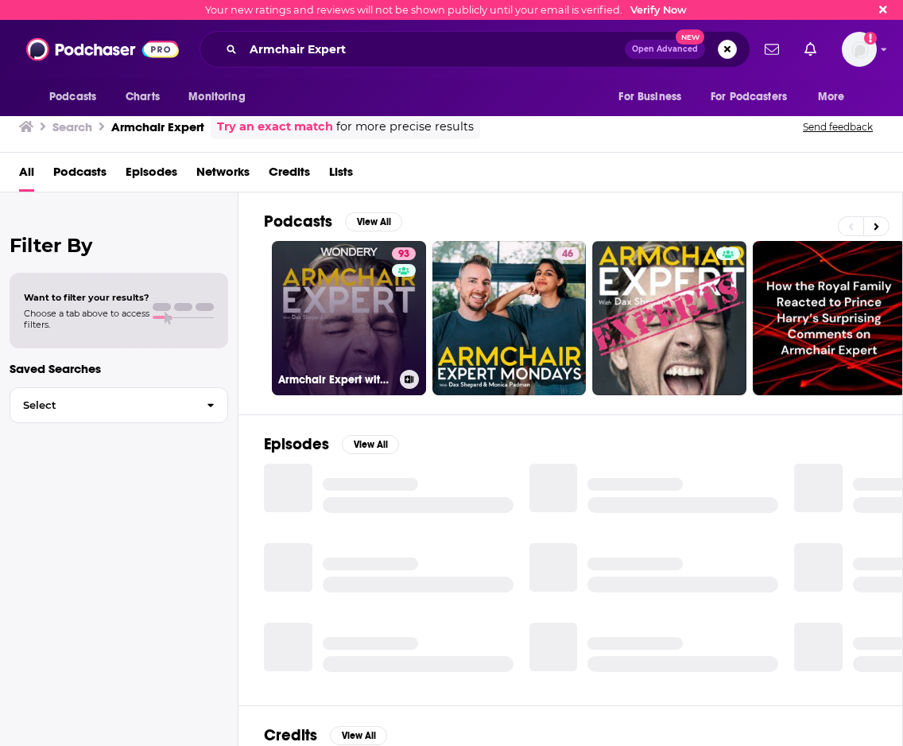
click at [363, 310] on link "93 Armchair Expert with Dax Shepard" at bounding box center [349, 318] width 154 height 154
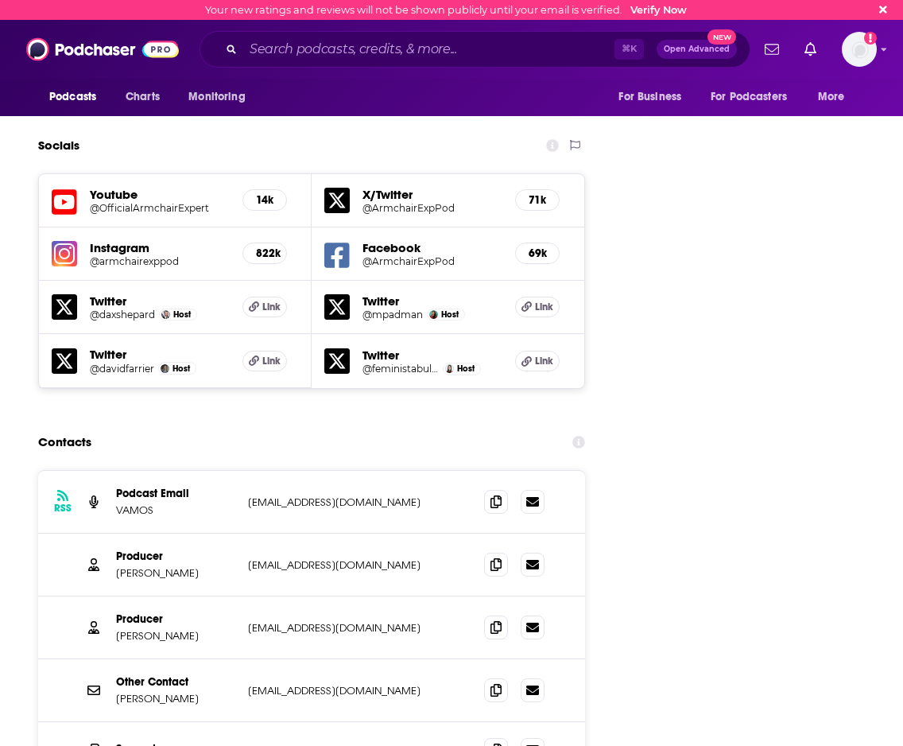
scroll to position [1800, 0]
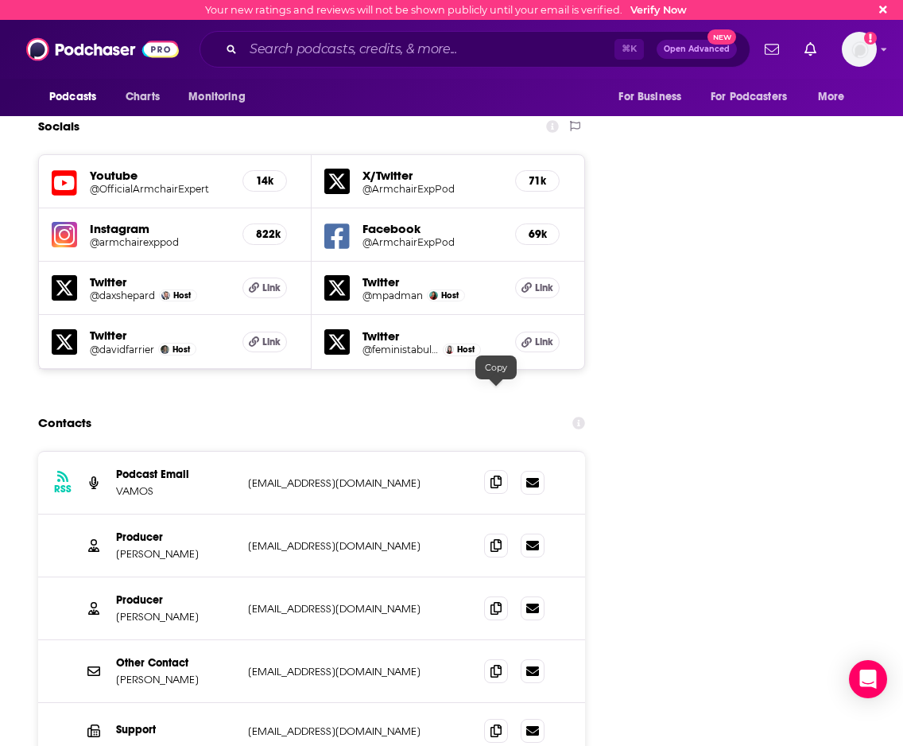
click at [488, 470] on span at bounding box center [496, 482] width 24 height 24
click at [491, 664] on icon at bounding box center [496, 670] width 11 height 13
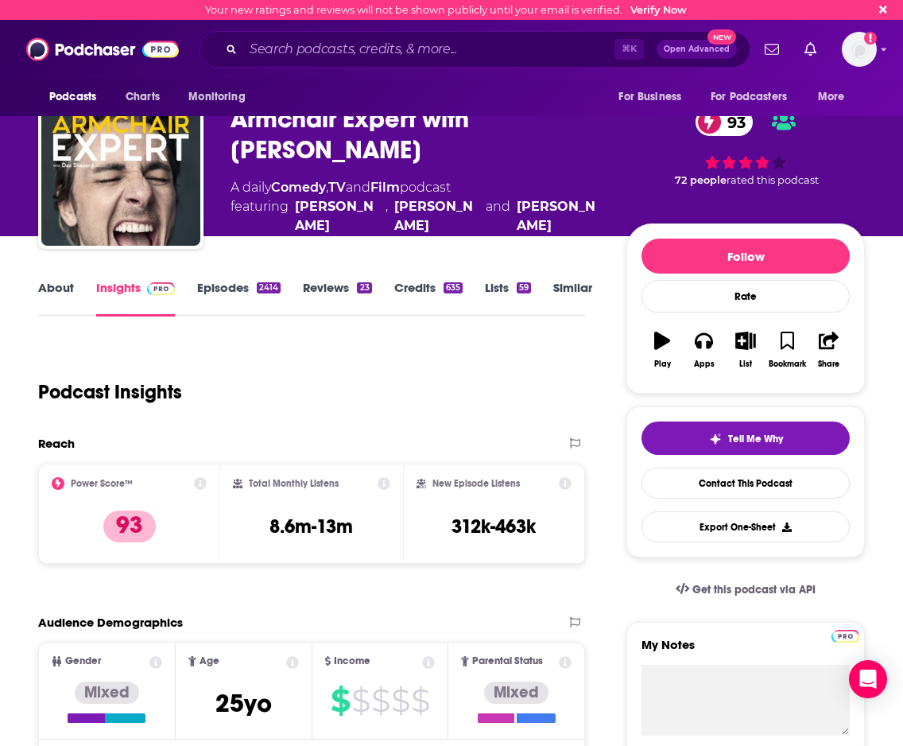
scroll to position [0, 0]
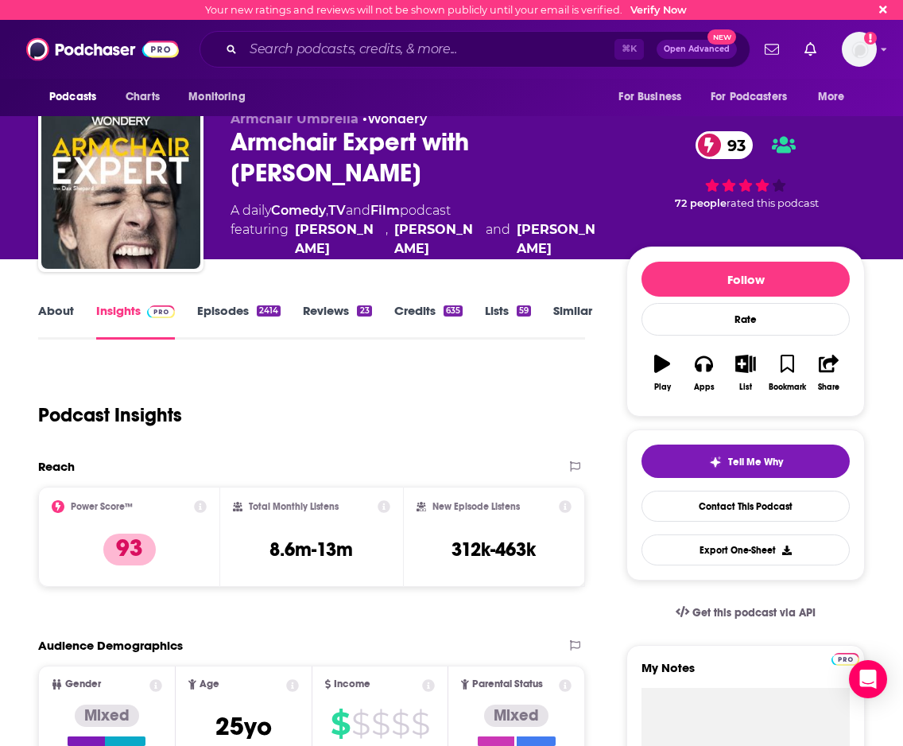
click at [437, 25] on div "Podcasts Charts Monitoring ⌘ K Open Advanced New For Business For Podcasters Mo…" at bounding box center [451, 49] width 903 height 59
click at [430, 42] on input "Search podcasts, credits, & more..." at bounding box center [428, 49] width 371 height 25
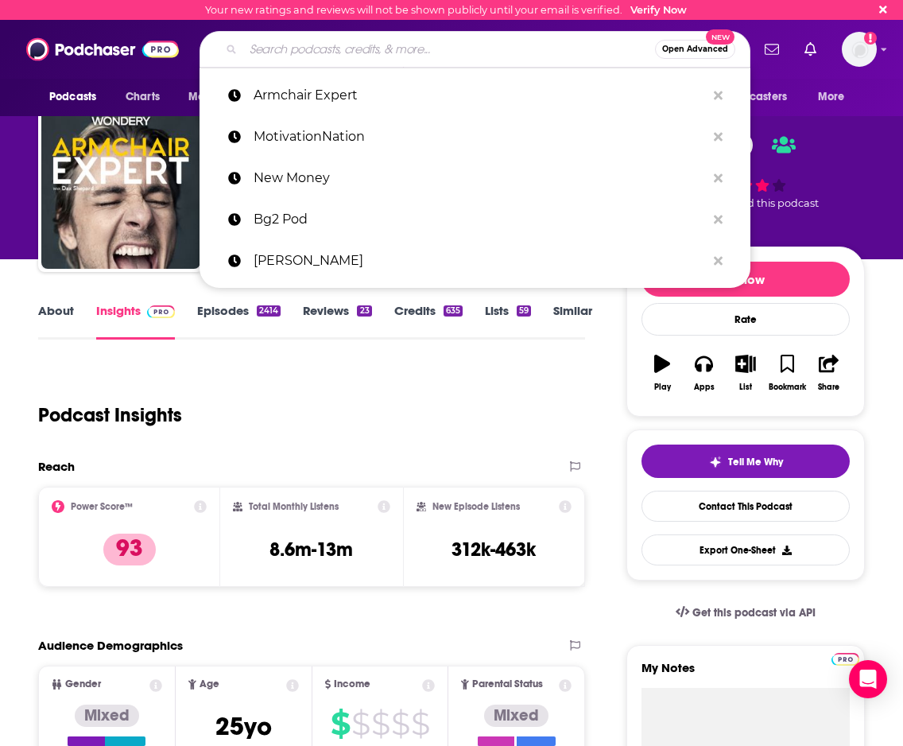
paste input "Fresh Air (Terry Gross)"
type input "Fresh Air (Terry Gross)"
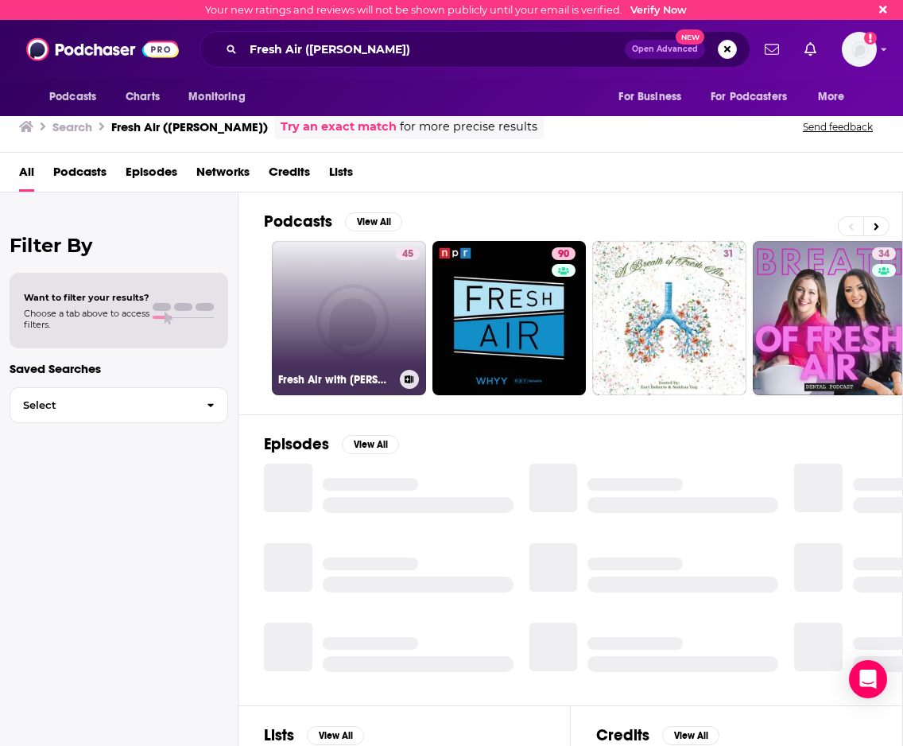
click at [343, 341] on link "45 Fresh Air with Terry Gross on GigaDial Public" at bounding box center [349, 318] width 154 height 154
